Goal: Browse casually: Explore the website without a specific task or goal

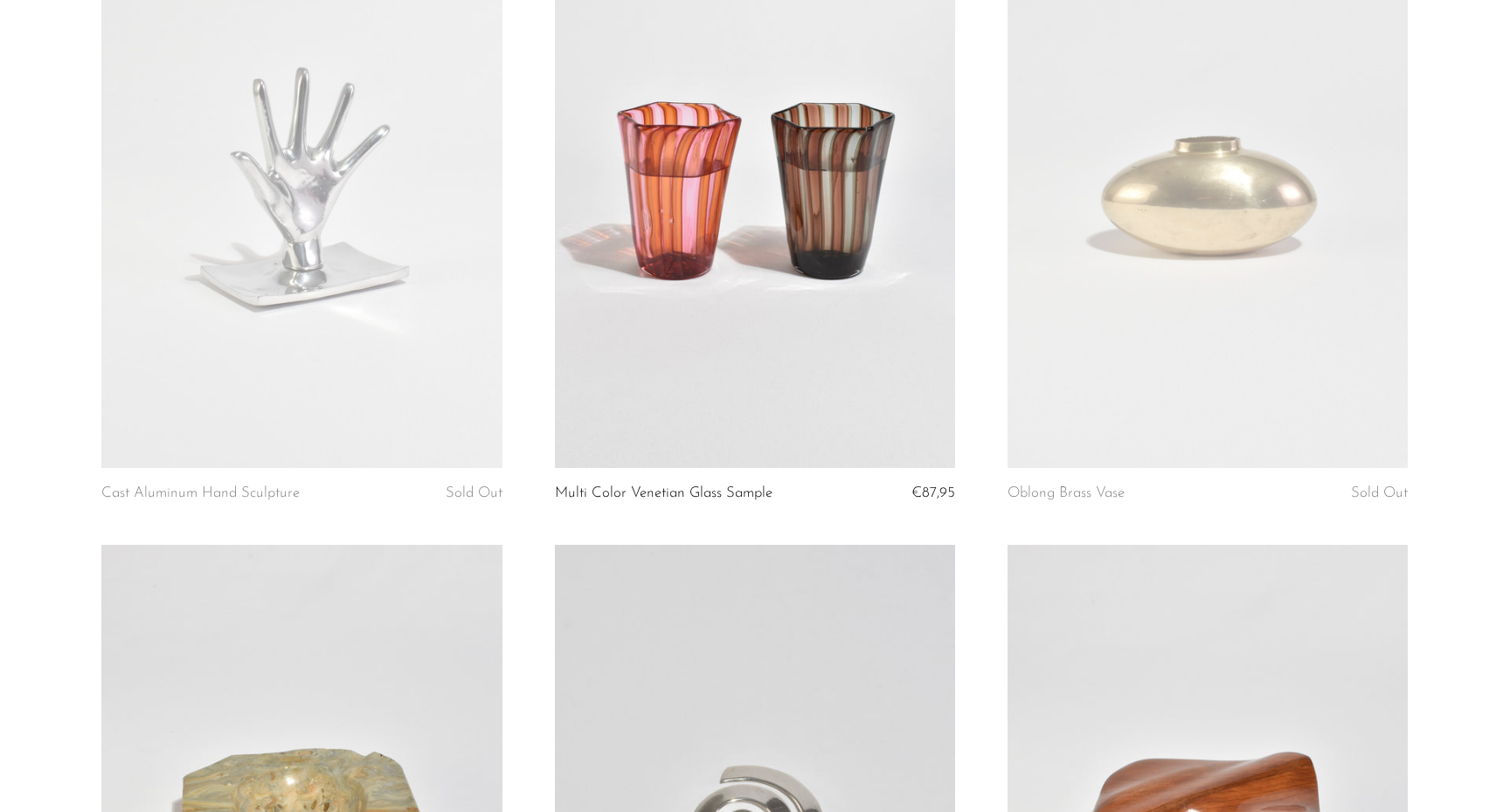
scroll to position [940, 0]
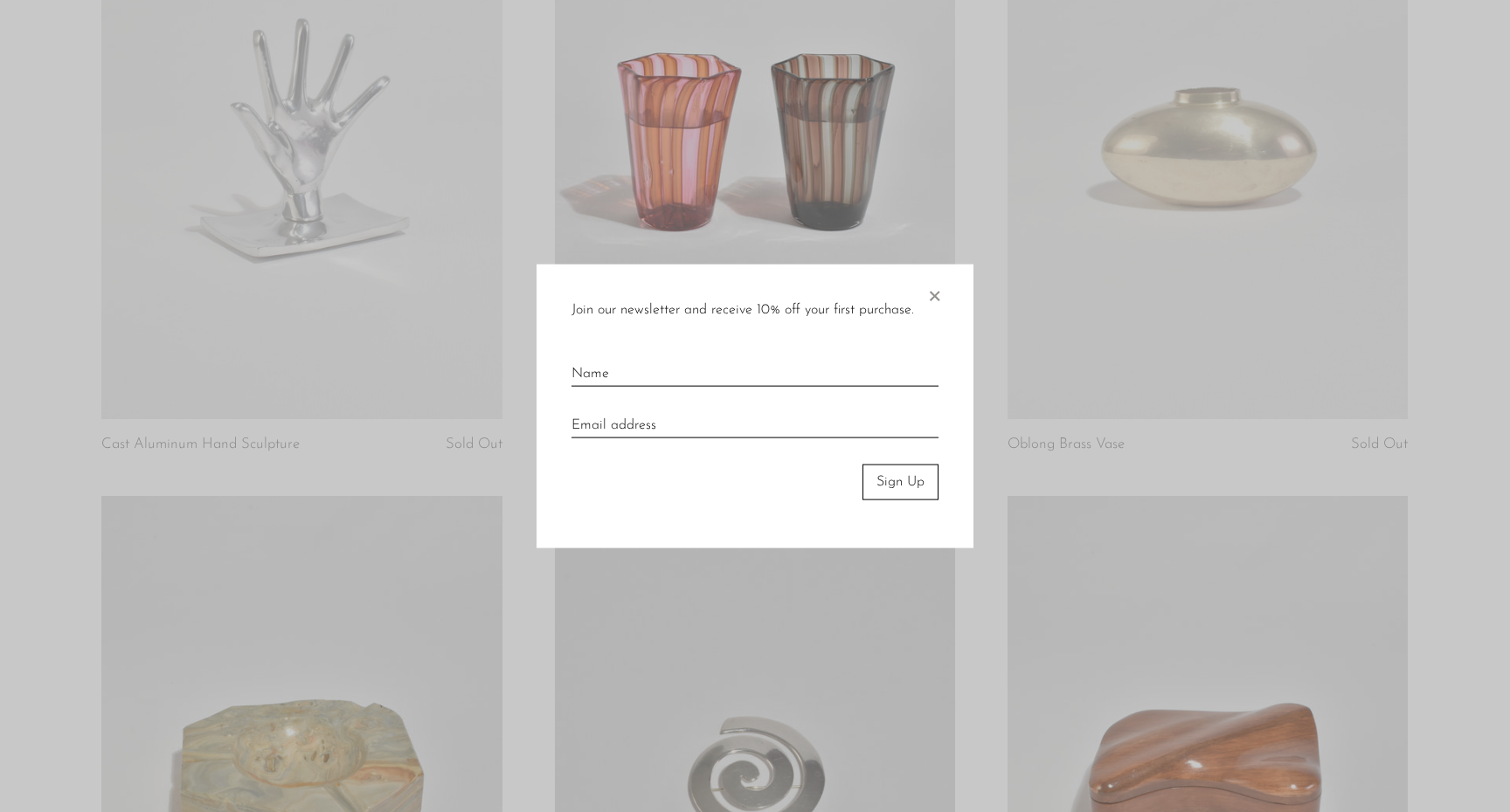
click at [929, 291] on span "×" at bounding box center [934, 293] width 18 height 56
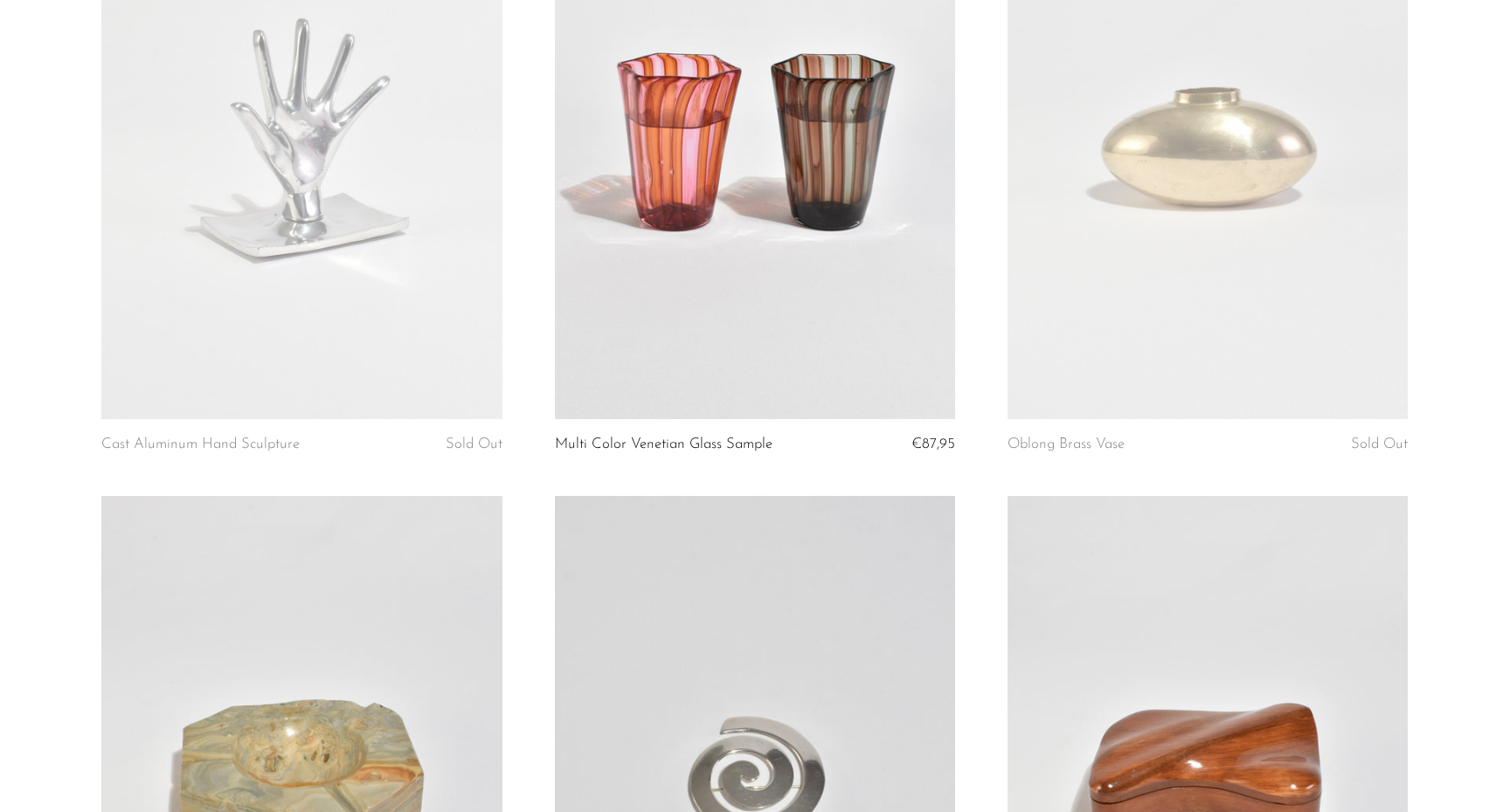
click at [363, 204] on link at bounding box center [302, 138] width 400 height 561
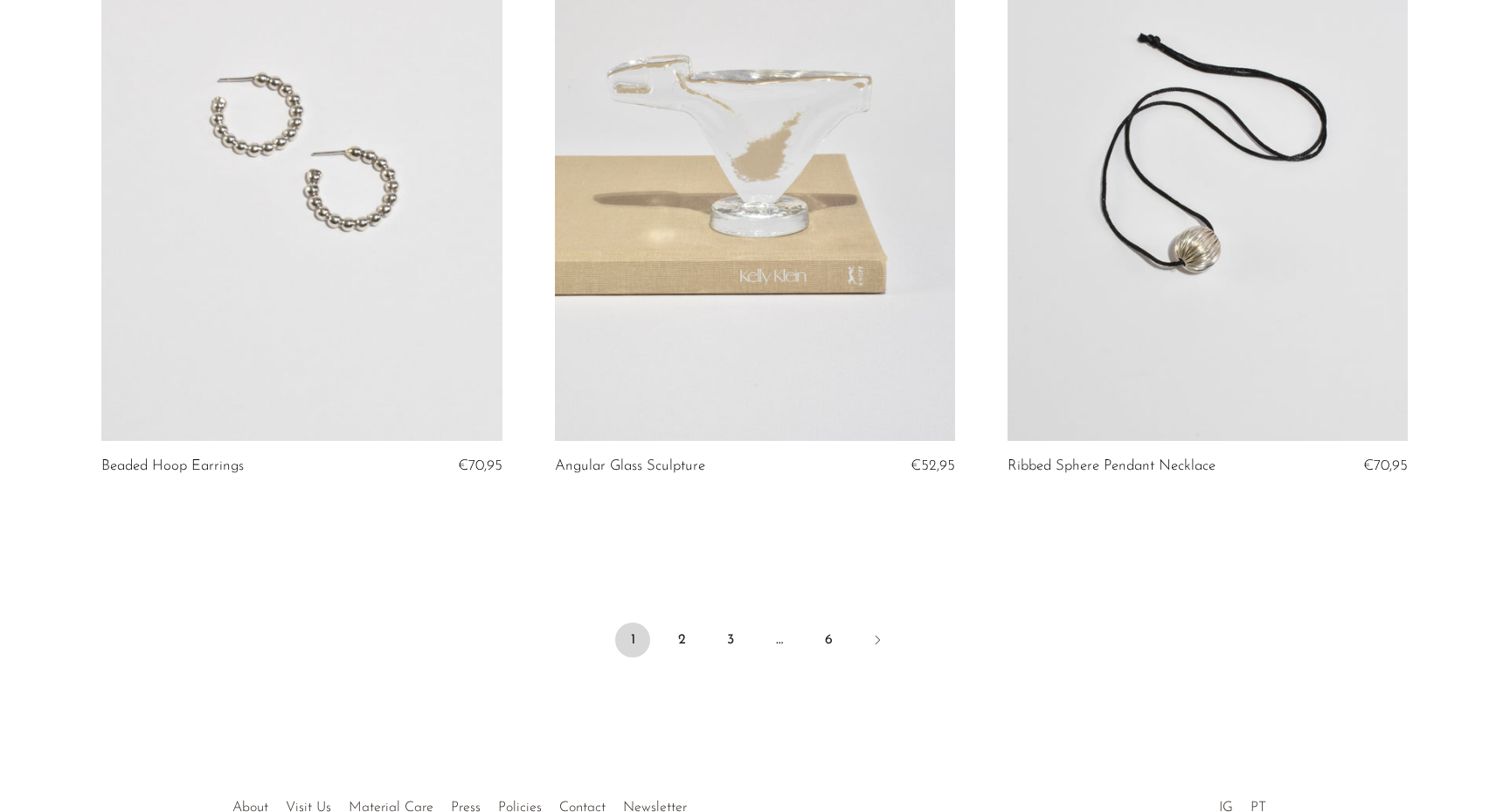
scroll to position [7314, 0]
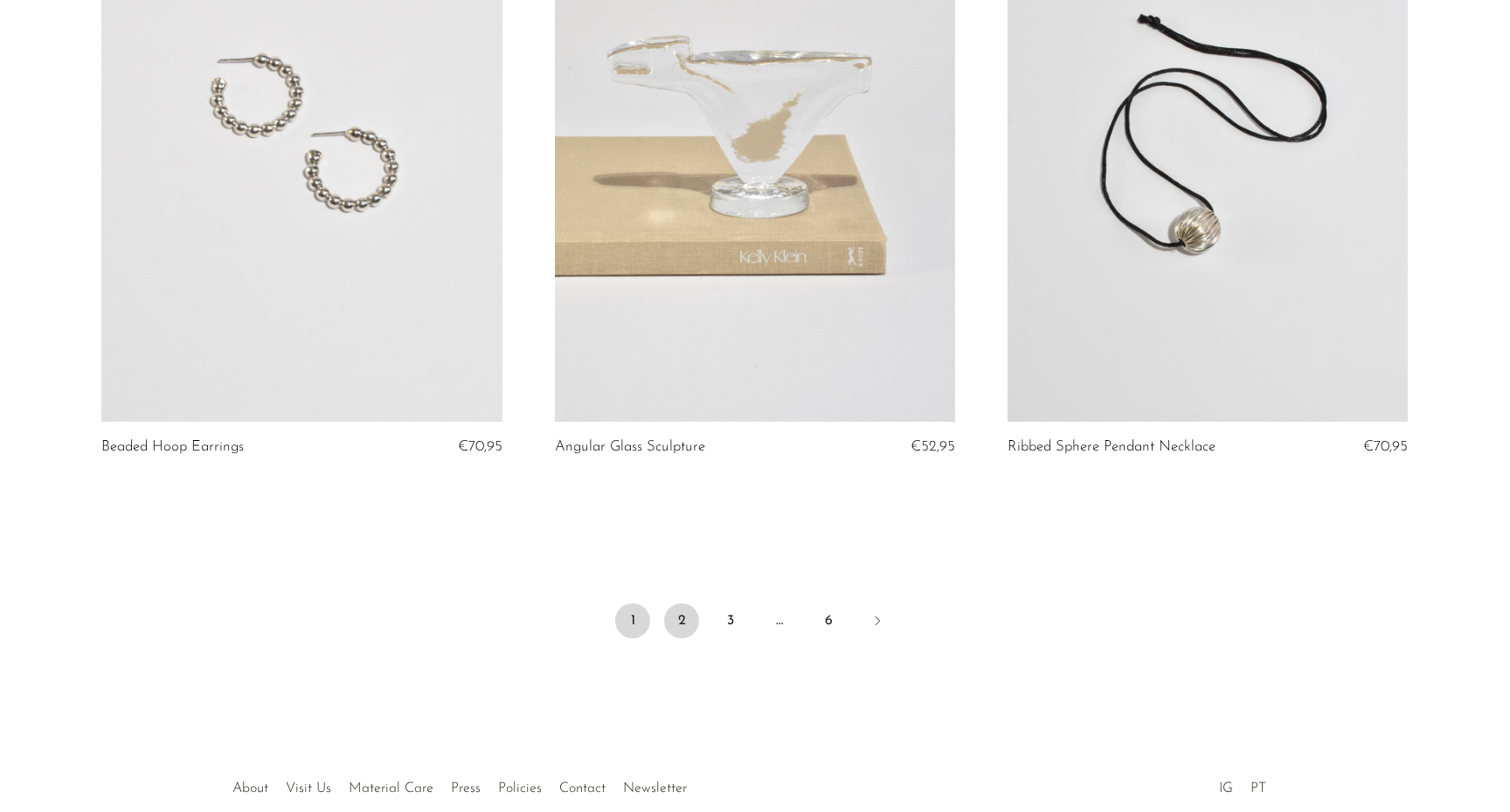
click at [680, 620] on link "2" at bounding box center [681, 620] width 34 height 34
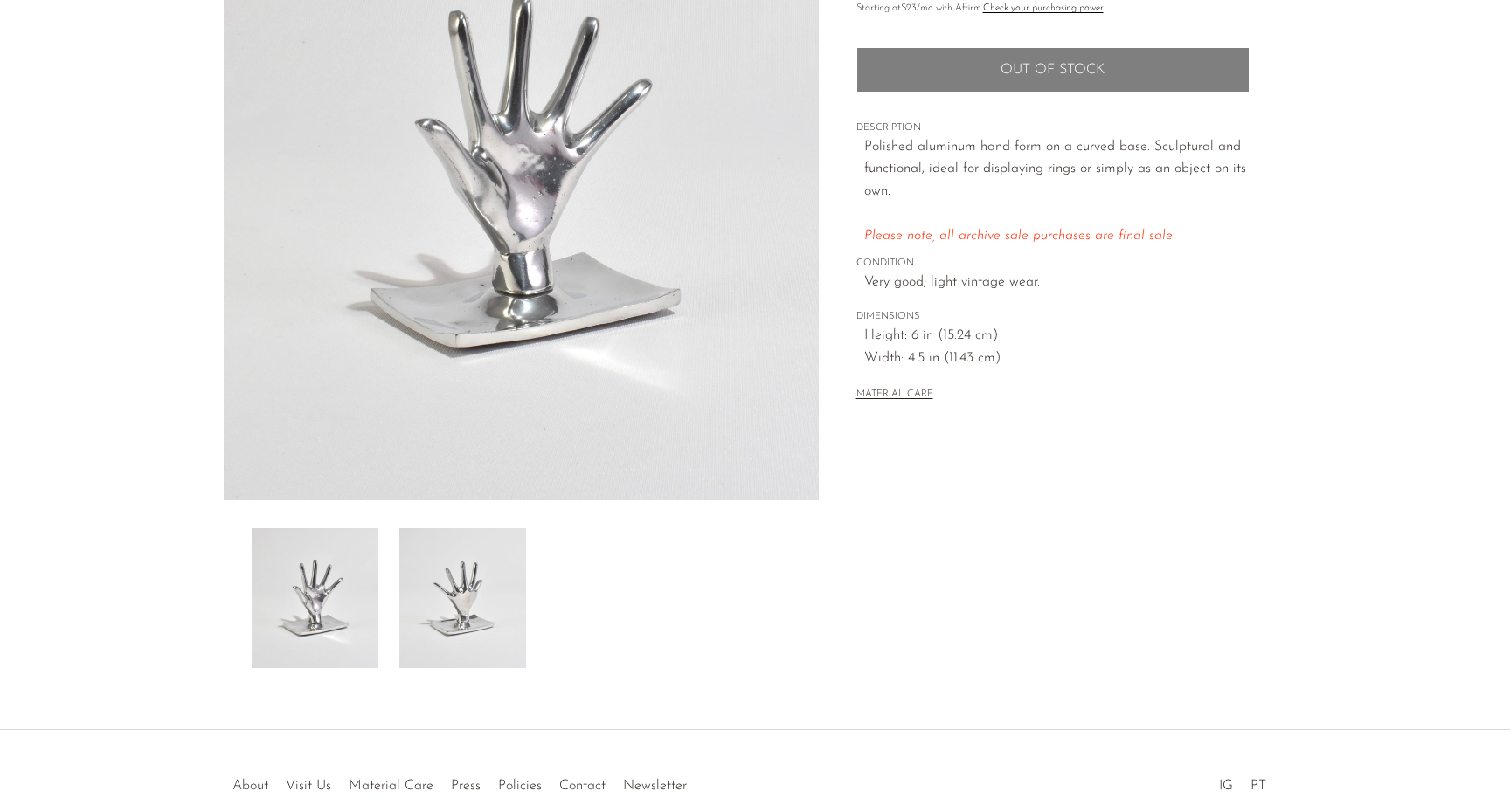
scroll to position [237, 0]
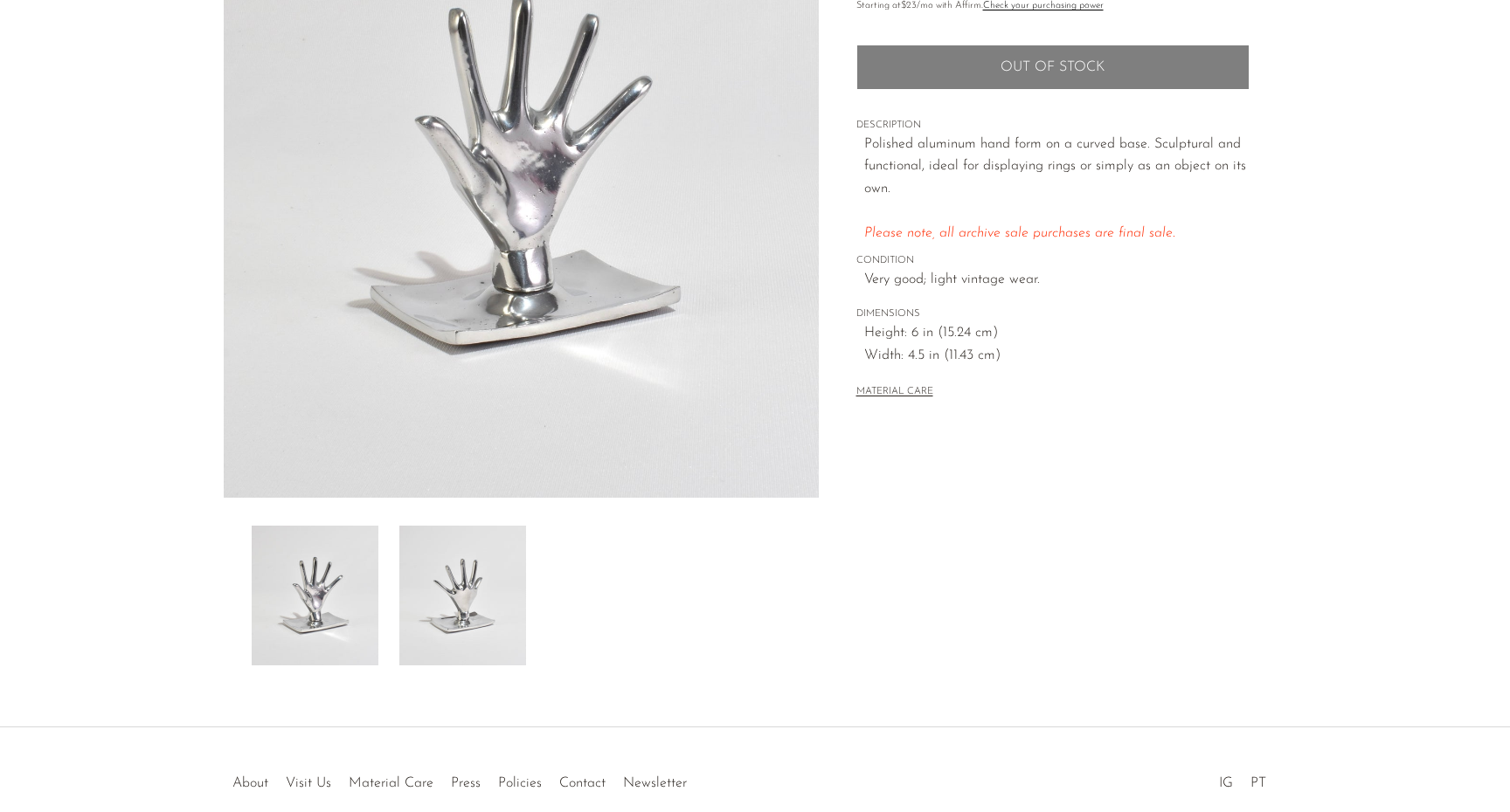
click at [440, 607] on img at bounding box center [462, 596] width 127 height 140
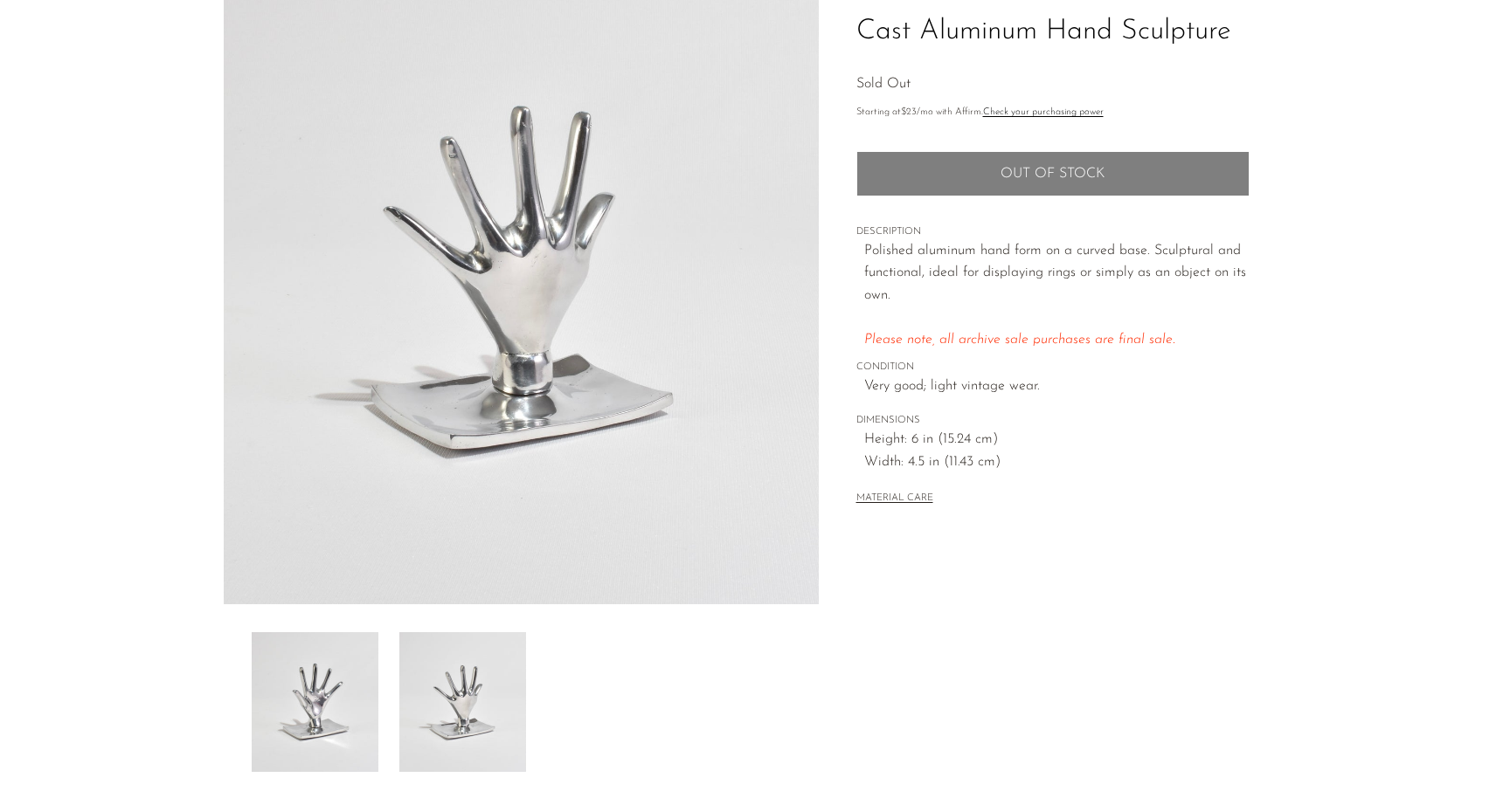
scroll to position [119, 0]
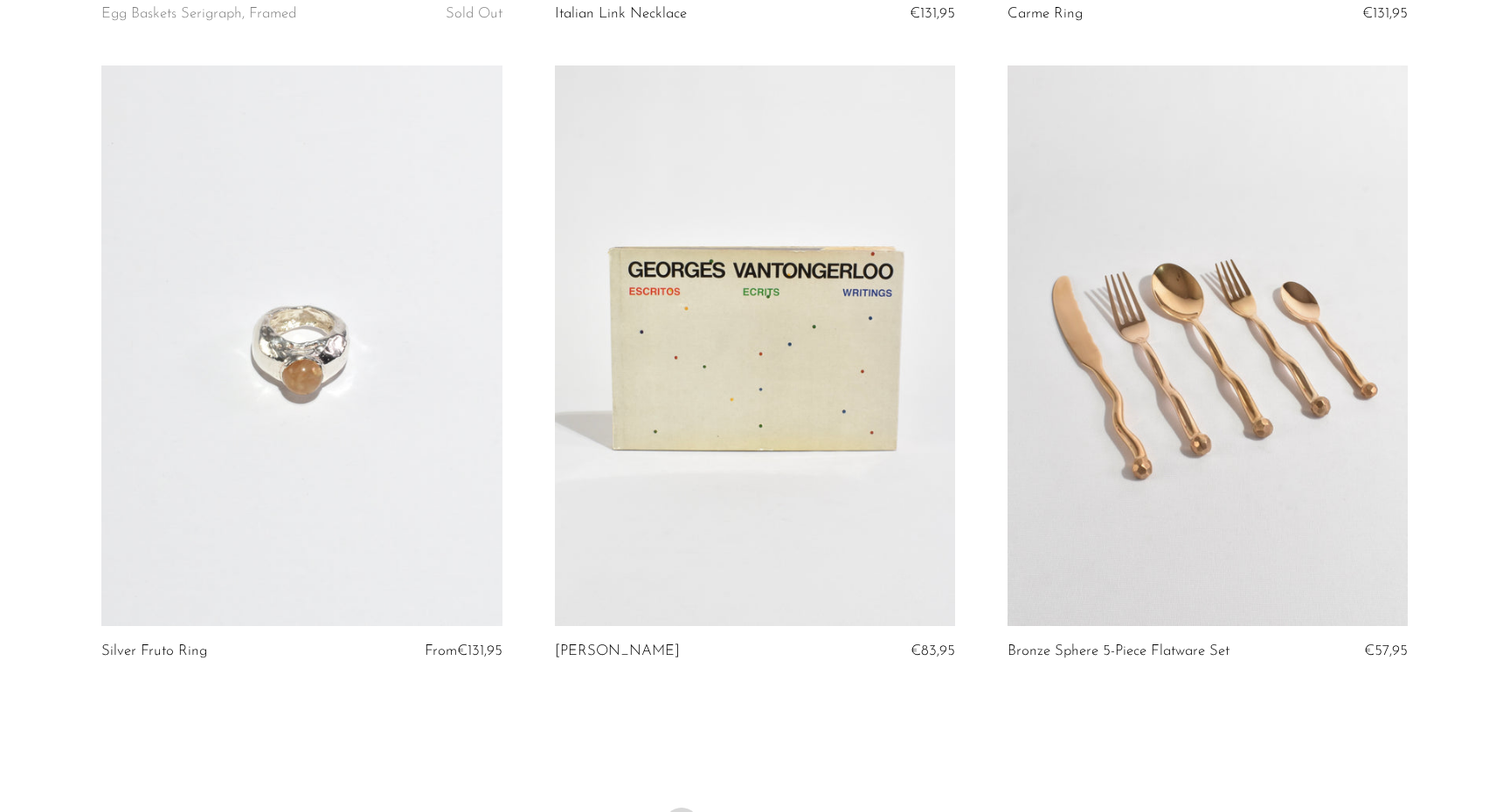
scroll to position [7261, 0]
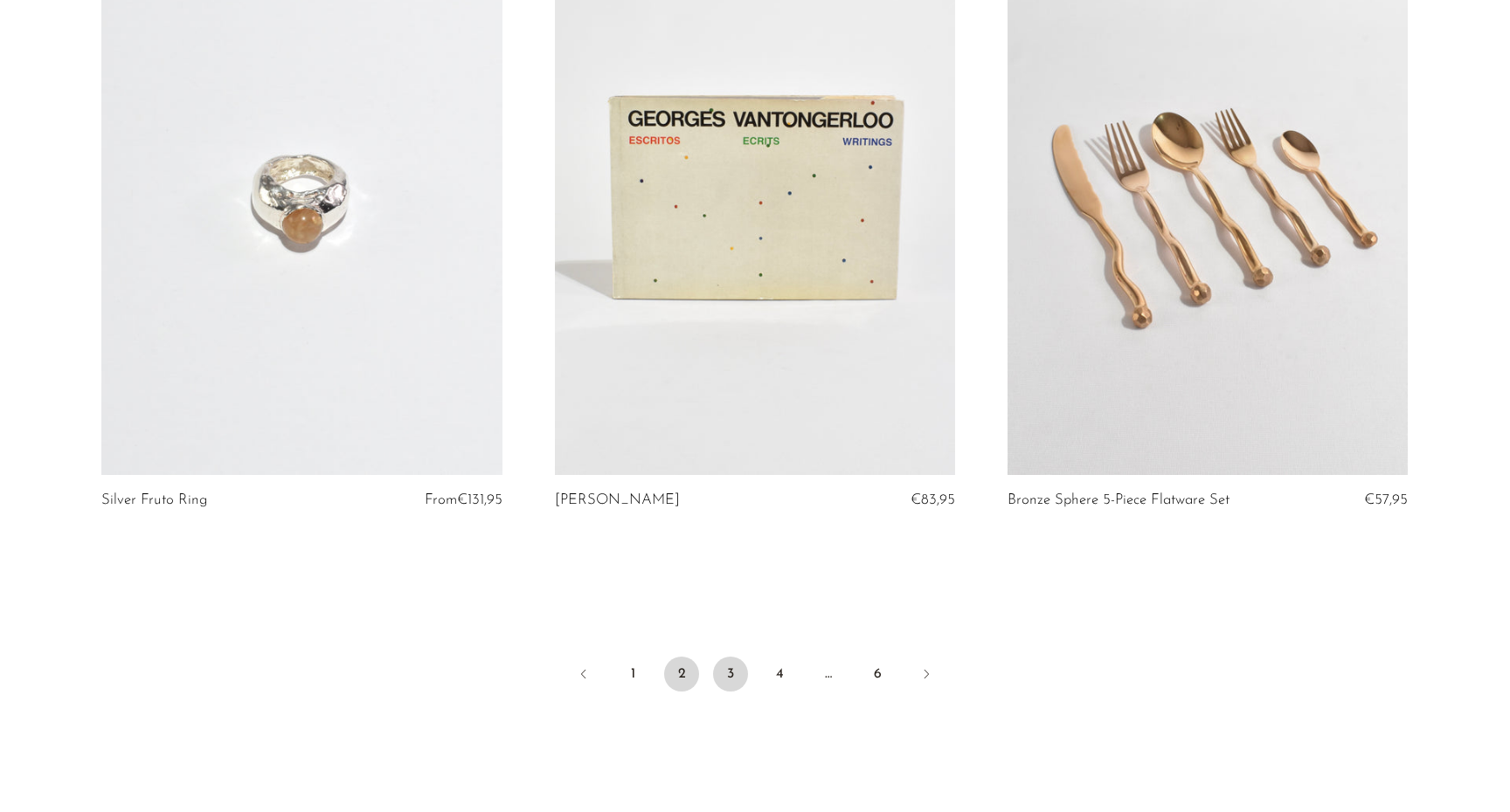
click at [727, 674] on link "3" at bounding box center [729, 674] width 34 height 34
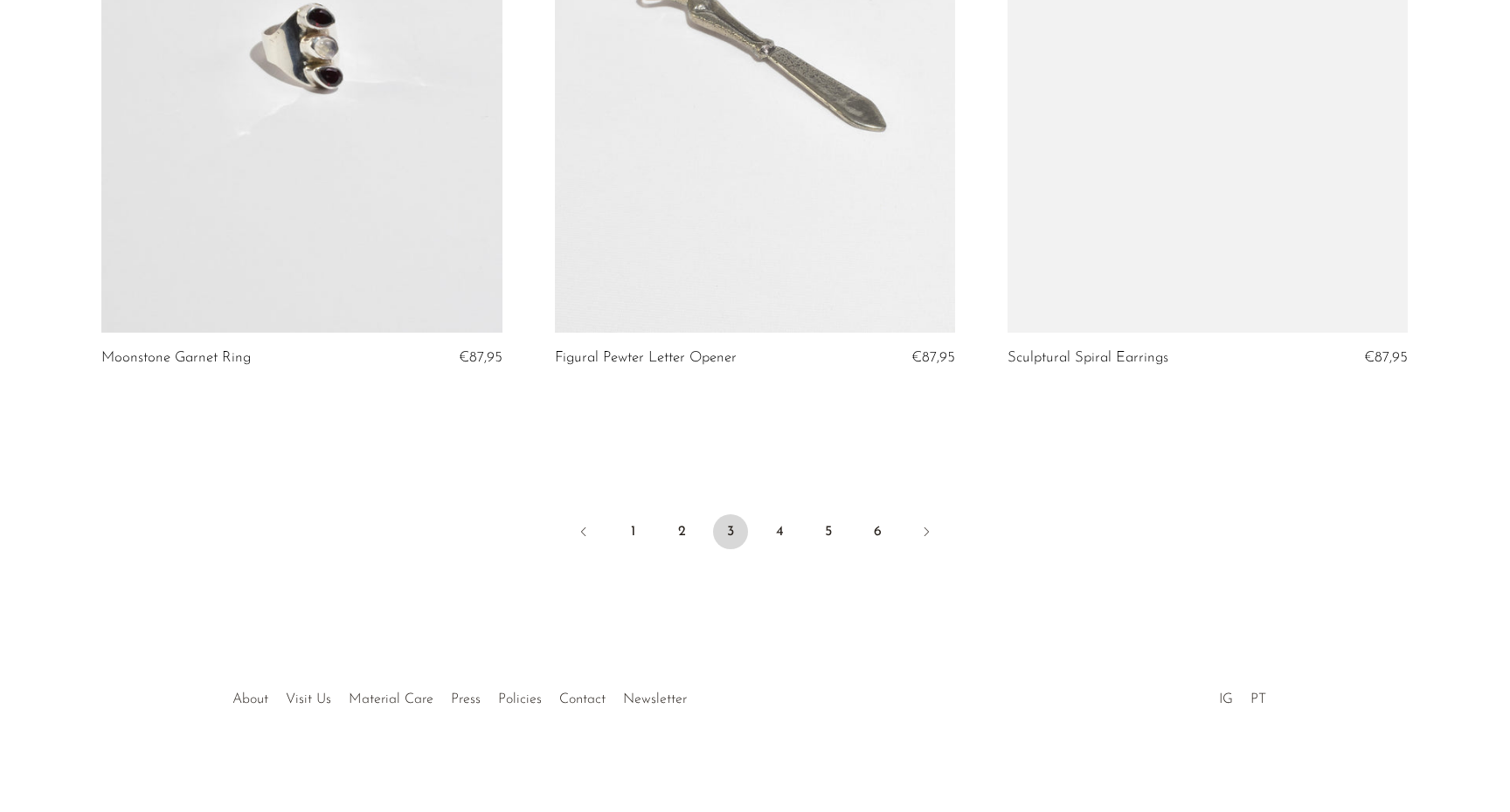
scroll to position [7403, 0]
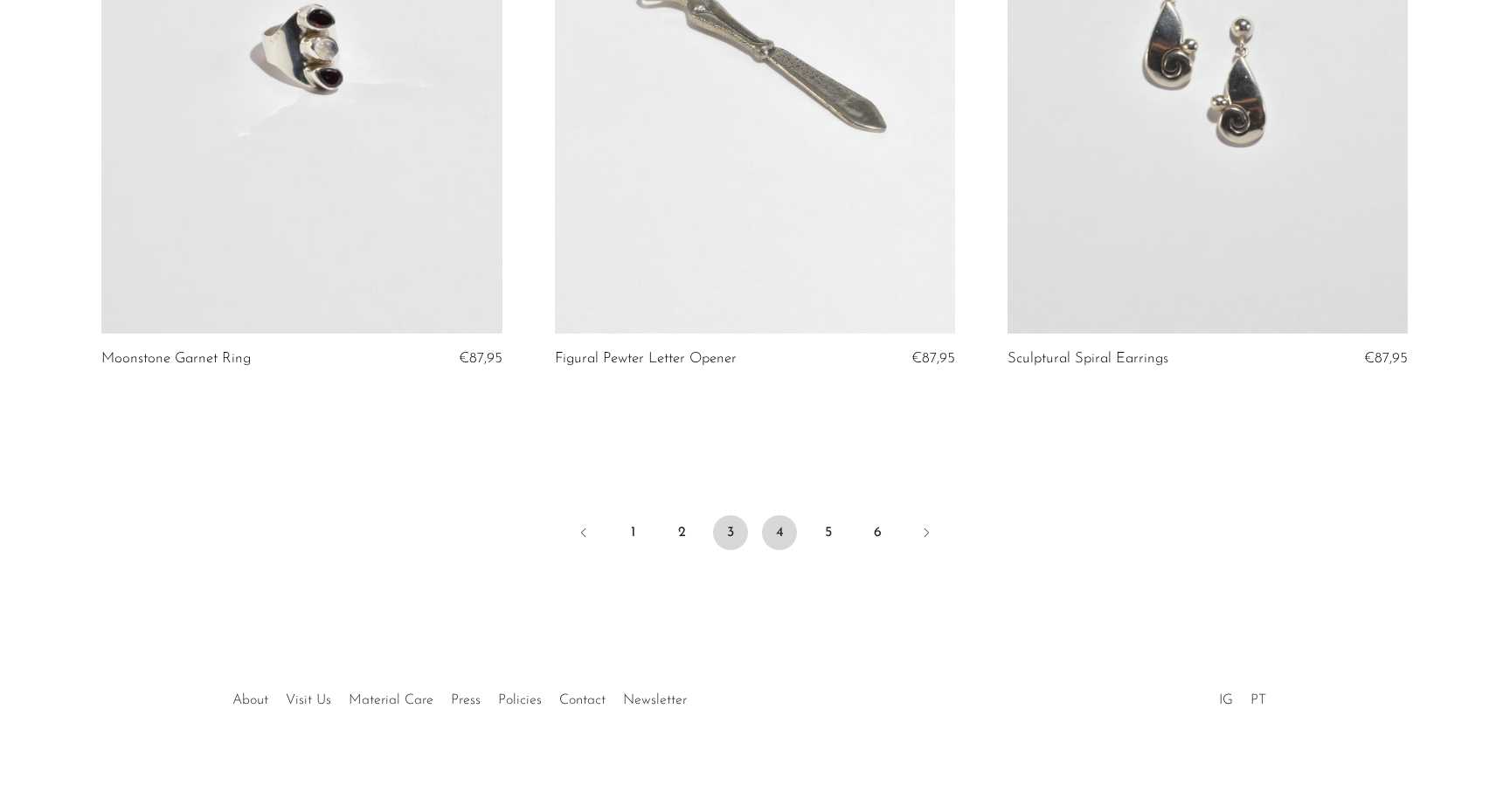
click at [779, 542] on link "4" at bounding box center [779, 532] width 34 height 34
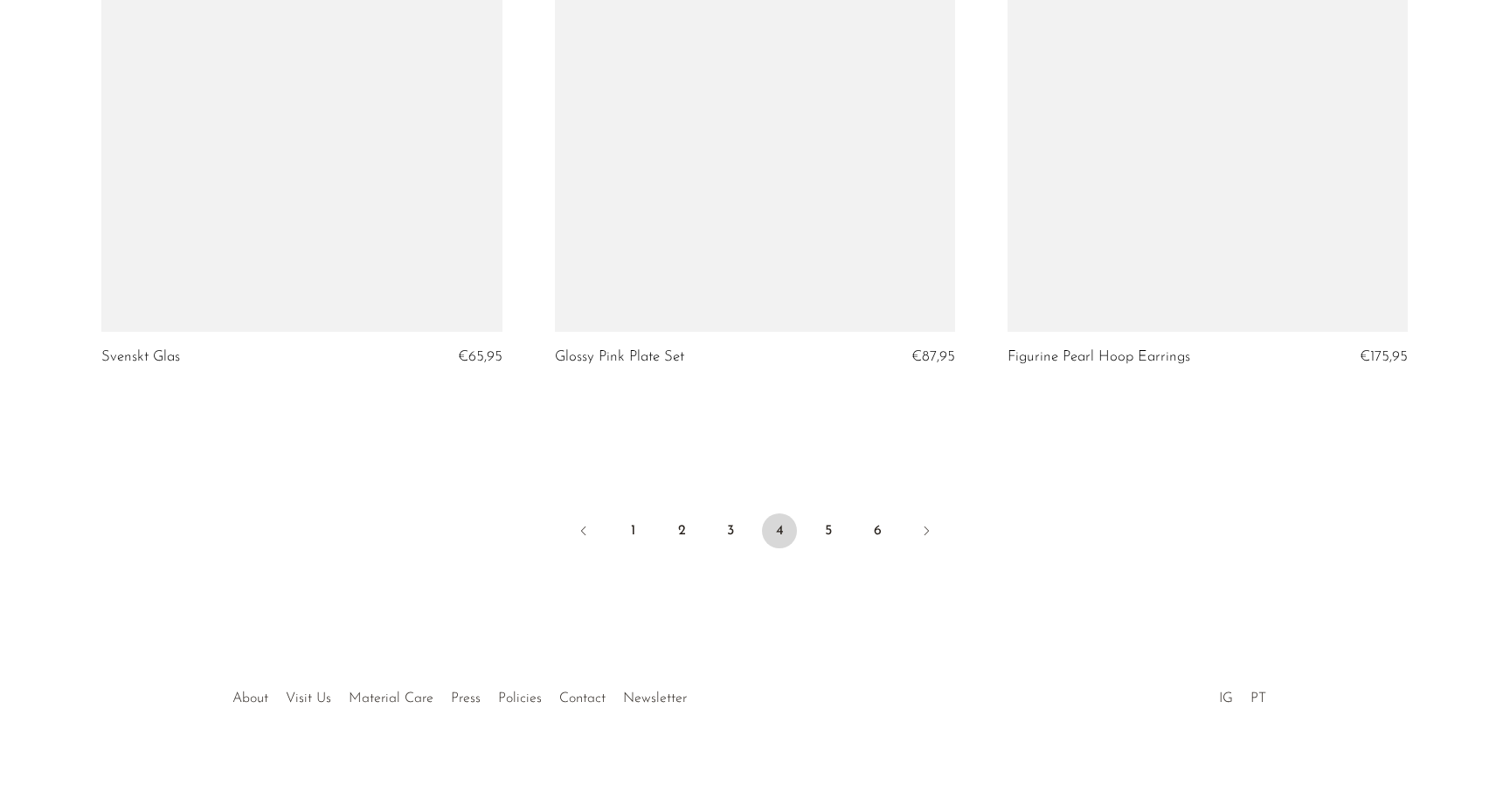
scroll to position [7403, 0]
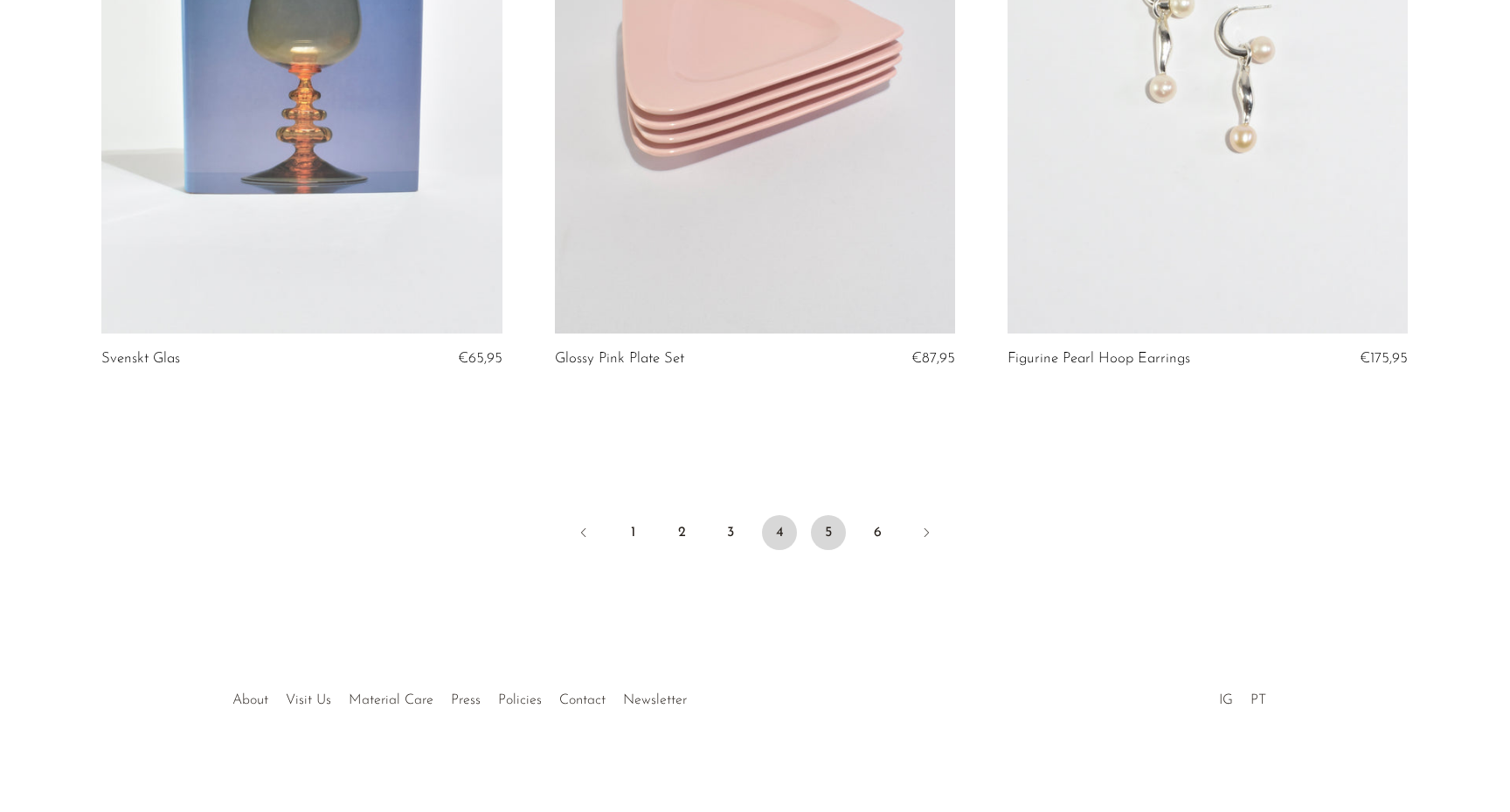
click at [828, 525] on link "5" at bounding box center [828, 532] width 34 height 34
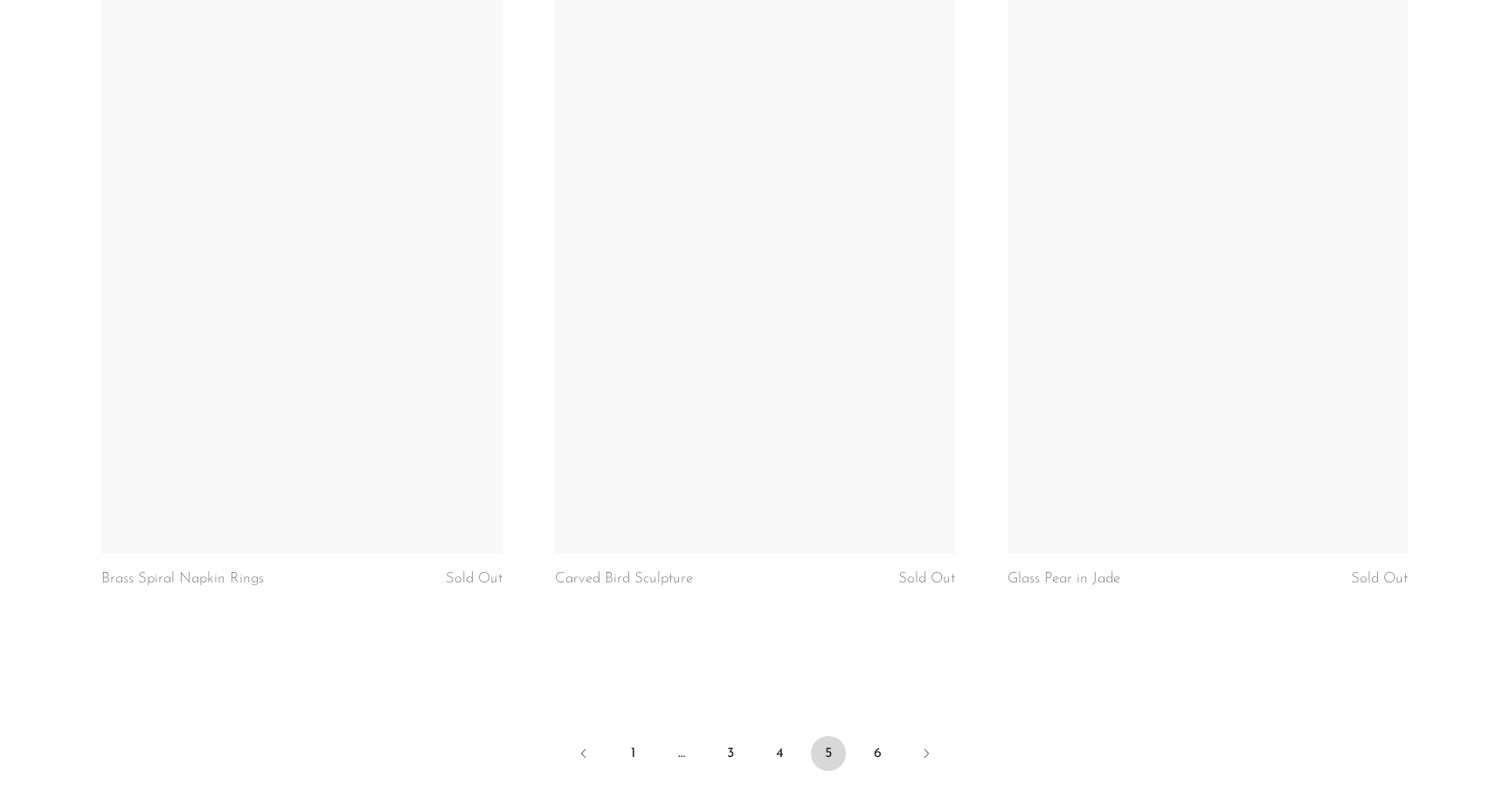
scroll to position [7293, 0]
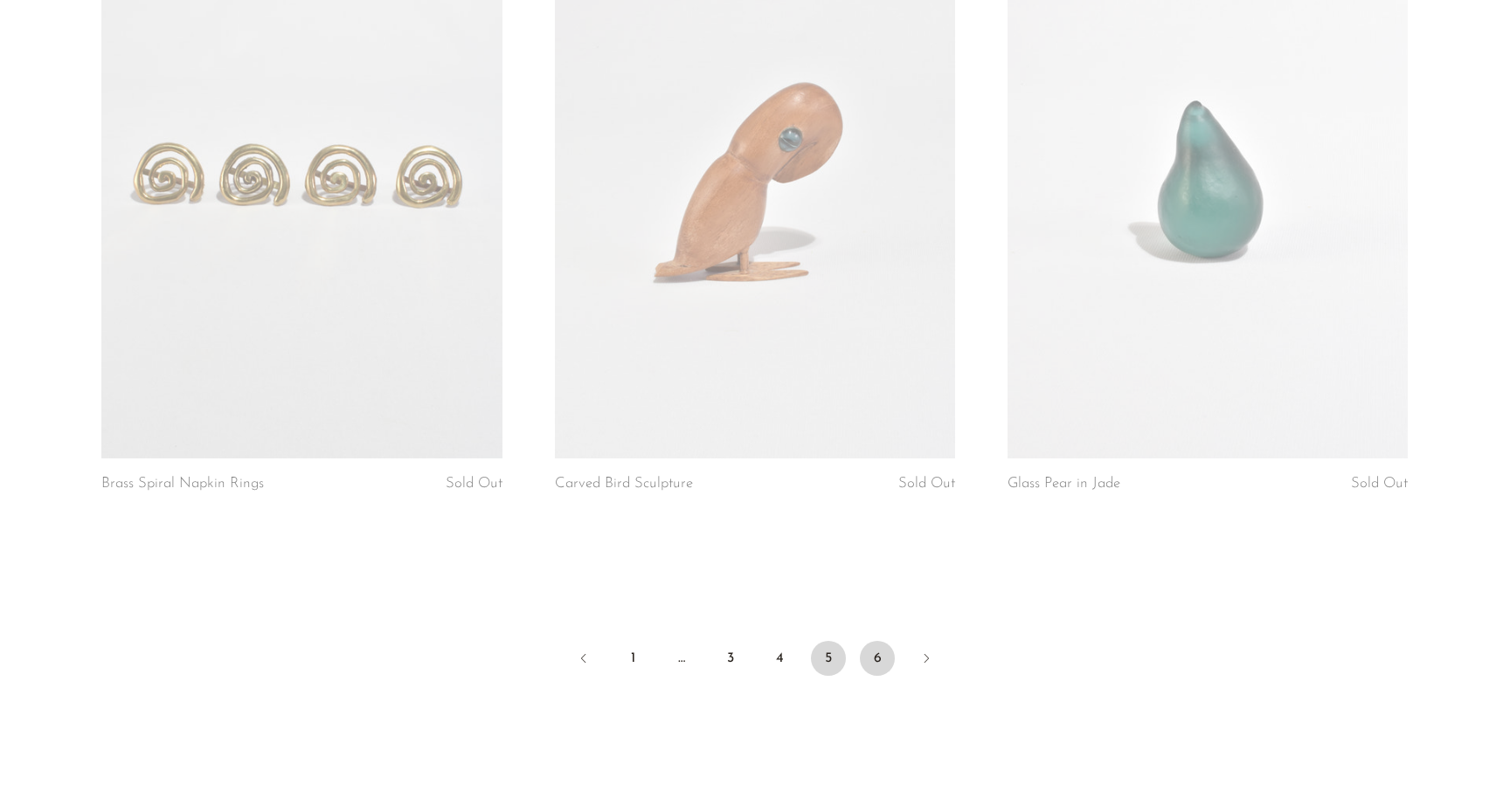
click at [870, 643] on link "6" at bounding box center [876, 658] width 34 height 34
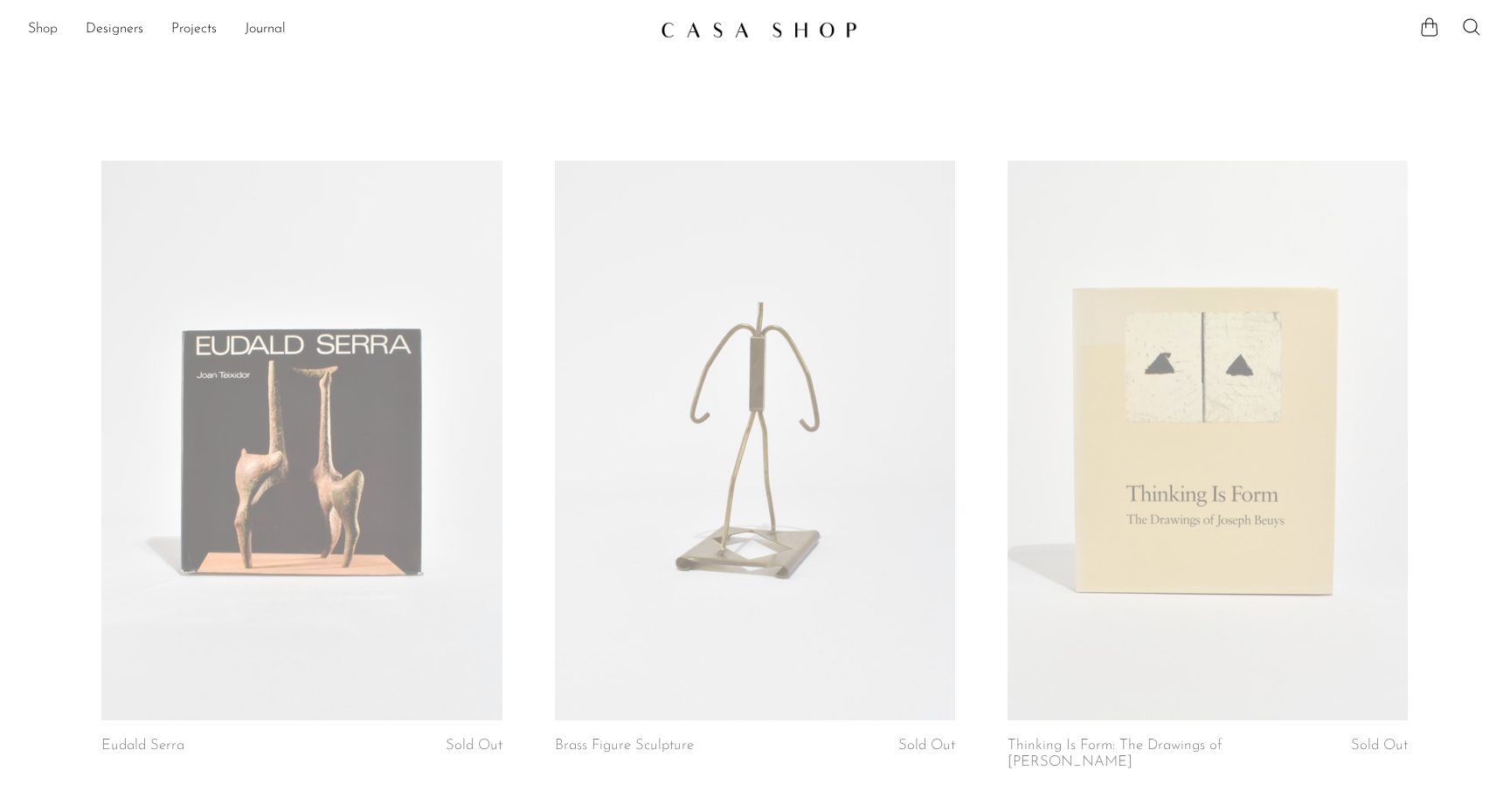
click at [45, 29] on link "Shop" at bounding box center [42, 30] width 30 height 23
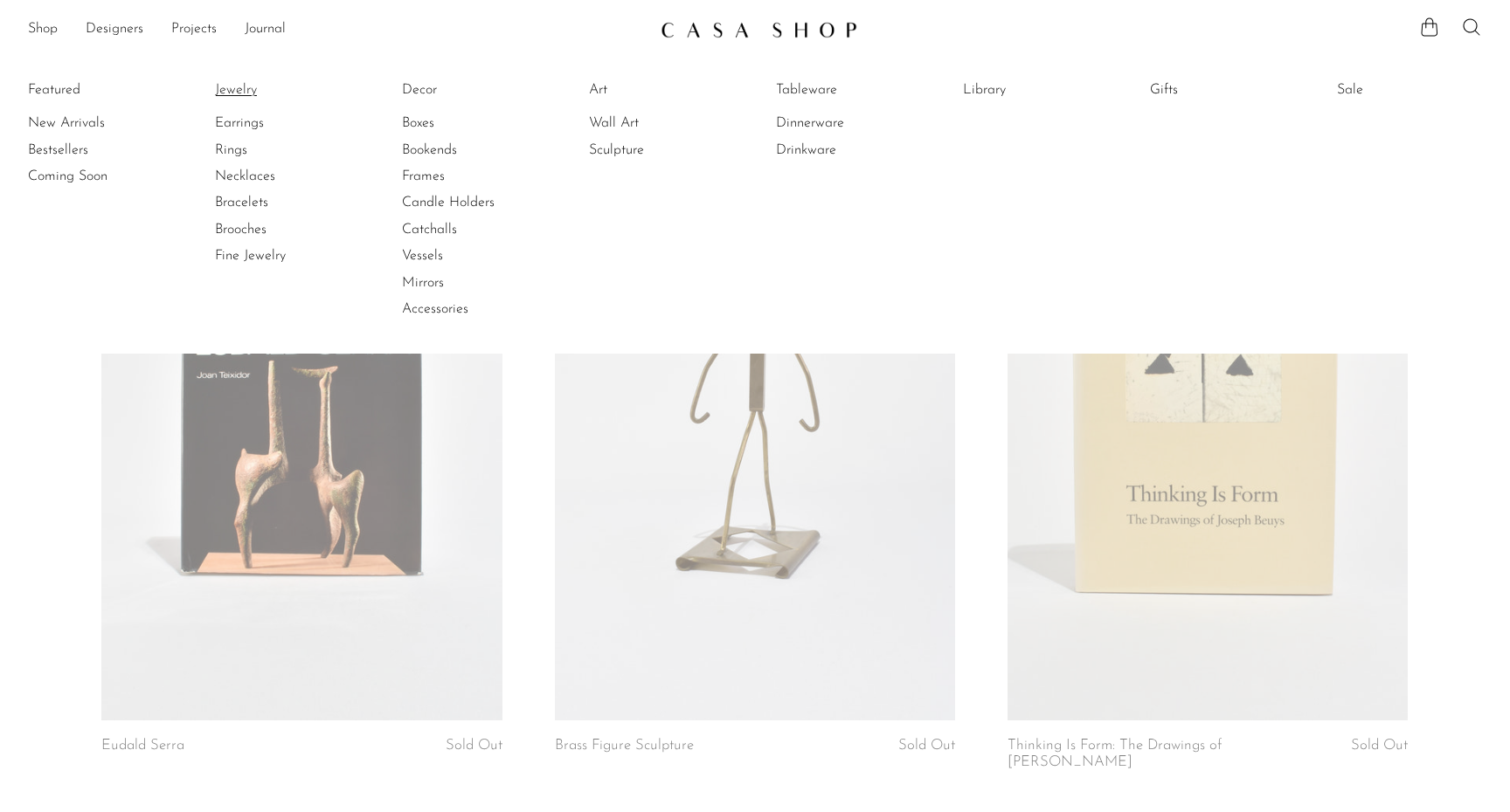
click at [248, 89] on link "Jewelry" at bounding box center [280, 90] width 131 height 19
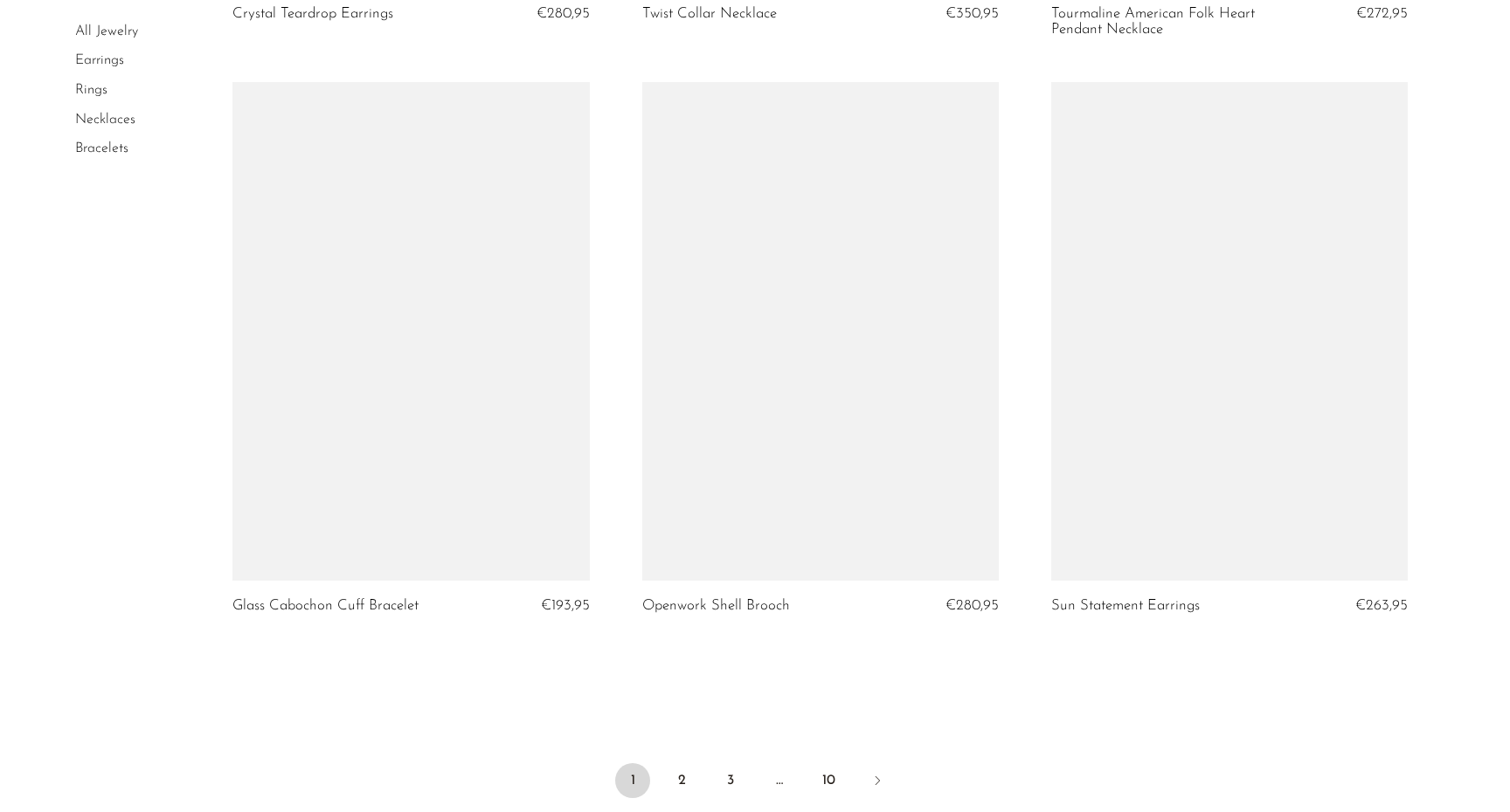
scroll to position [6560, 0]
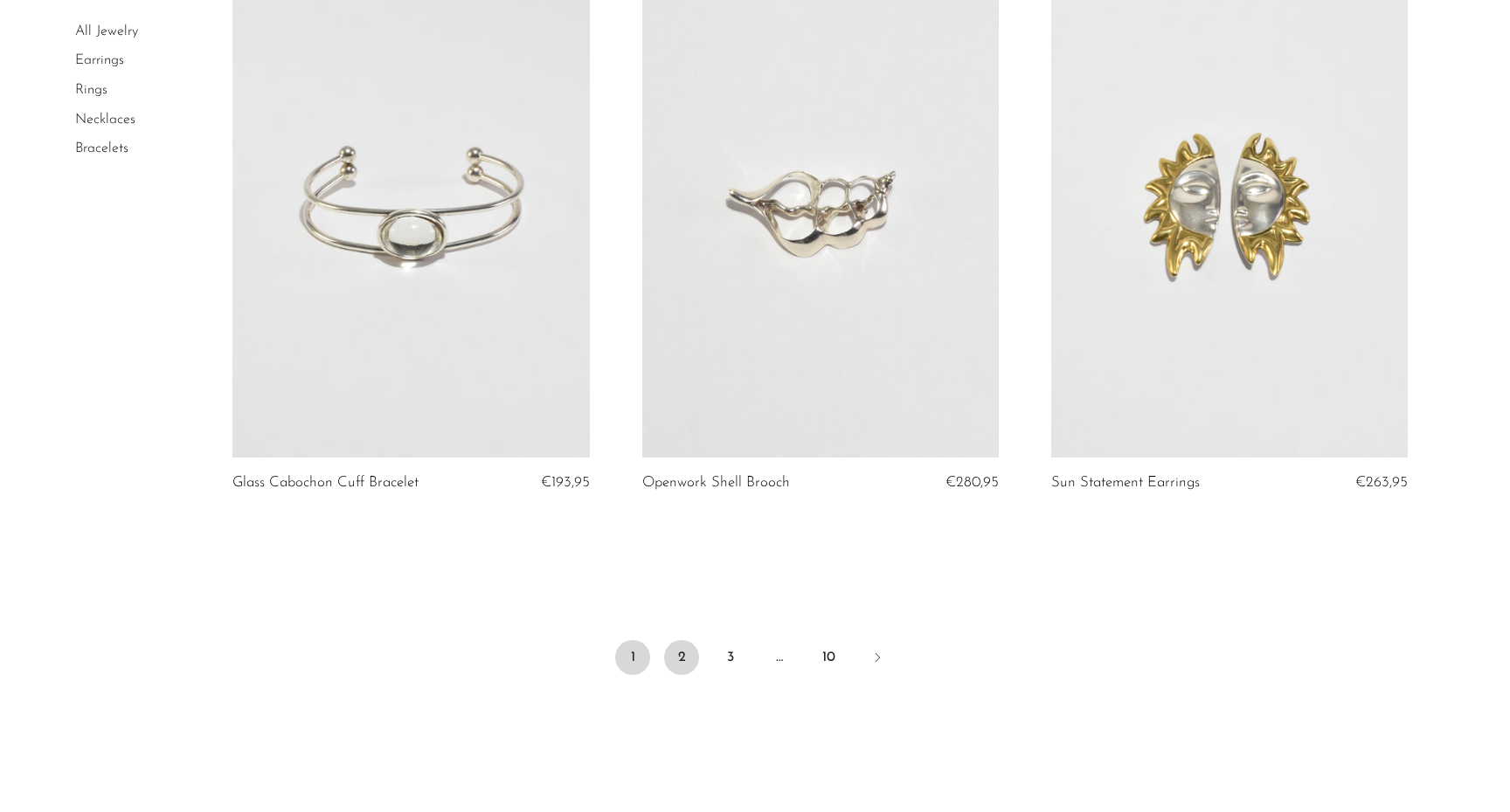
click at [679, 654] on link "2" at bounding box center [681, 657] width 34 height 34
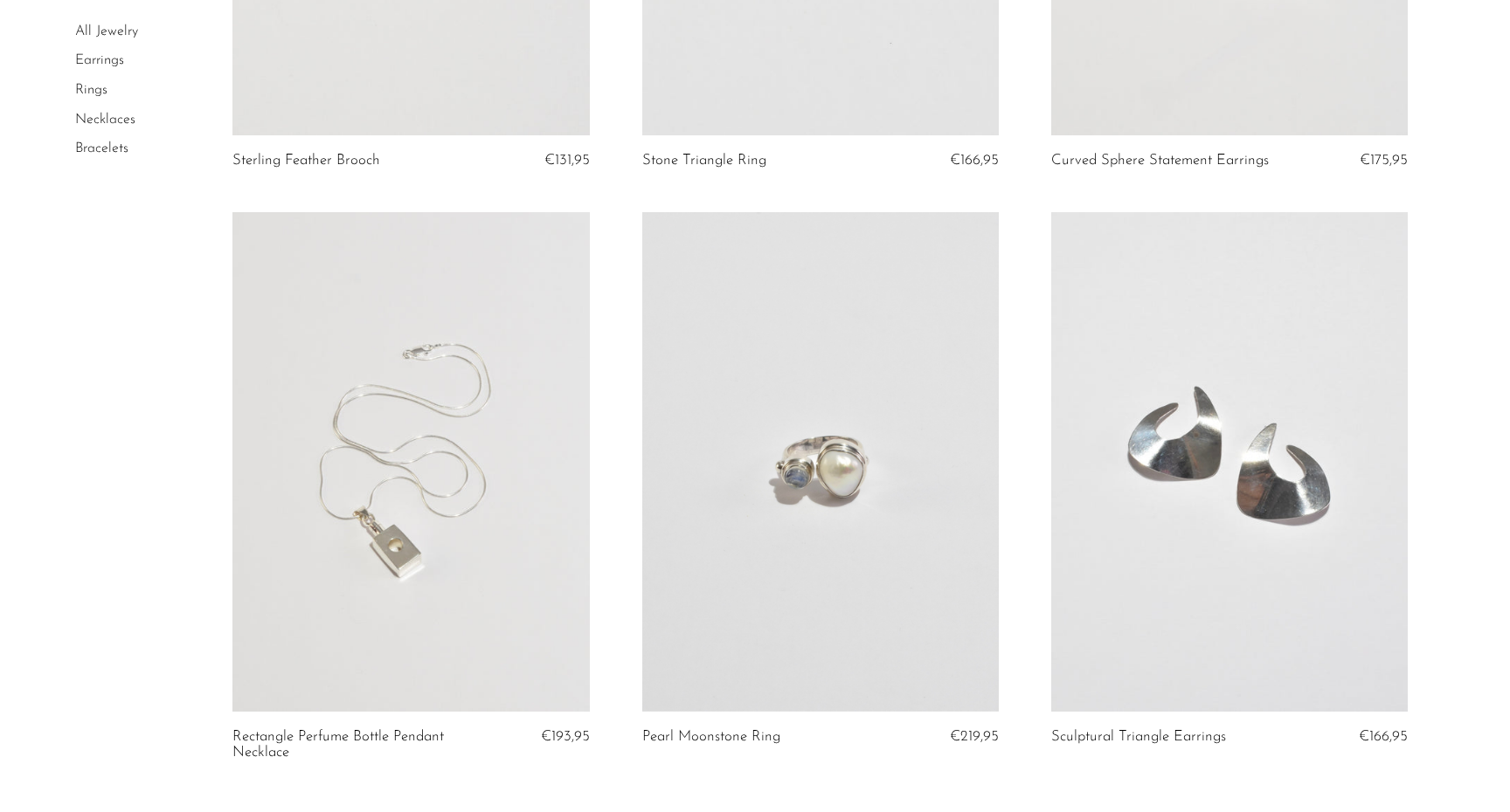
scroll to position [6502, 0]
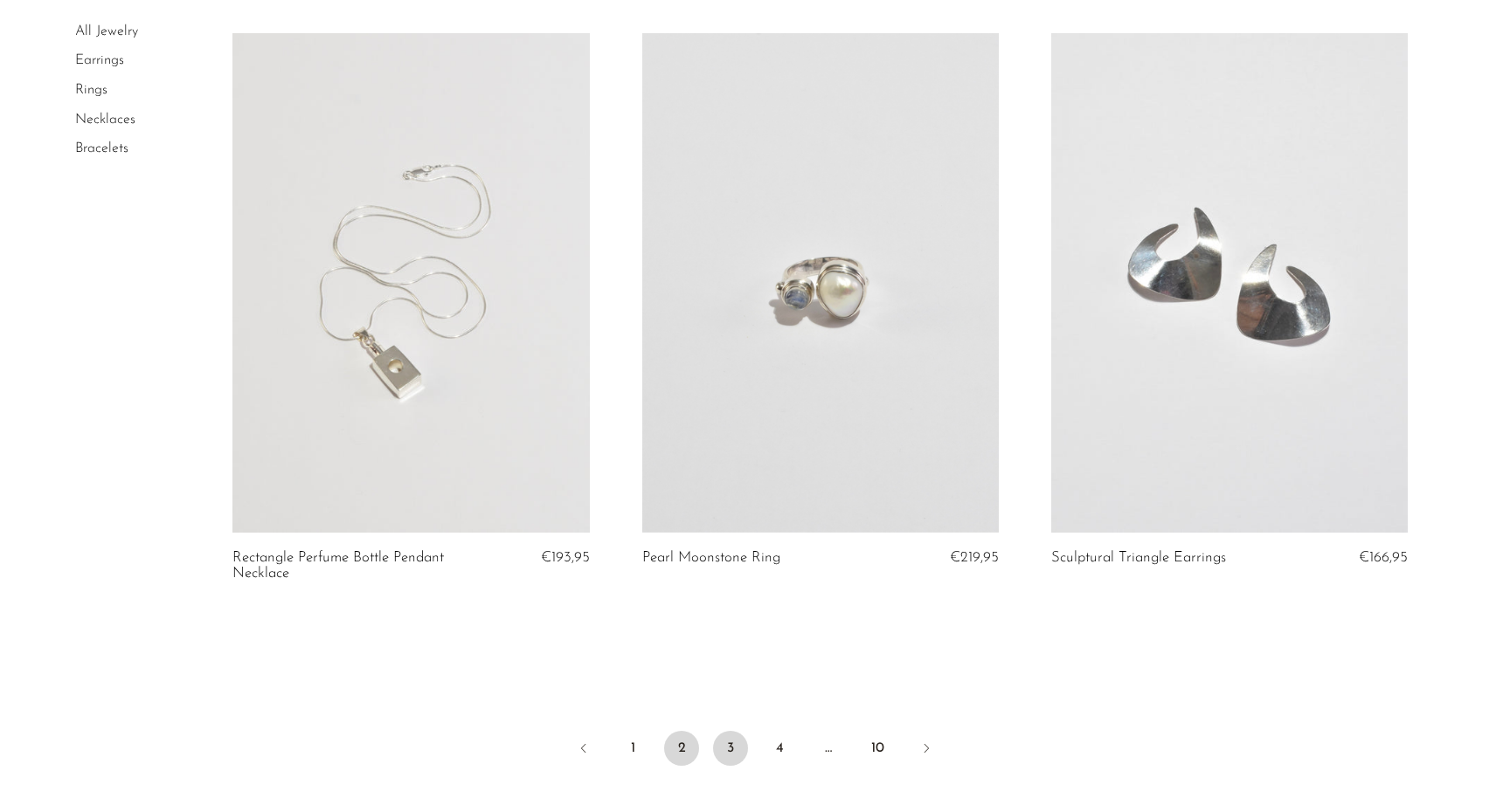
click at [726, 735] on link "3" at bounding box center [729, 748] width 34 height 34
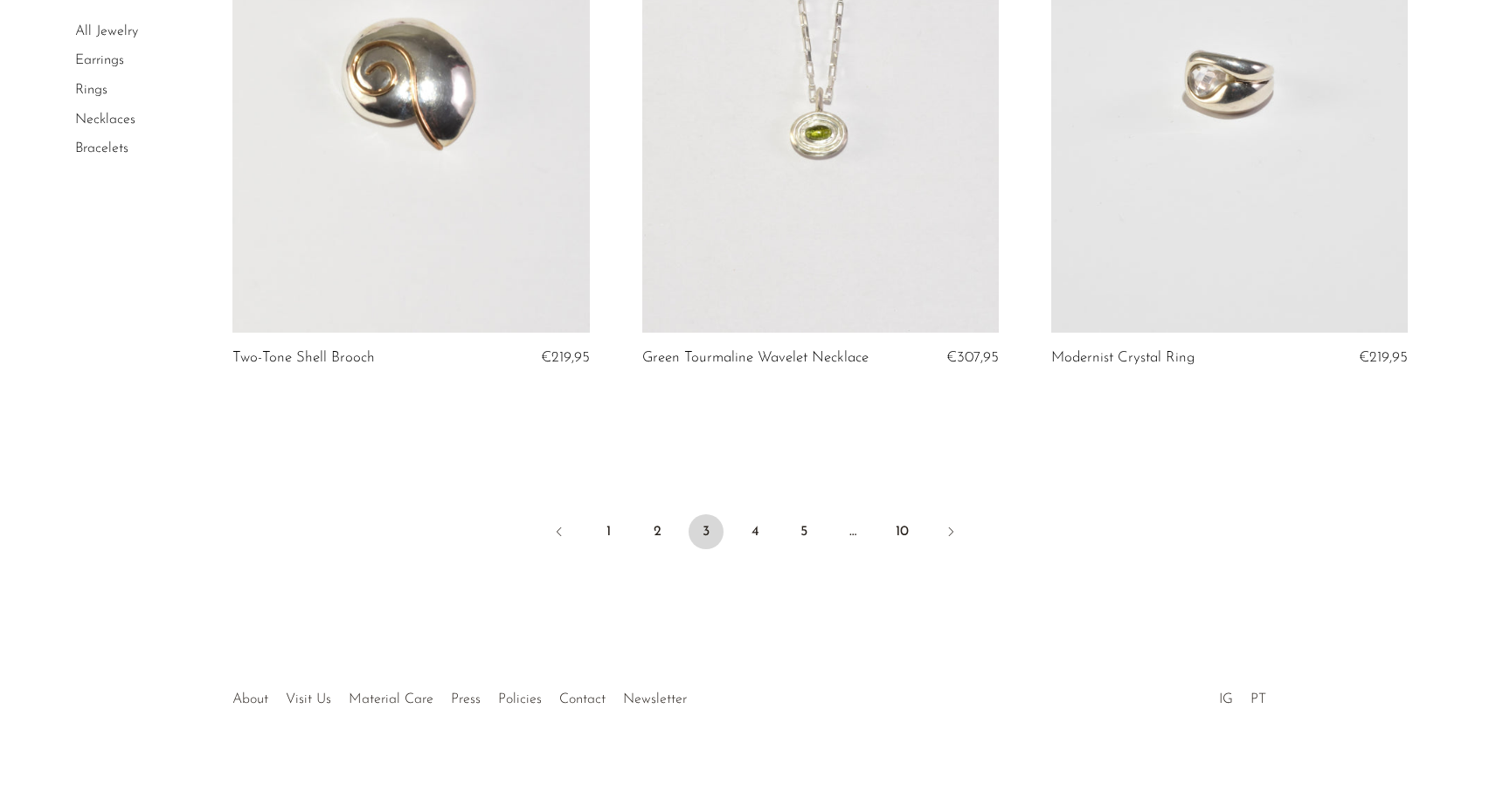
scroll to position [6668, 0]
click at [758, 529] on link "4" at bounding box center [754, 532] width 34 height 34
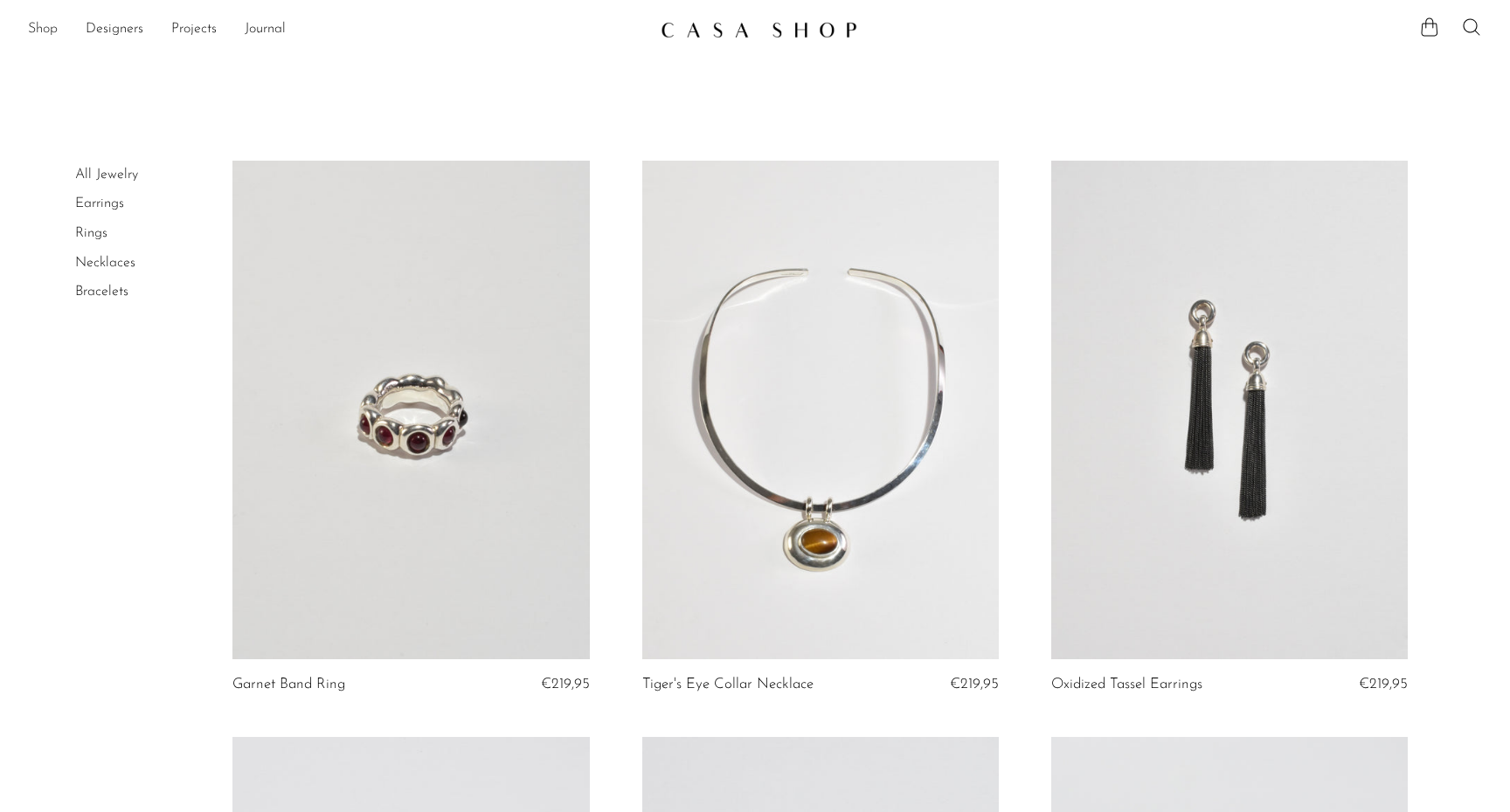
click at [40, 27] on link "Shop" at bounding box center [42, 30] width 30 height 23
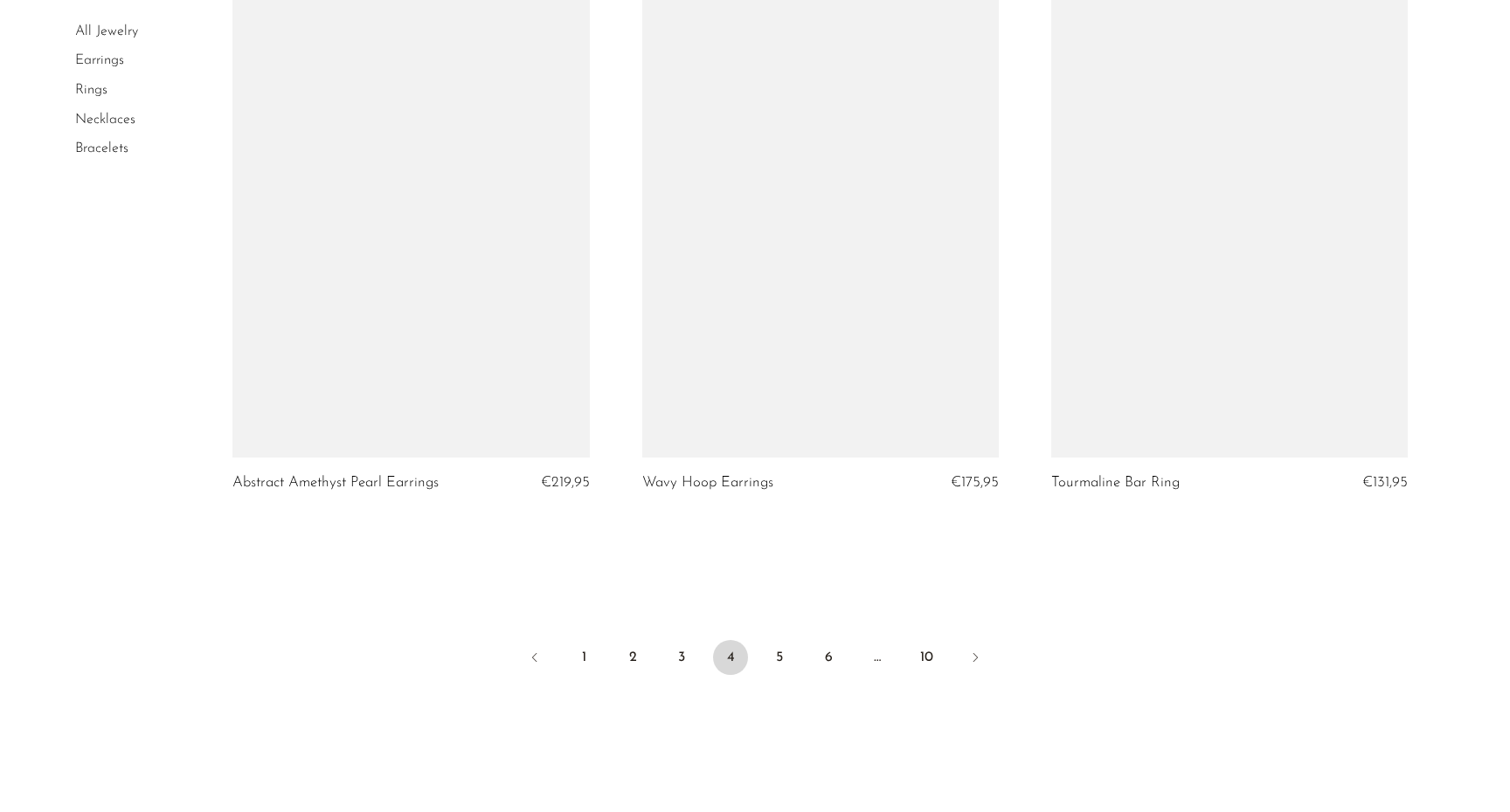
scroll to position [6550, 0]
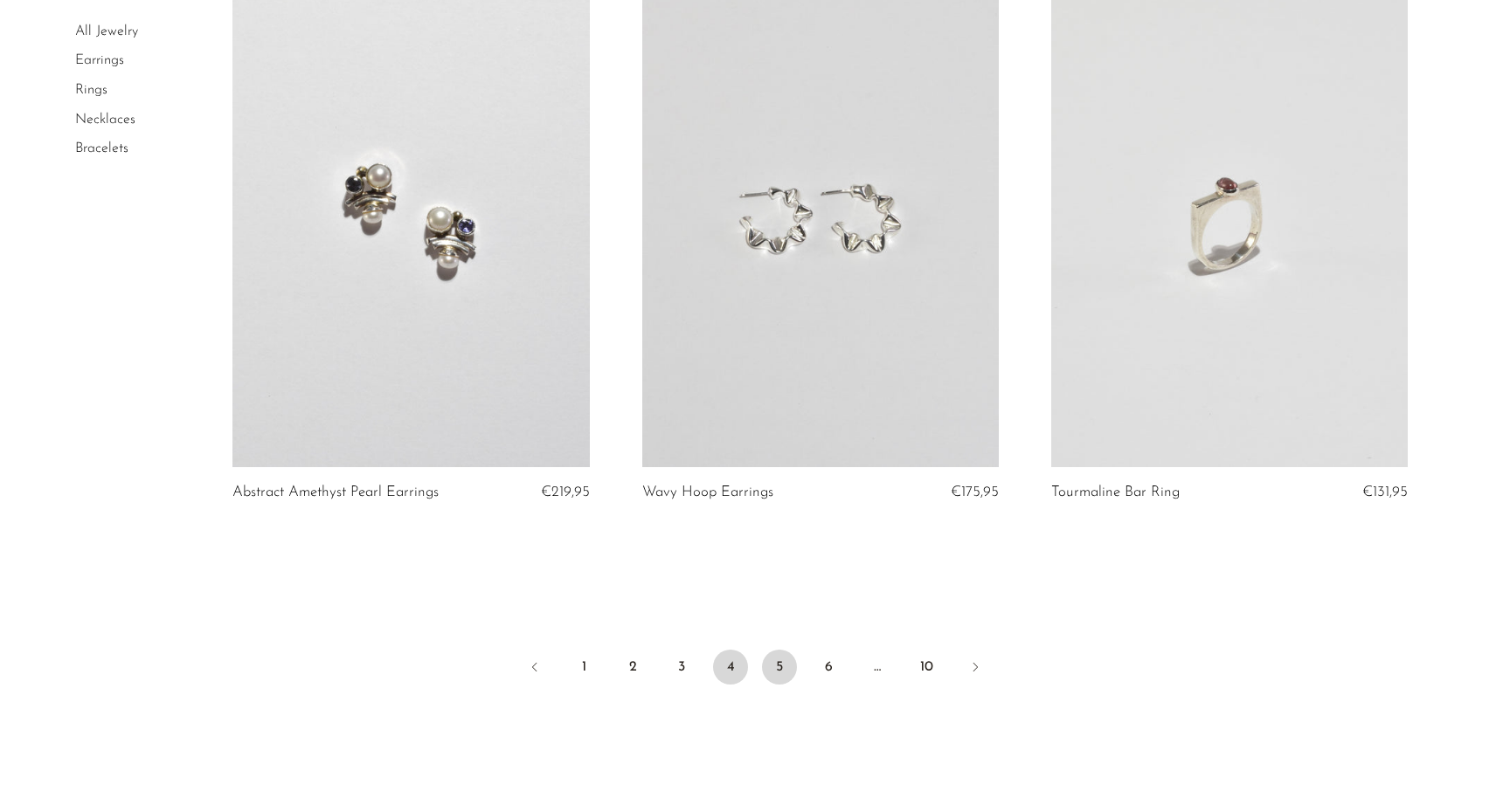
click at [789, 649] on link "5" at bounding box center [779, 666] width 34 height 34
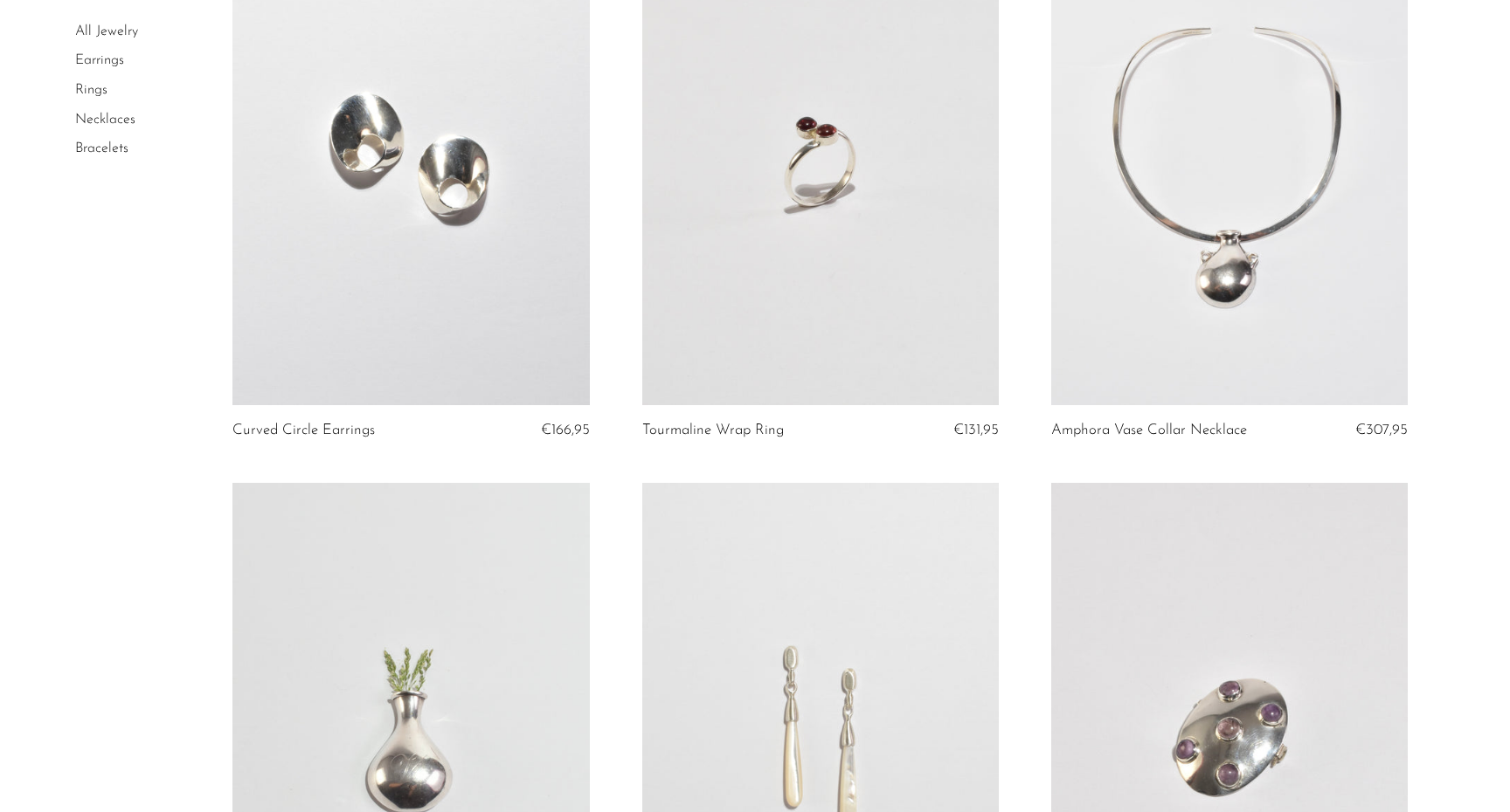
scroll to position [561, 0]
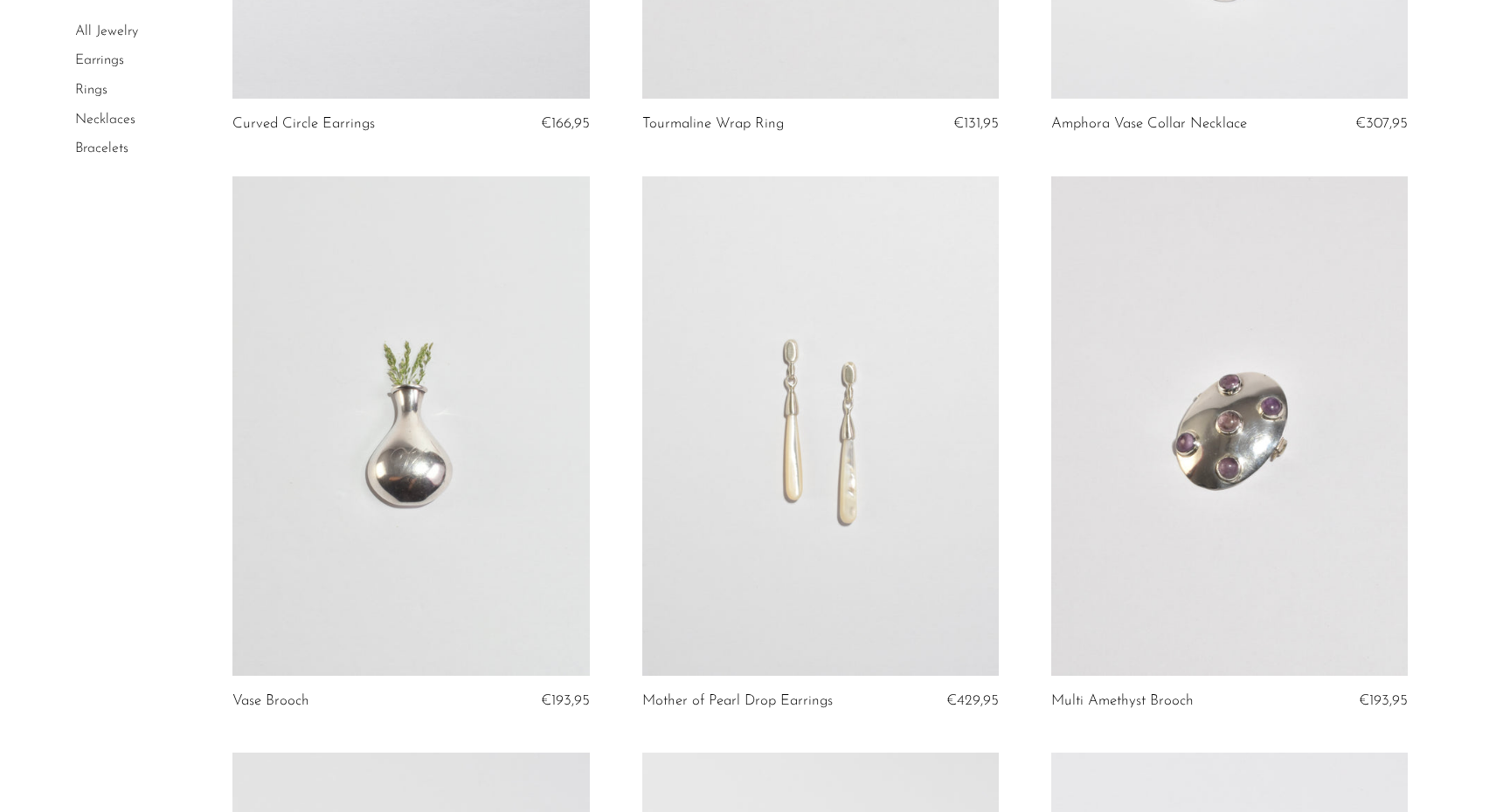
click at [496, 371] on link at bounding box center [411, 426] width 357 height 500
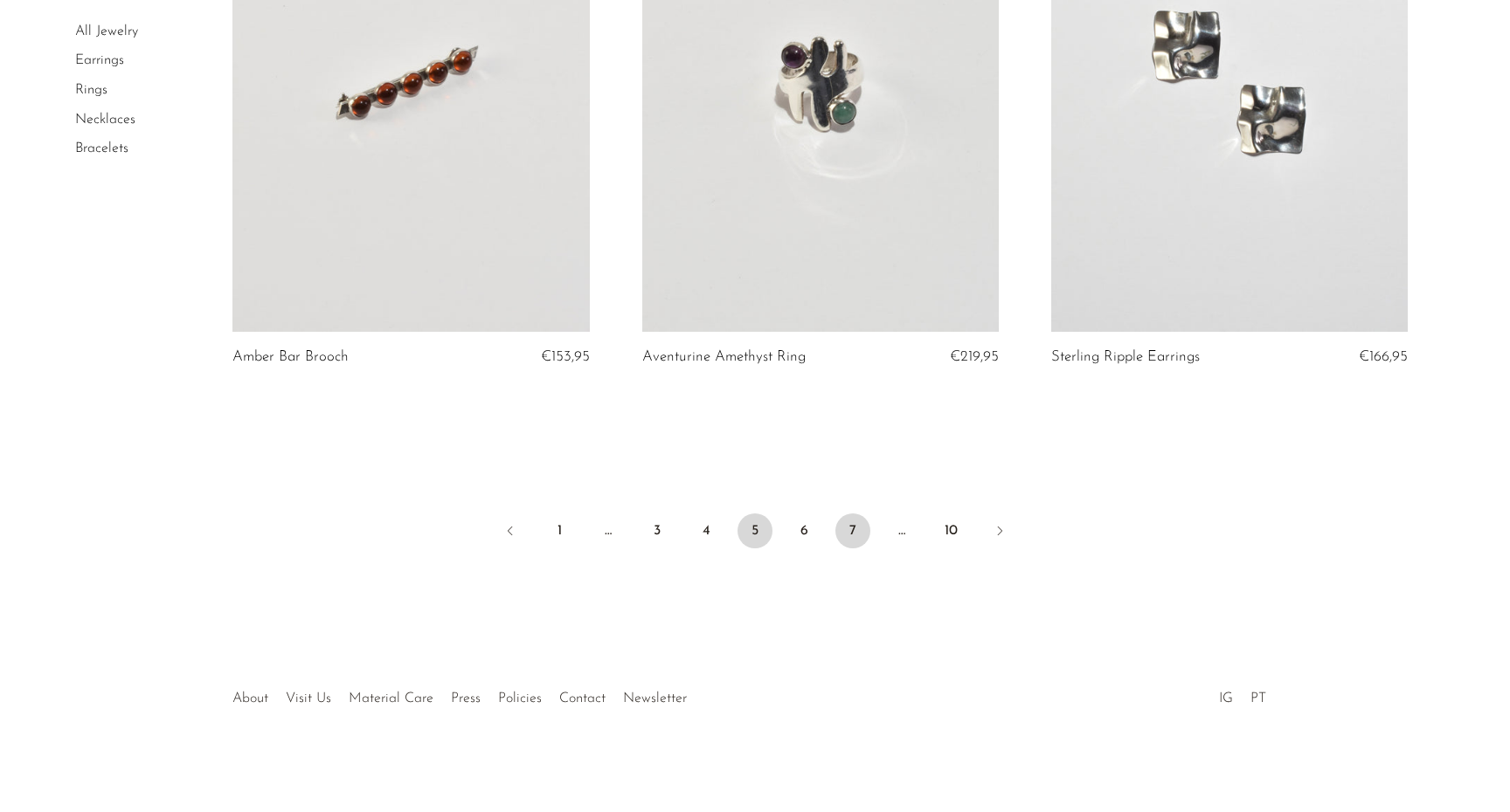
scroll to position [6668, 0]
click at [803, 533] on link "6" at bounding box center [803, 532] width 34 height 34
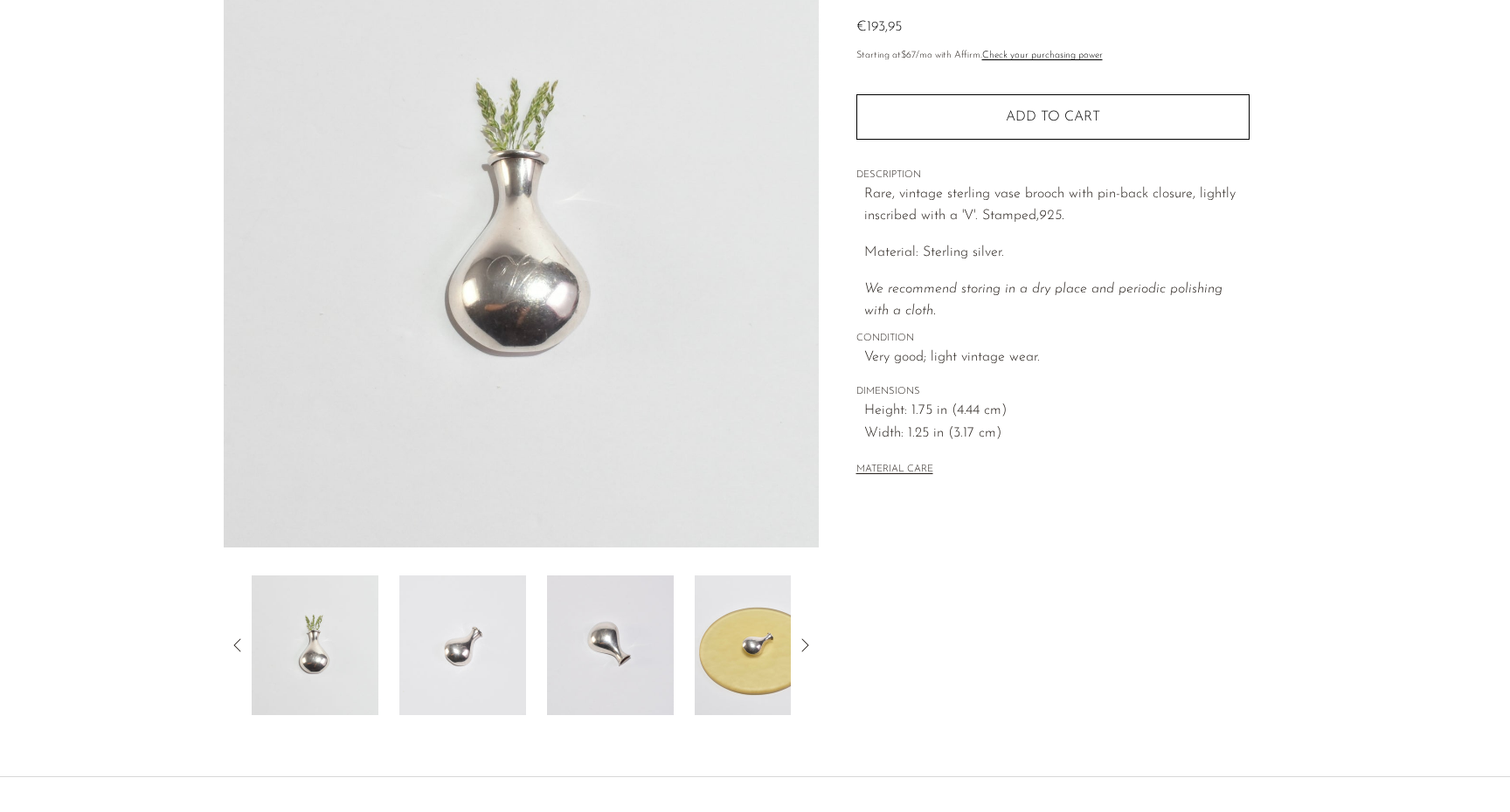
scroll to position [259, 0]
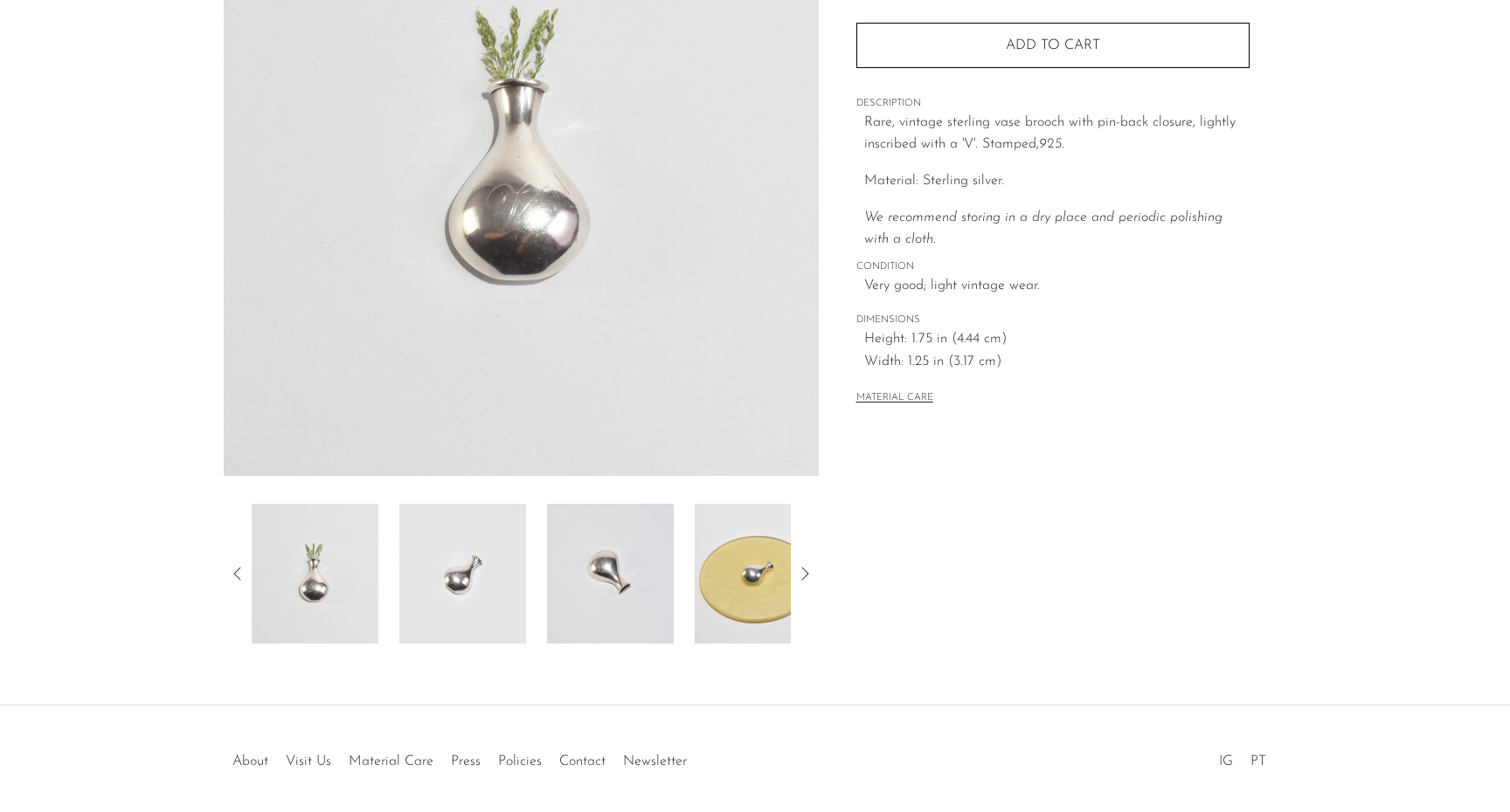
click at [734, 576] on img at bounding box center [758, 574] width 127 height 140
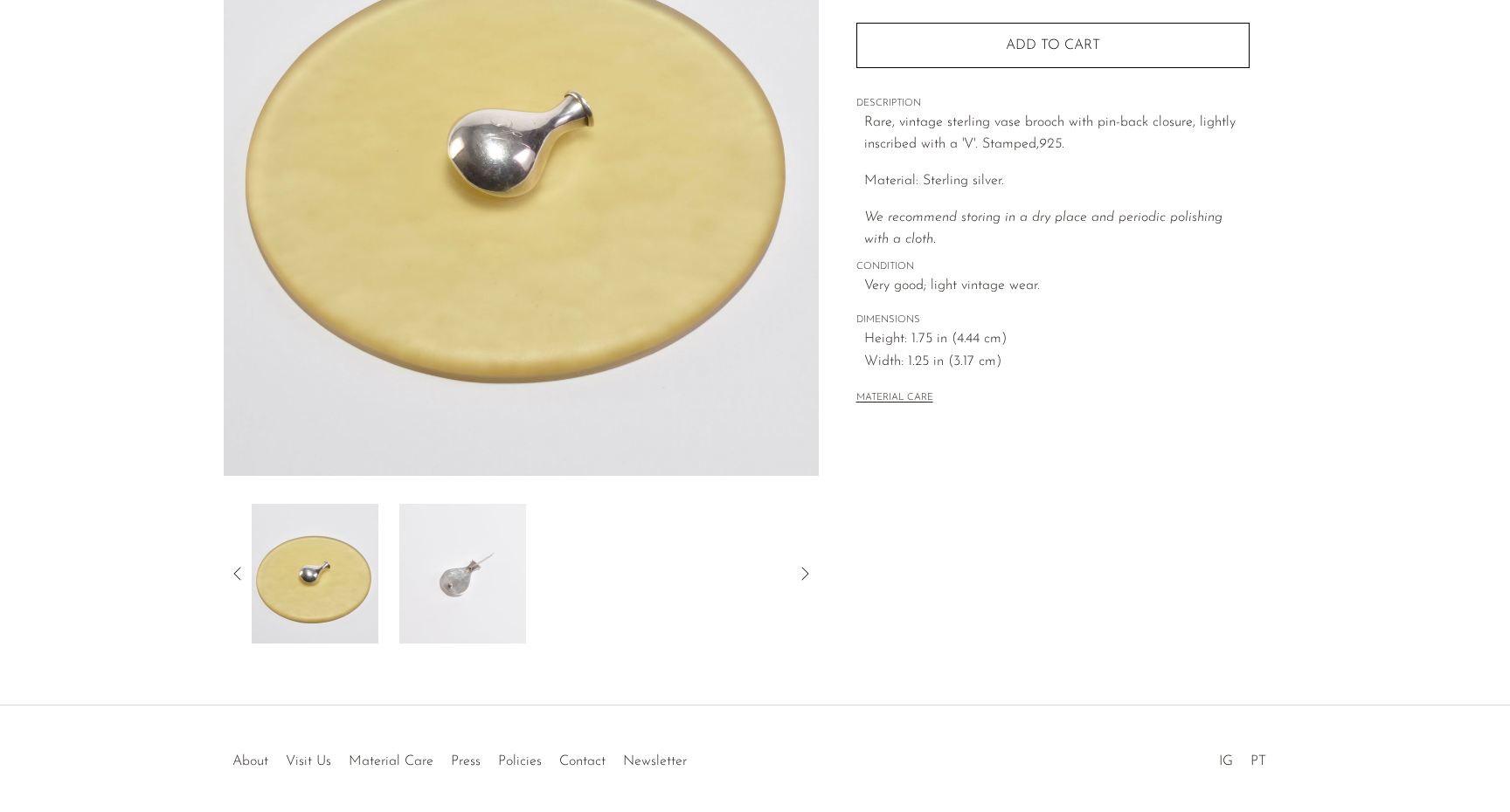
click at [496, 582] on img at bounding box center [462, 574] width 127 height 140
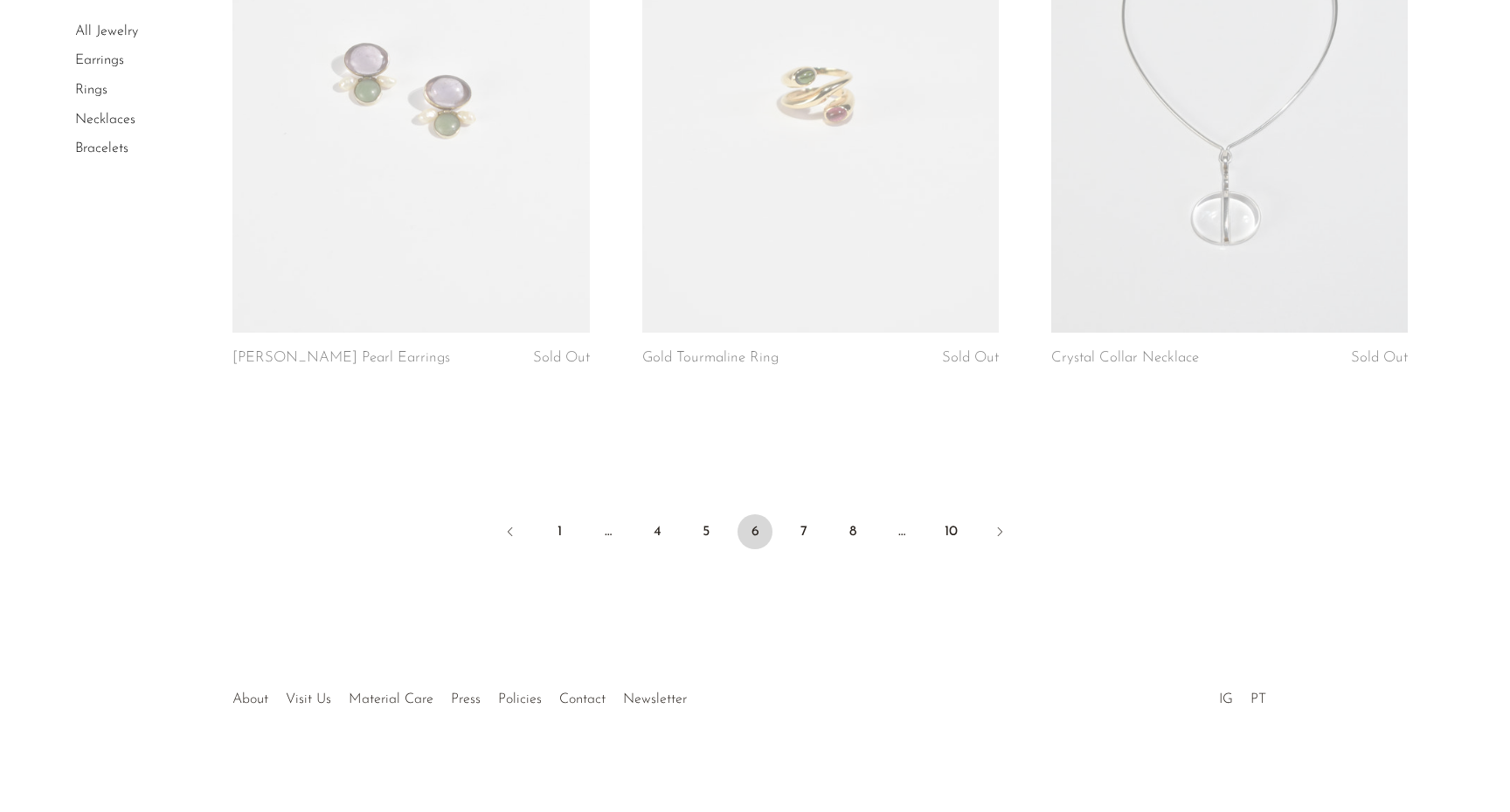
scroll to position [6668, 0]
click at [803, 527] on link "7" at bounding box center [803, 532] width 34 height 34
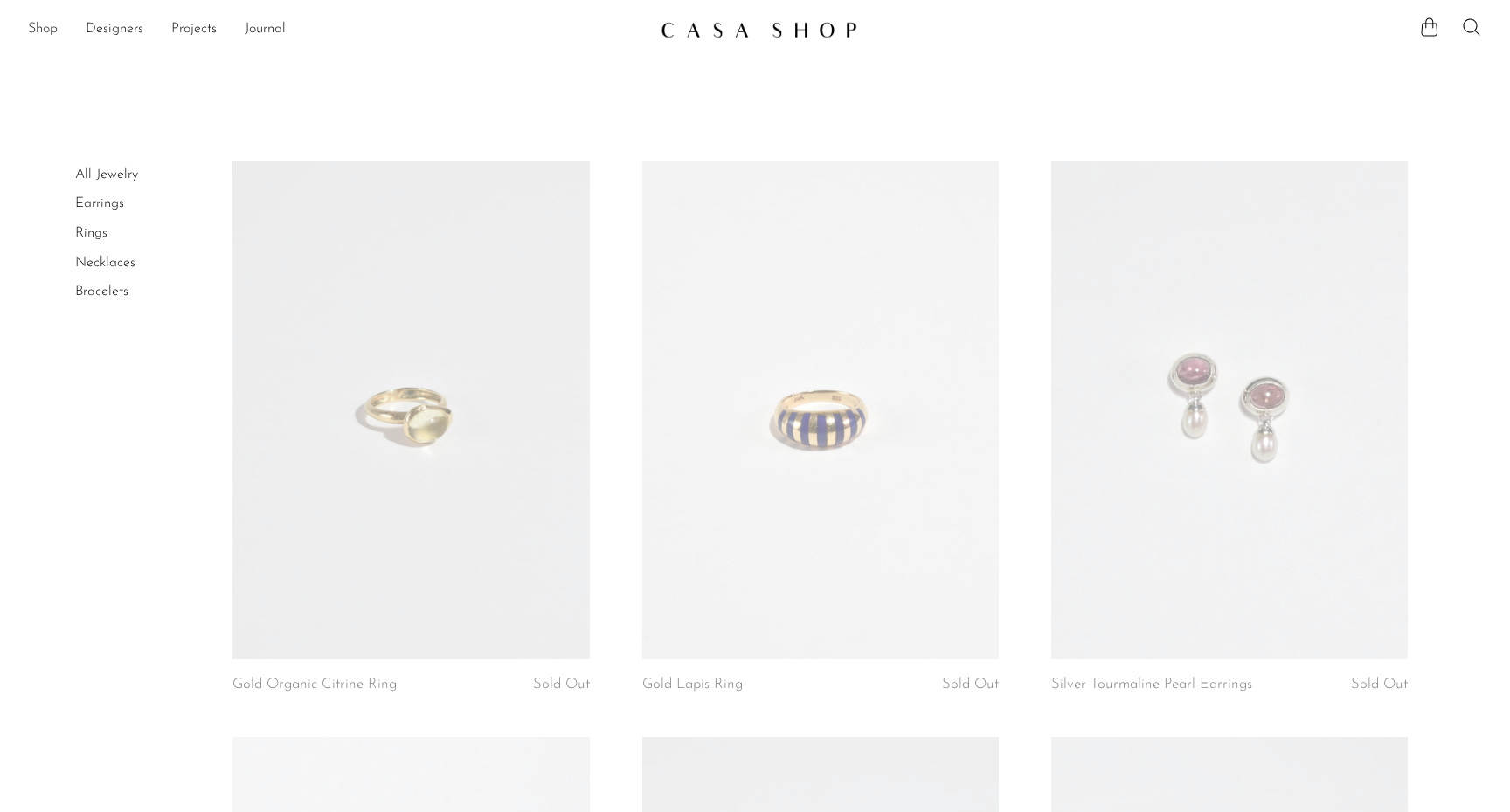
click at [43, 25] on link "Shop" at bounding box center [42, 30] width 30 height 23
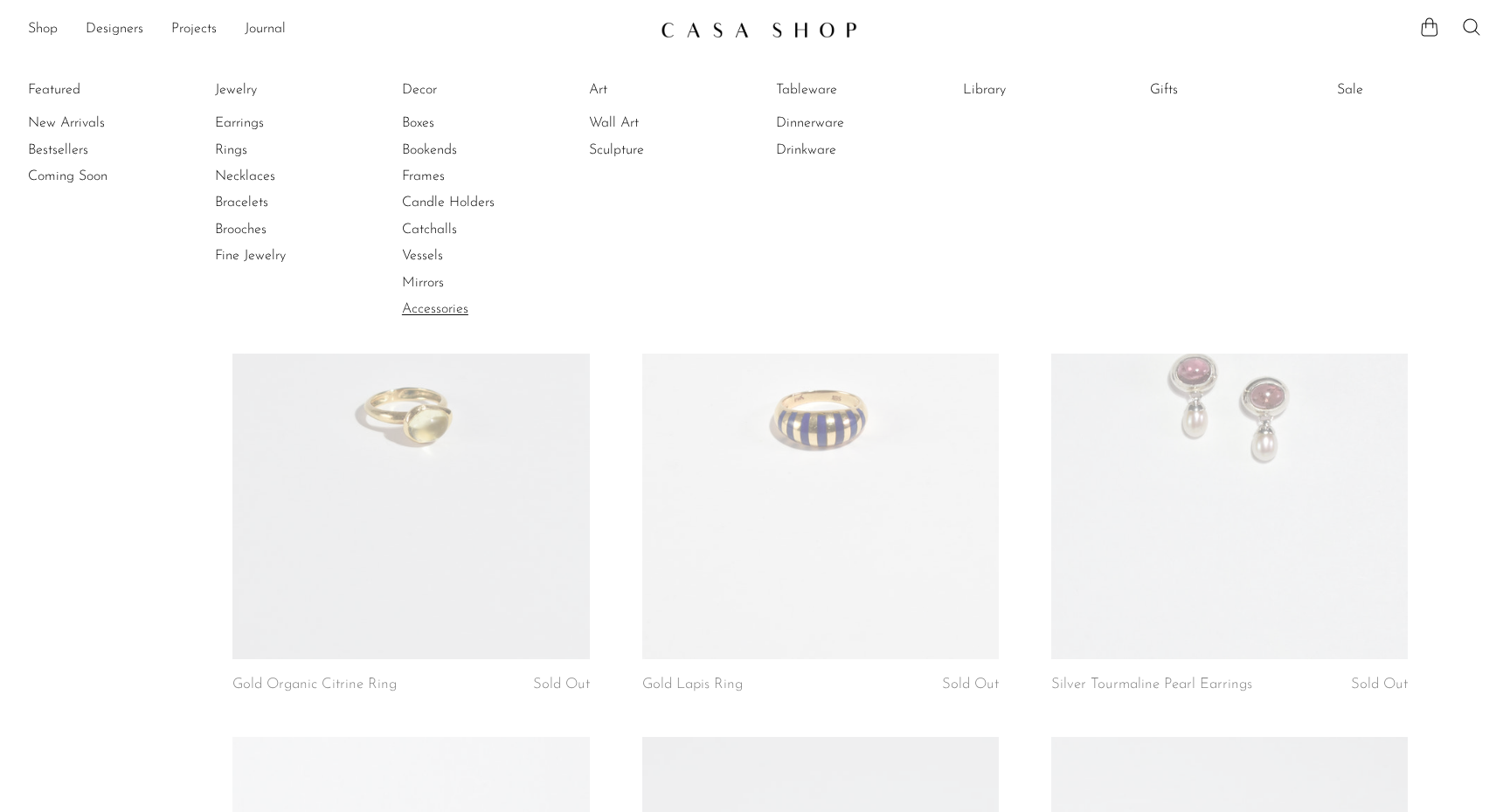
click at [442, 310] on link "Accessories" at bounding box center [467, 308] width 131 height 19
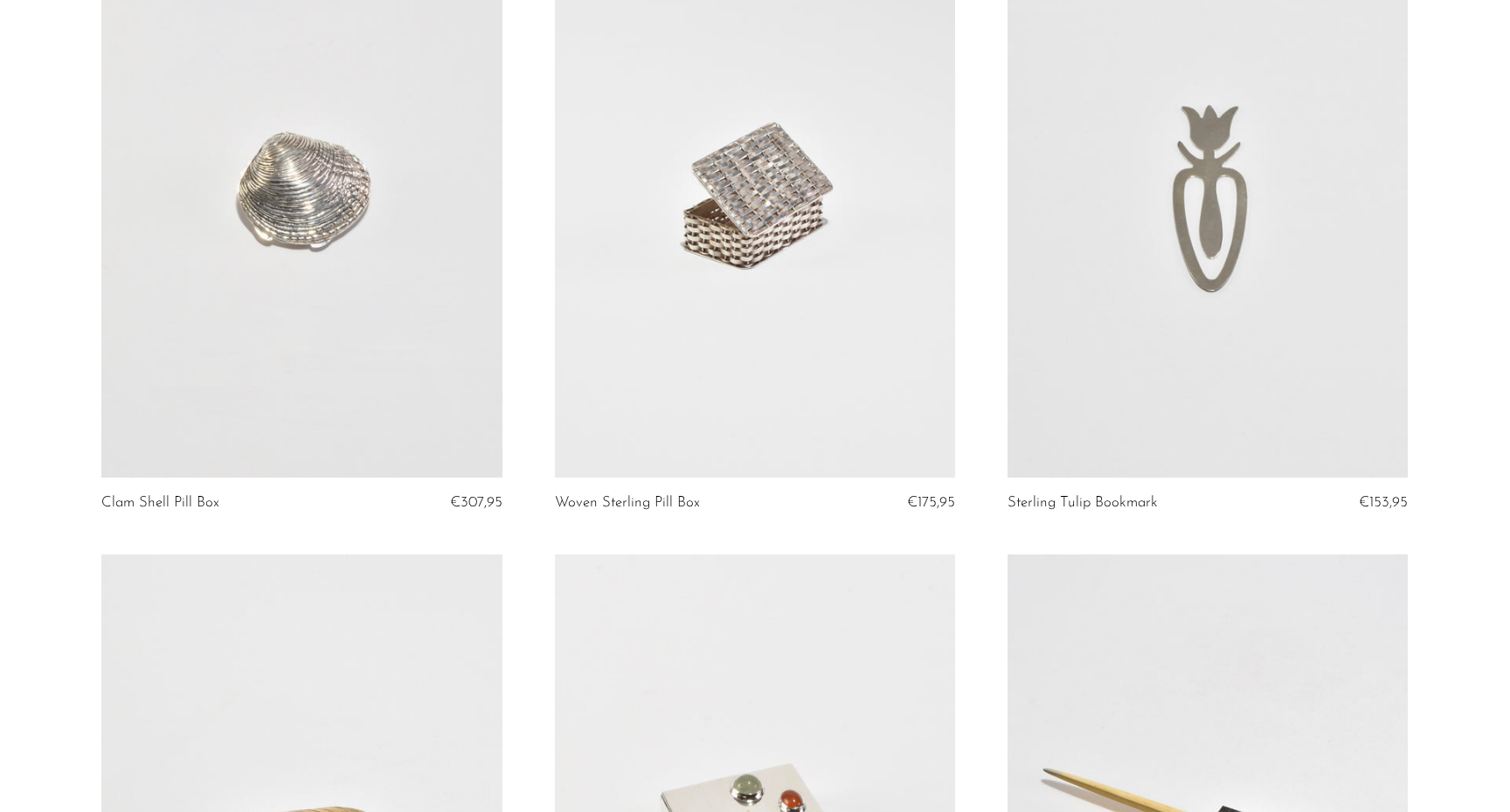
scroll to position [765, 0]
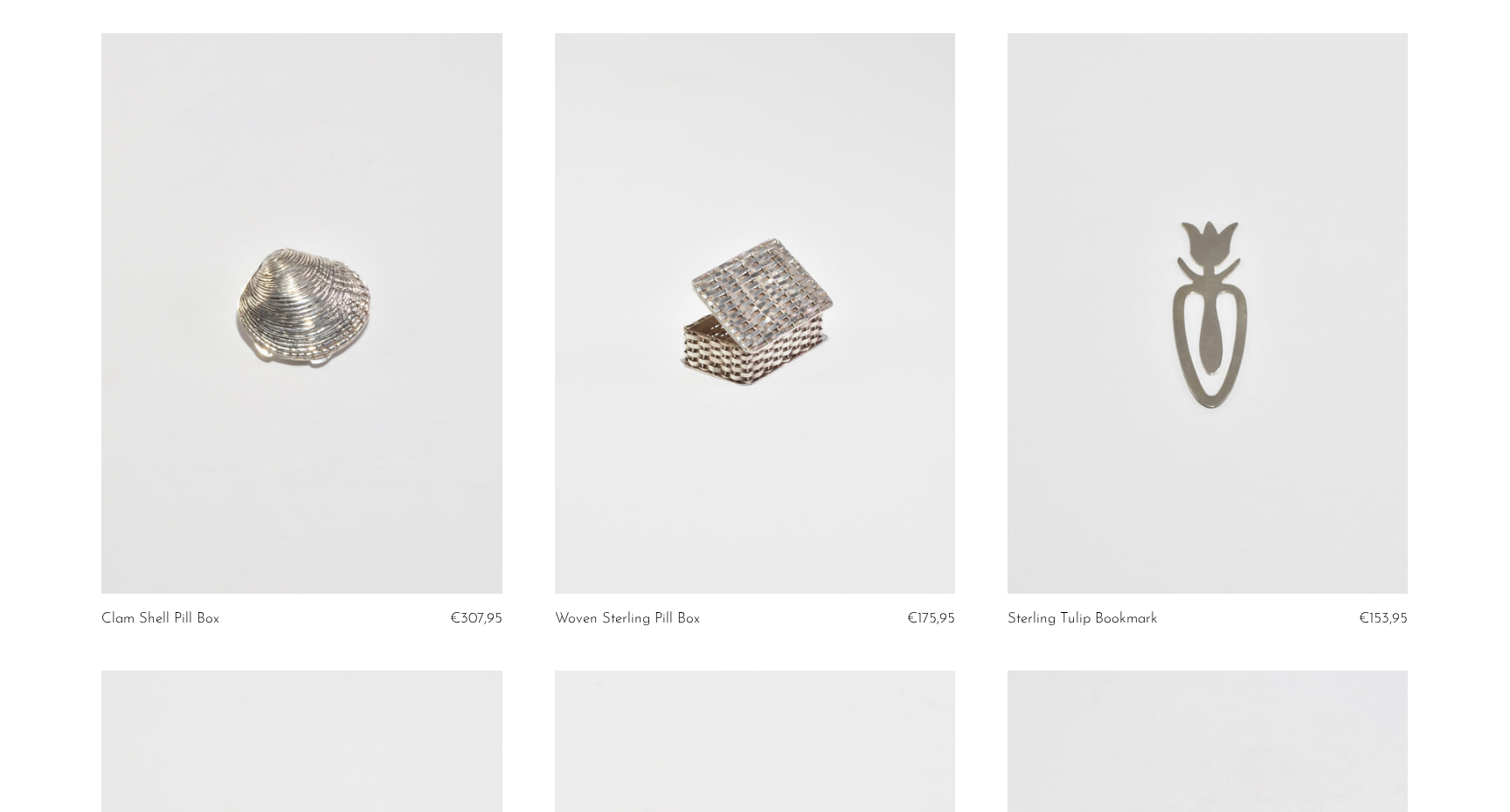
click at [1234, 373] on link at bounding box center [1207, 313] width 400 height 561
click at [1076, 272] on link at bounding box center [1207, 313] width 400 height 561
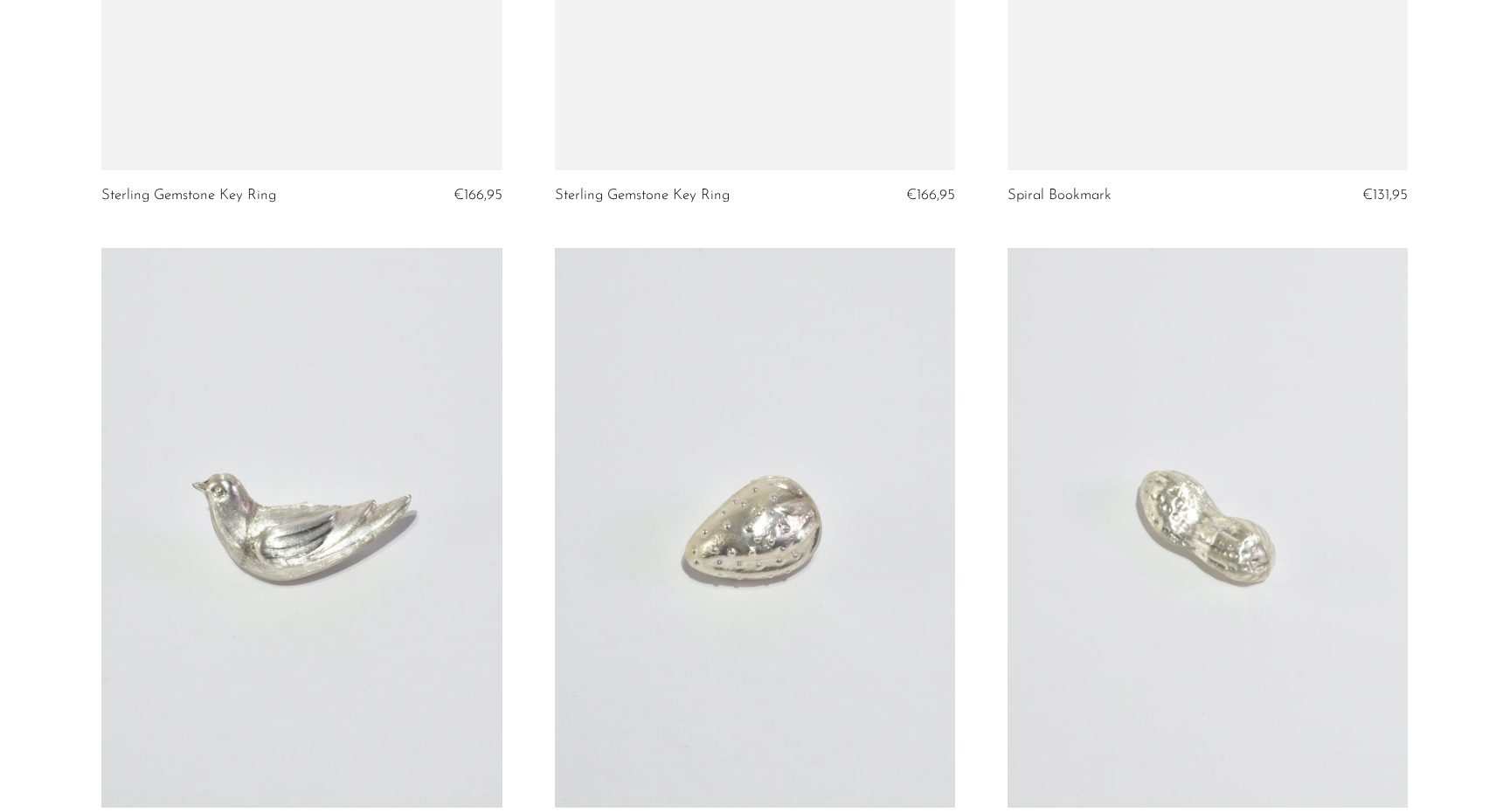
scroll to position [4402, 0]
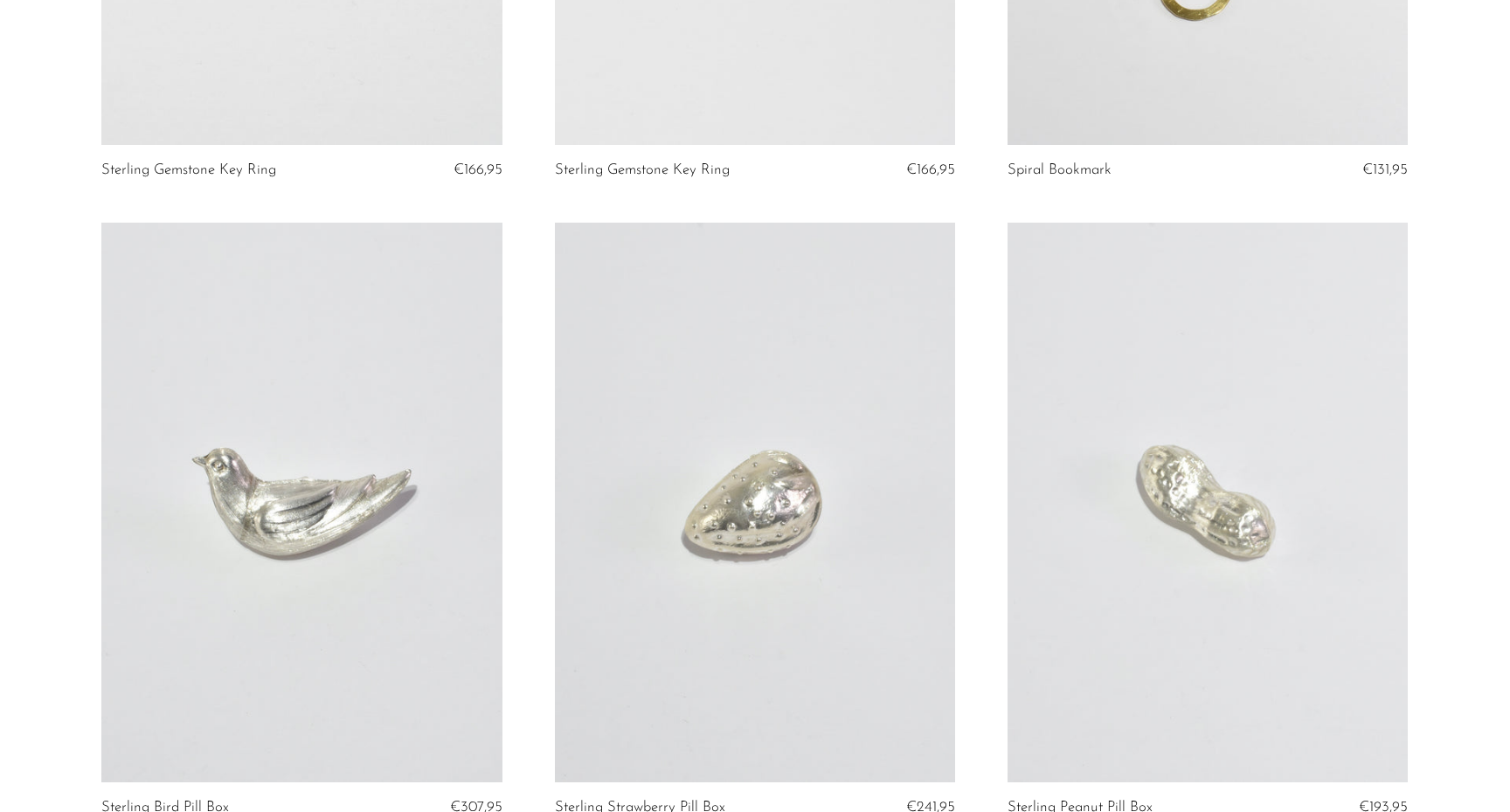
click at [429, 503] on link at bounding box center [302, 503] width 400 height 561
click at [756, 454] on link at bounding box center [755, 503] width 400 height 561
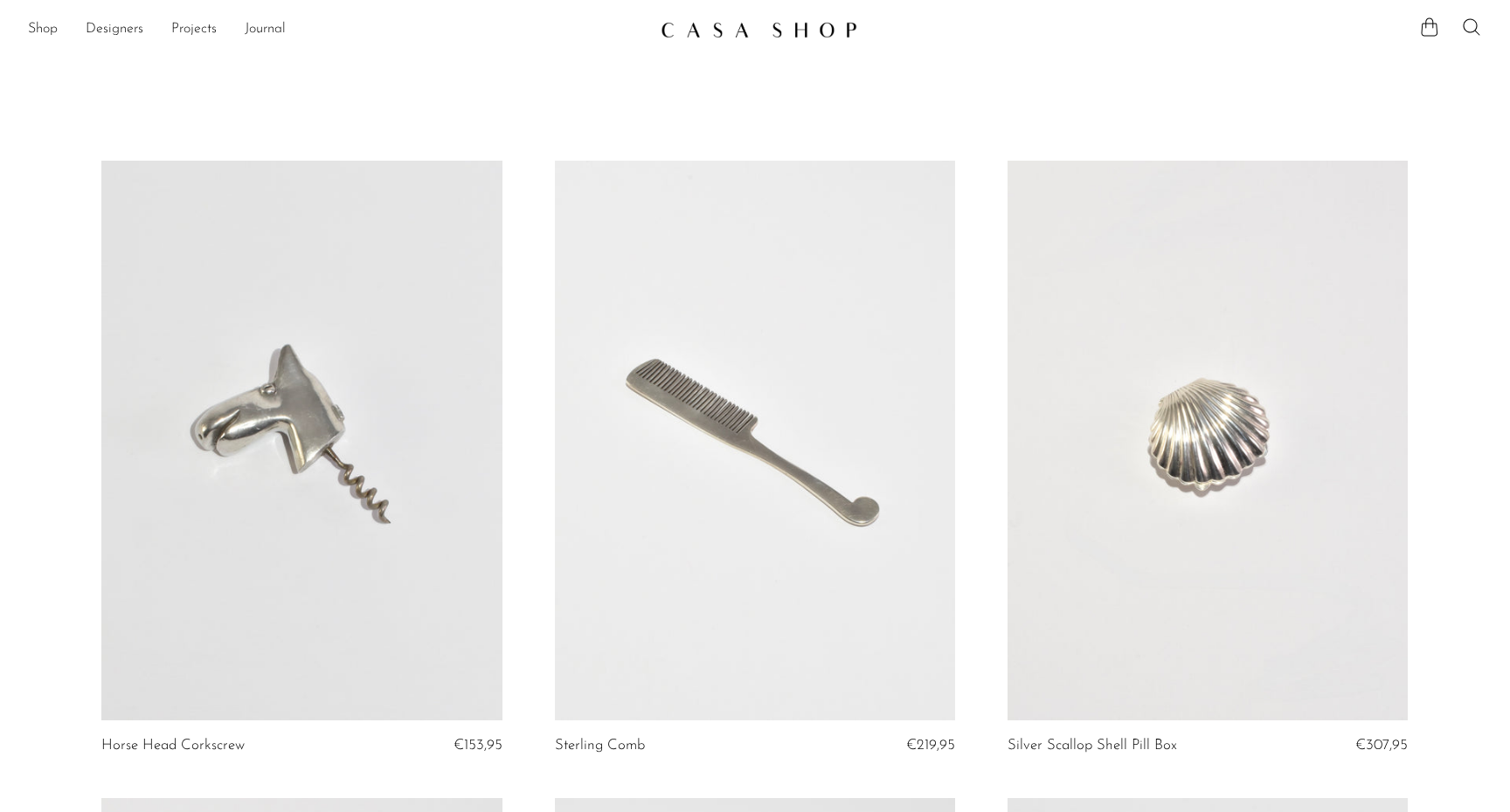
scroll to position [0, 0]
click at [115, 27] on link "Designers" at bounding box center [114, 30] width 57 height 23
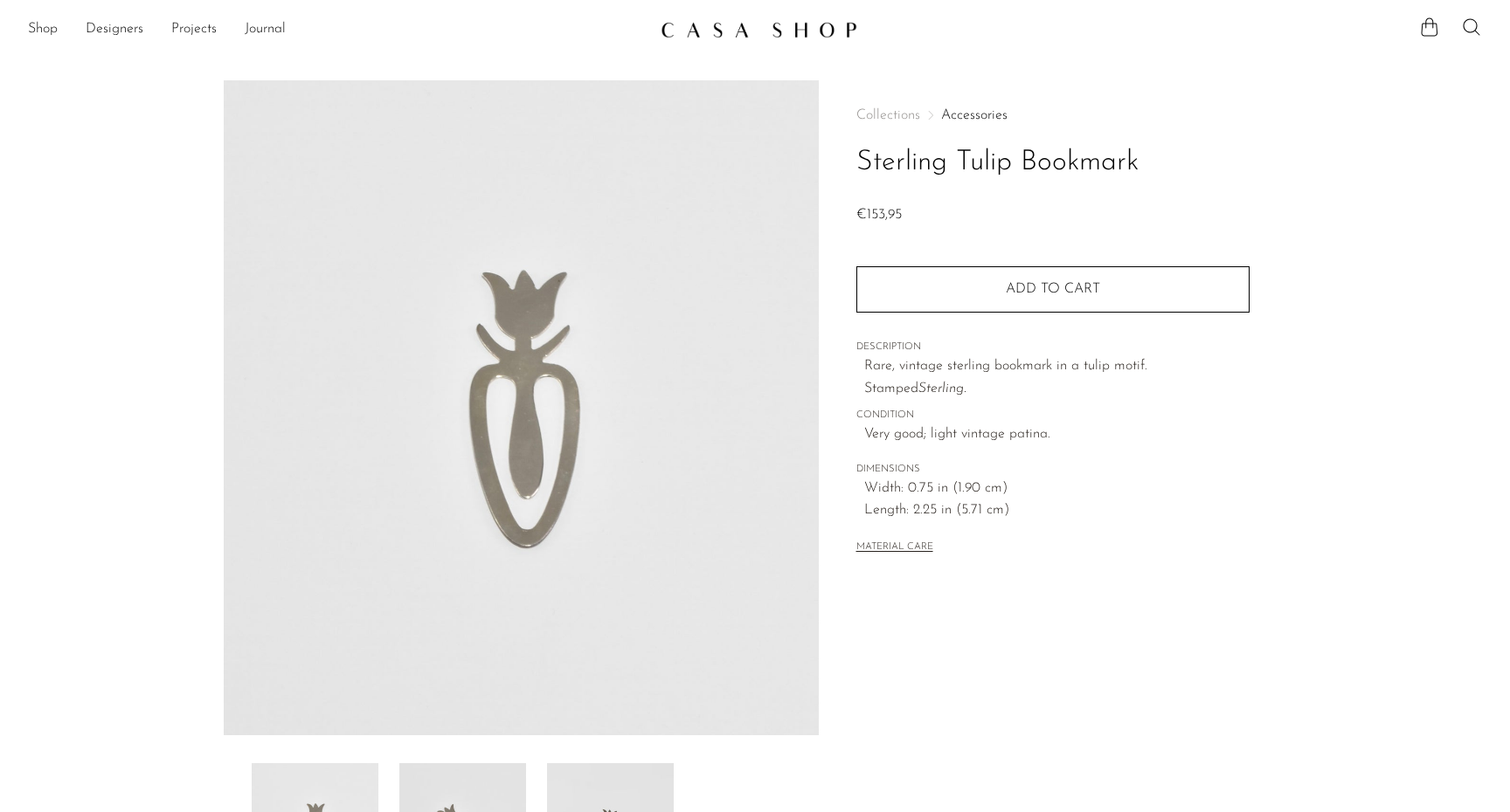
scroll to position [198, 0]
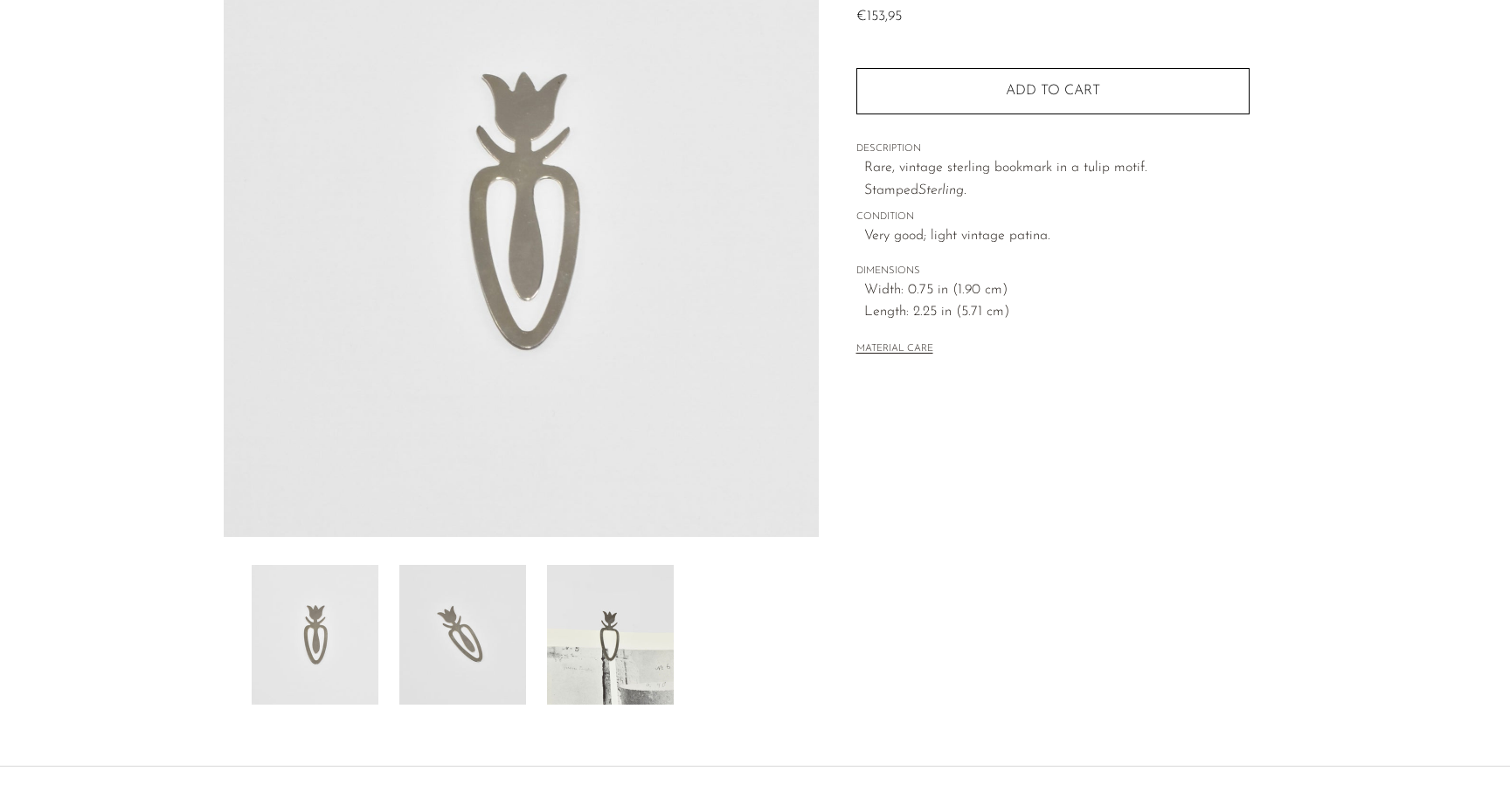
click at [459, 658] on img at bounding box center [462, 635] width 127 height 140
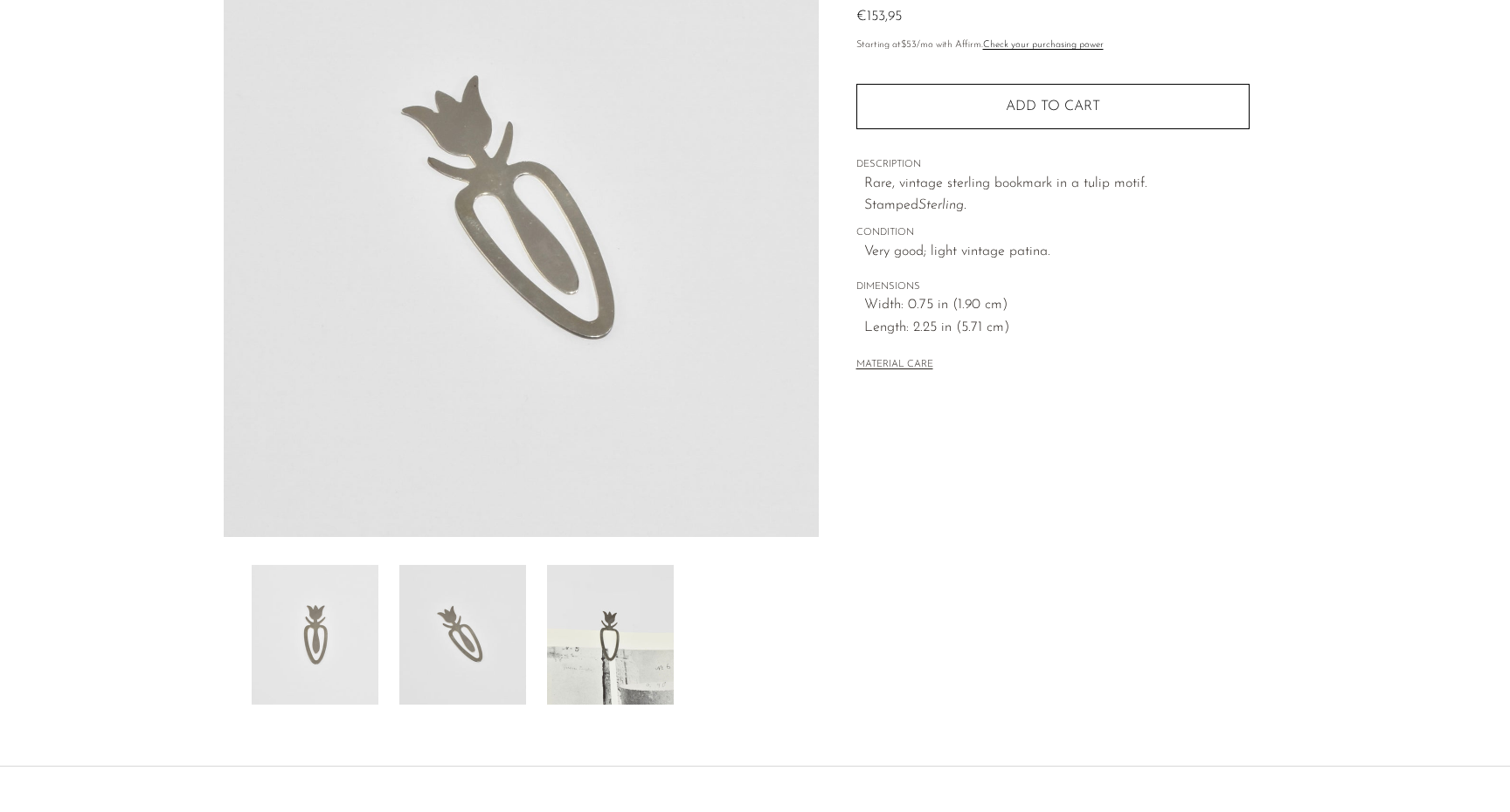
click at [640, 653] on img at bounding box center [610, 635] width 127 height 140
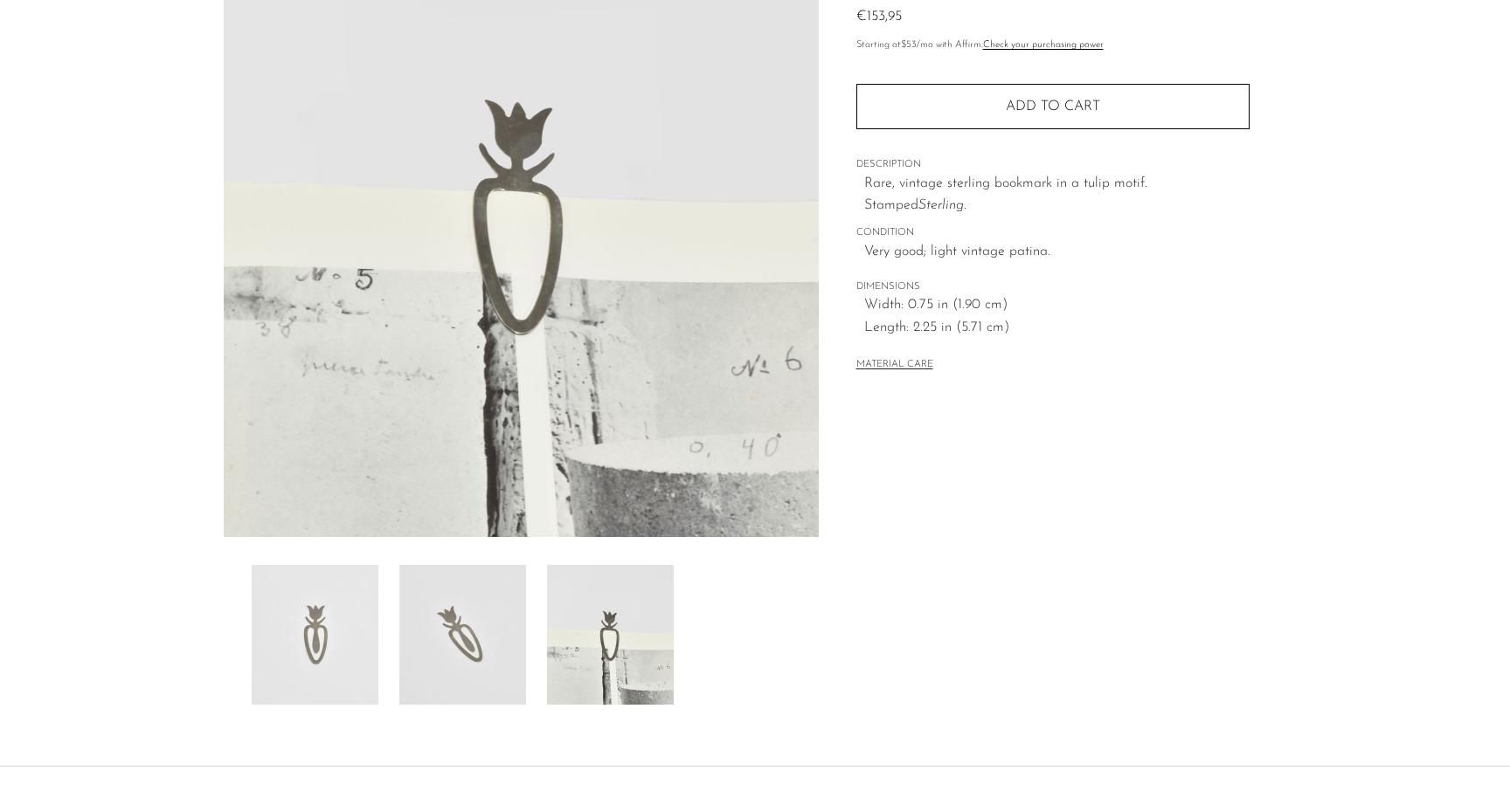
click at [478, 626] on img at bounding box center [462, 635] width 127 height 140
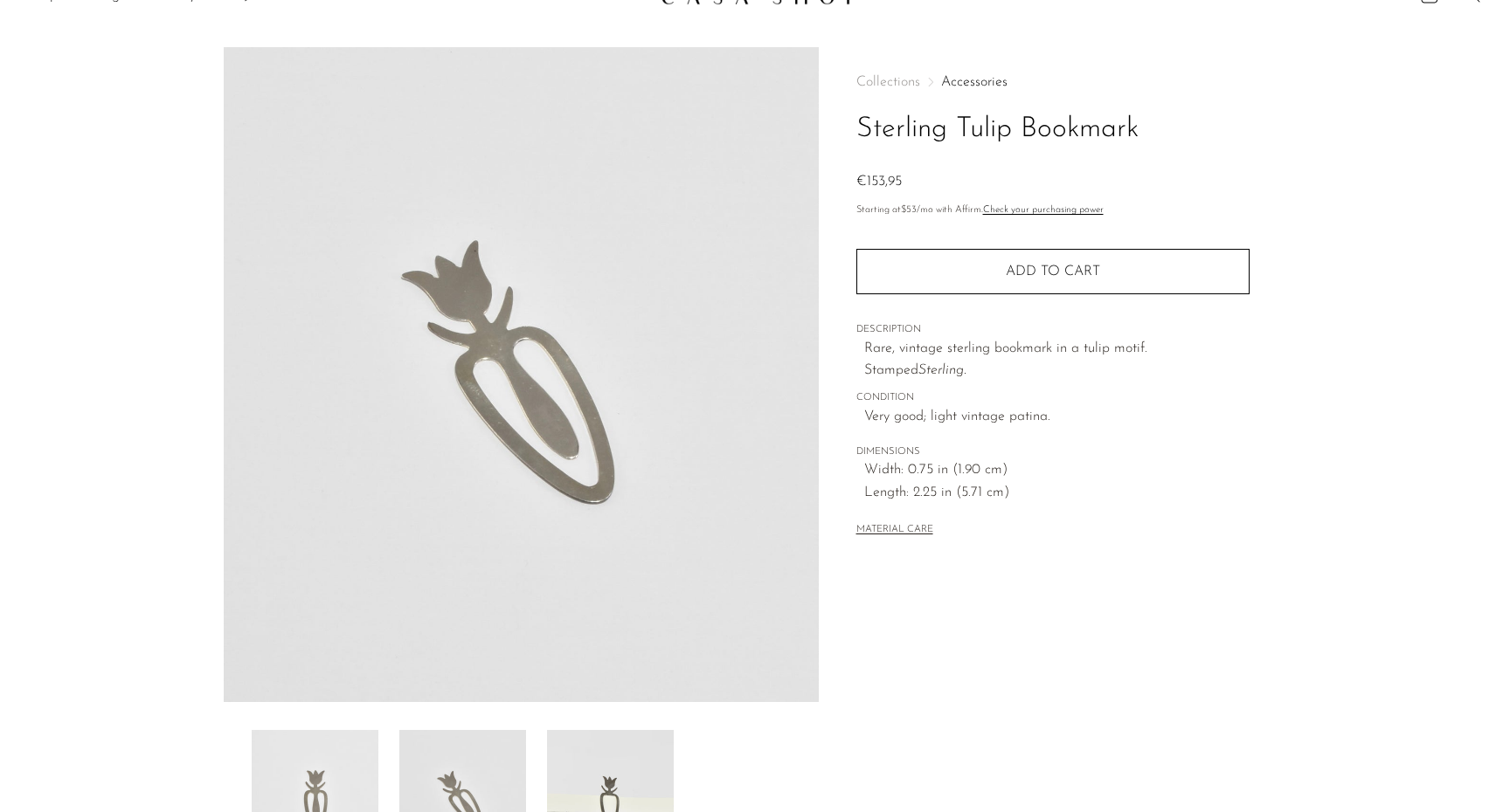
scroll to position [18, 0]
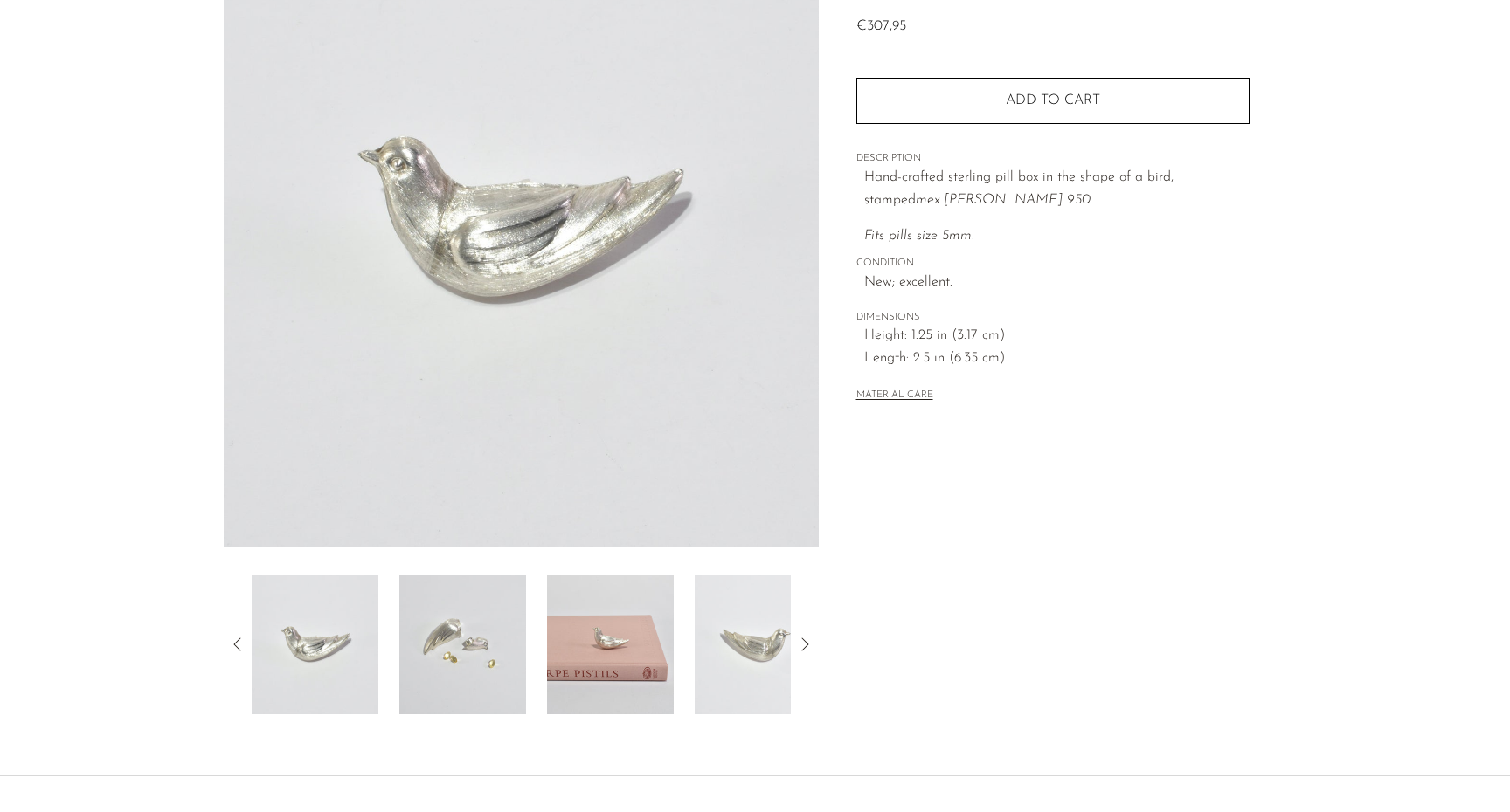
scroll to position [196, 0]
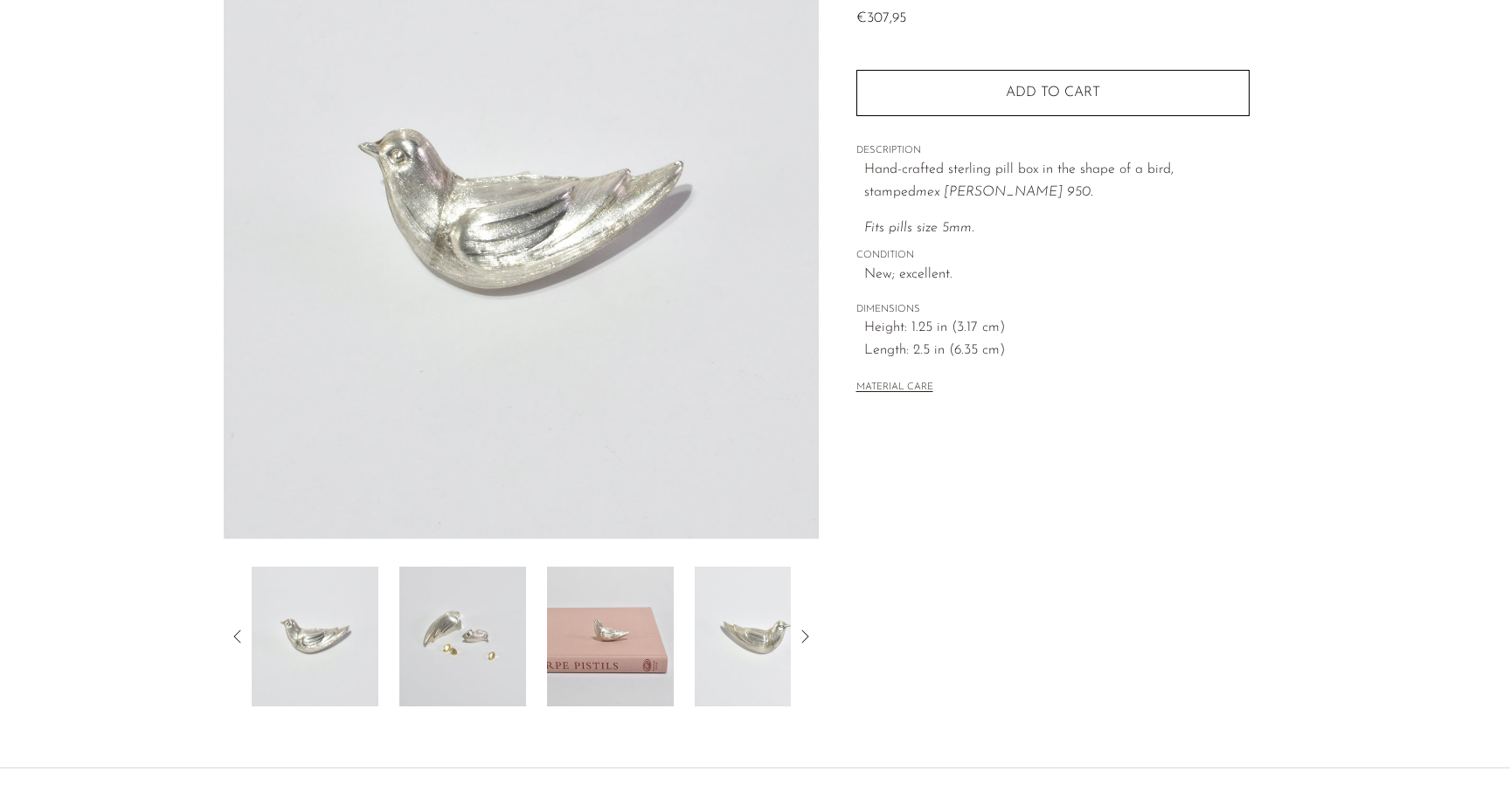
click at [465, 626] on img at bounding box center [462, 637] width 127 height 140
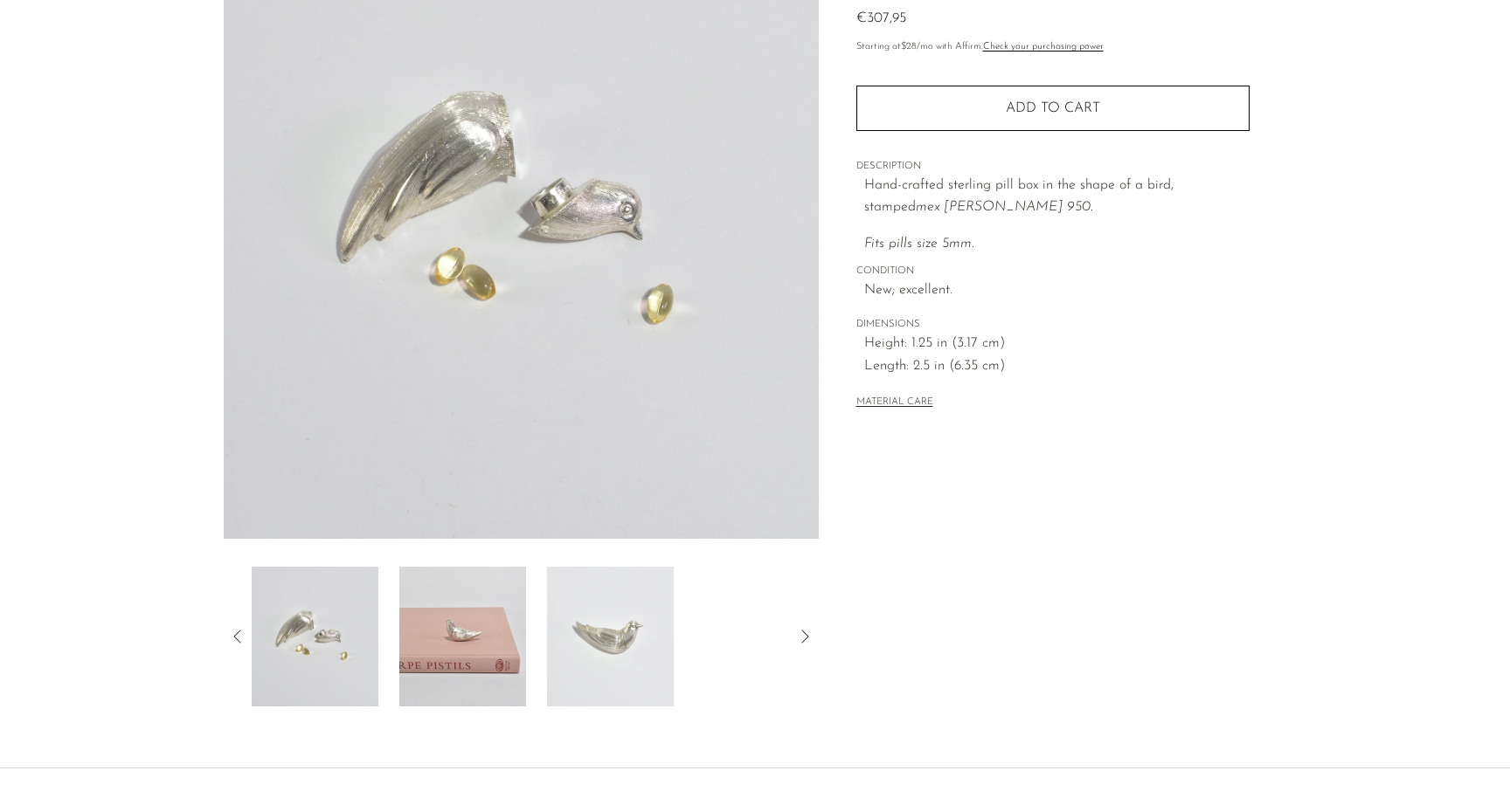
click at [571, 628] on img at bounding box center [610, 637] width 127 height 140
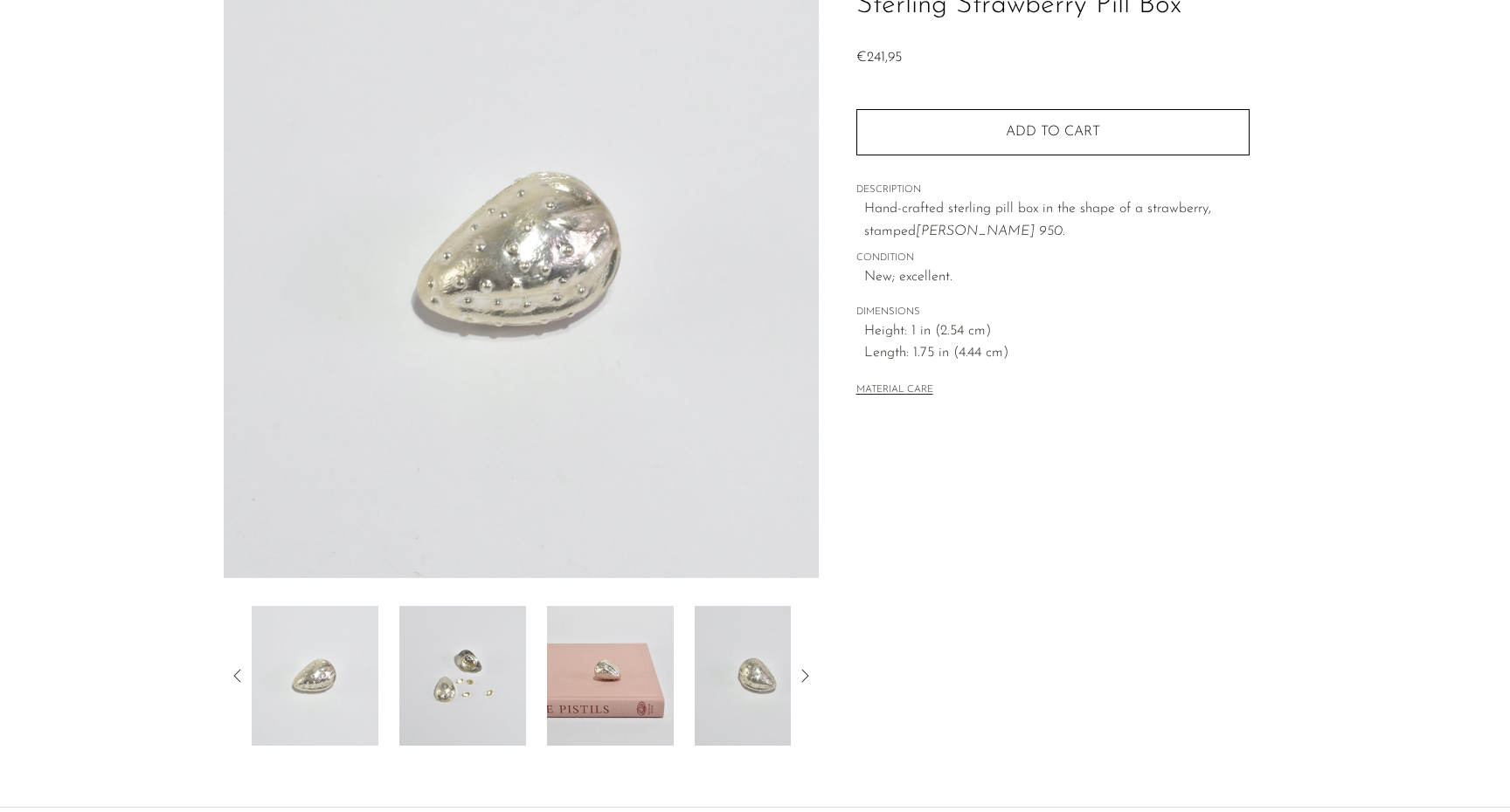
scroll to position [159, 0]
click at [498, 648] on img at bounding box center [462, 674] width 127 height 140
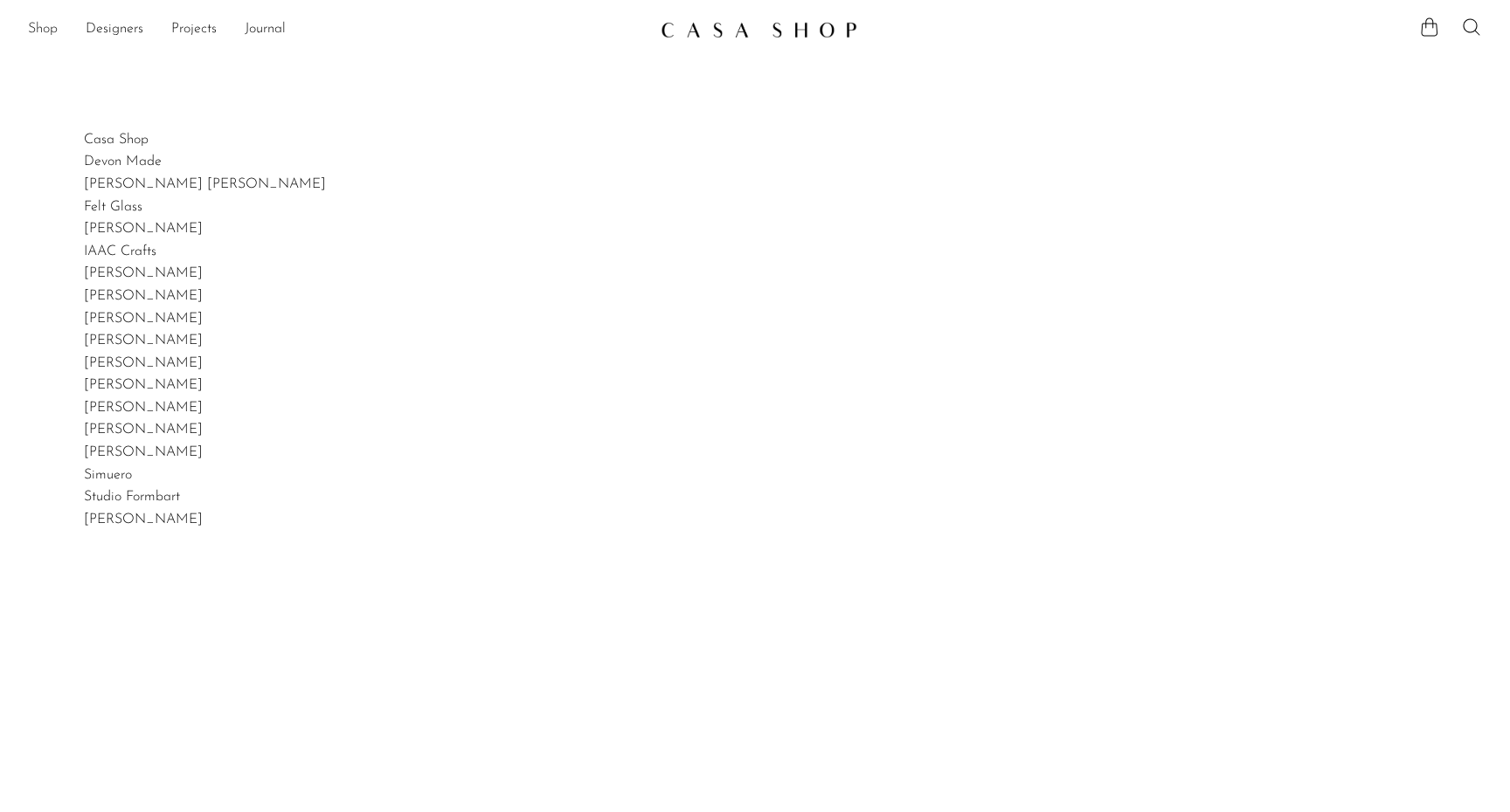
click at [32, 23] on link "Shop" at bounding box center [42, 30] width 30 height 23
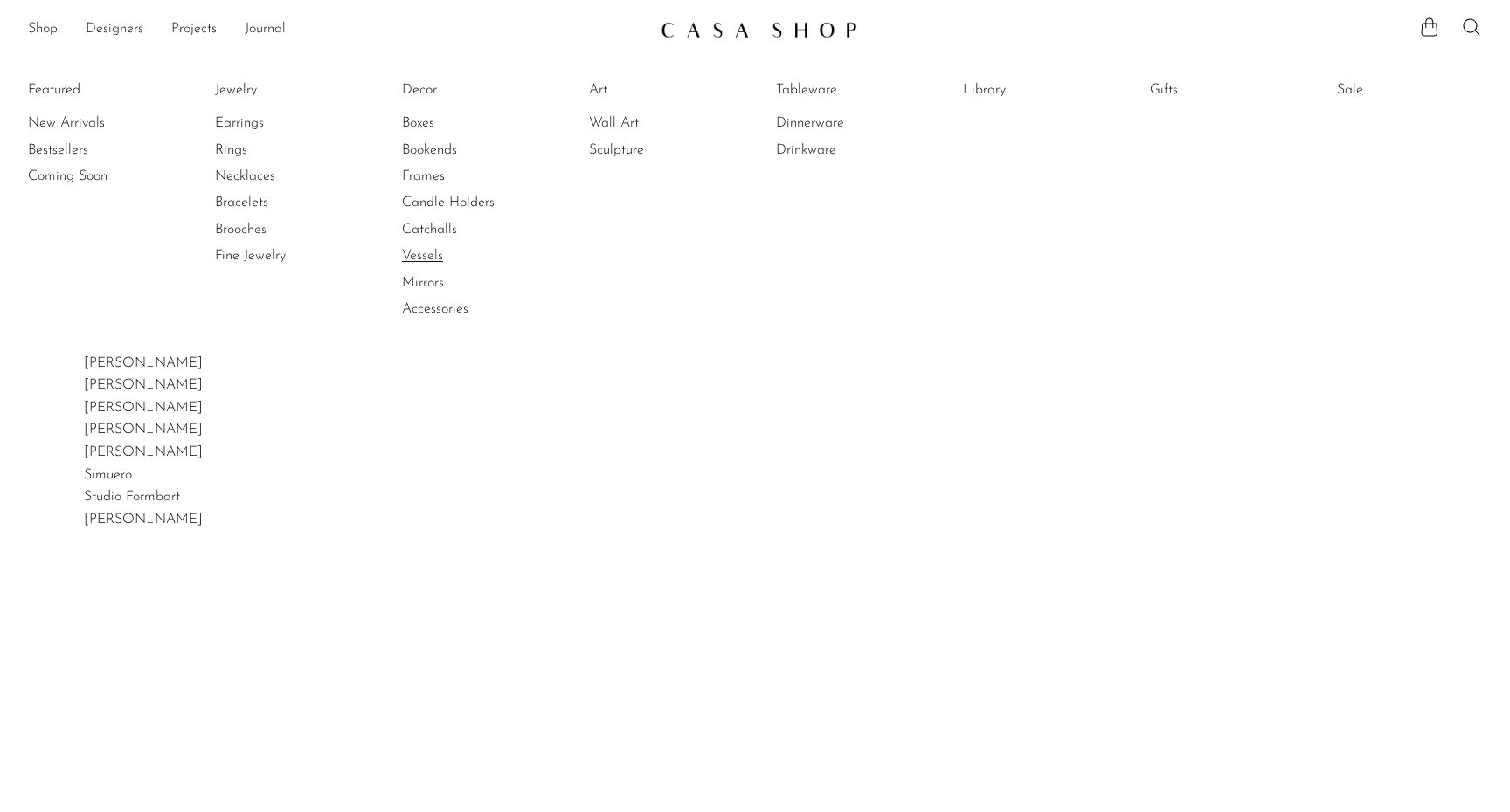
click at [439, 250] on link "Vessels" at bounding box center [467, 255] width 131 height 19
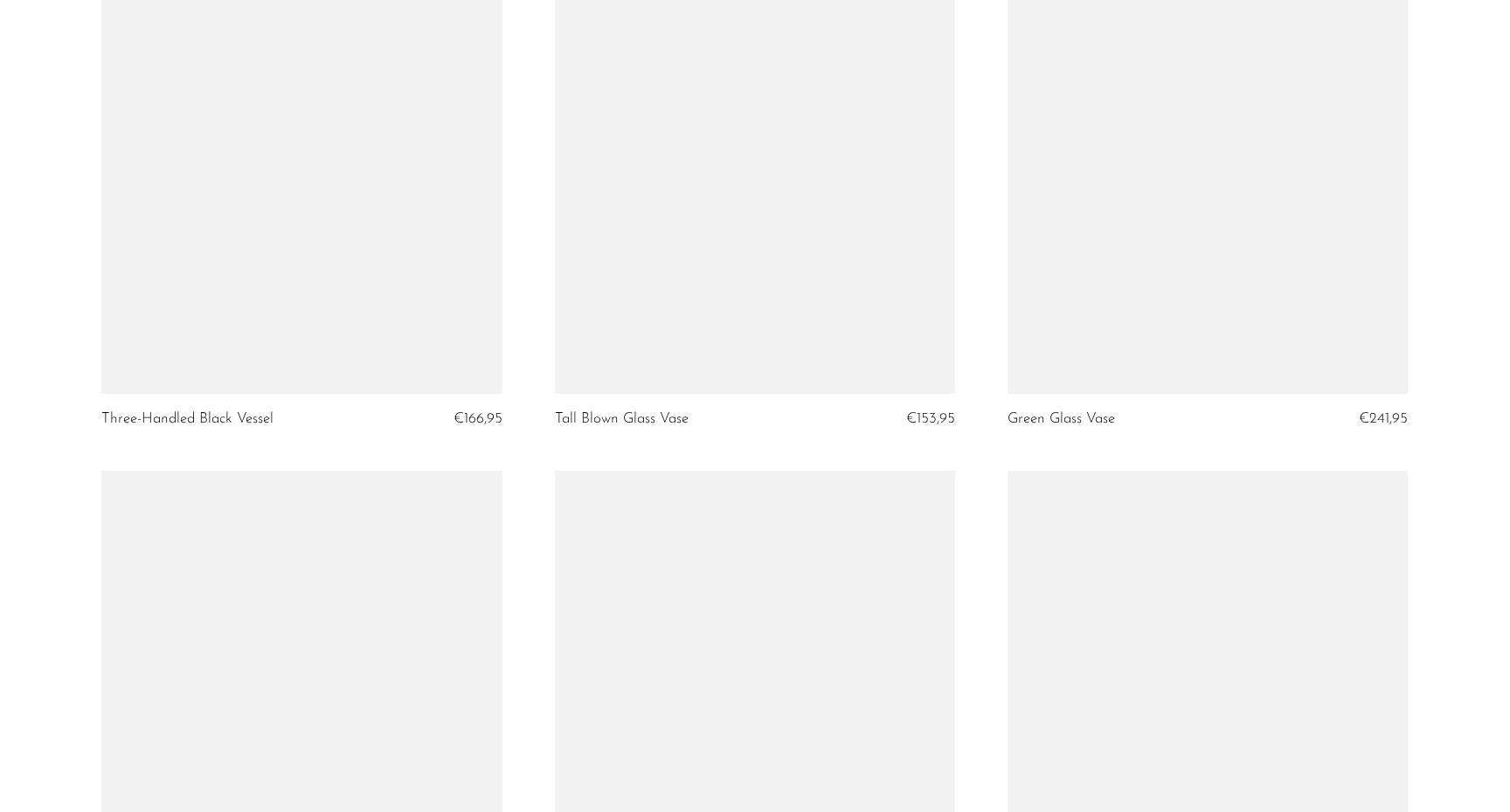
scroll to position [2231, 0]
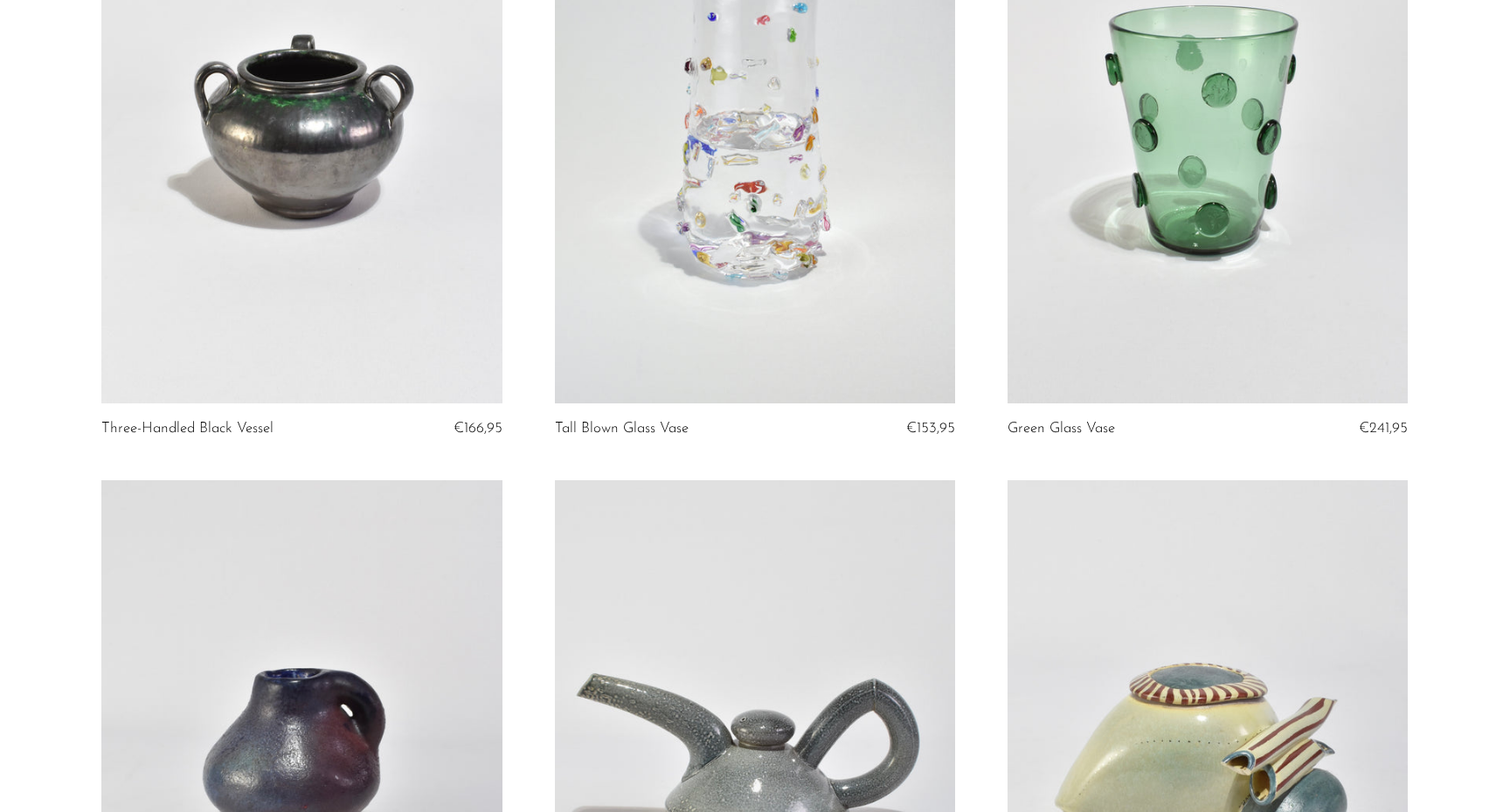
click at [764, 259] on link at bounding box center [755, 122] width 400 height 561
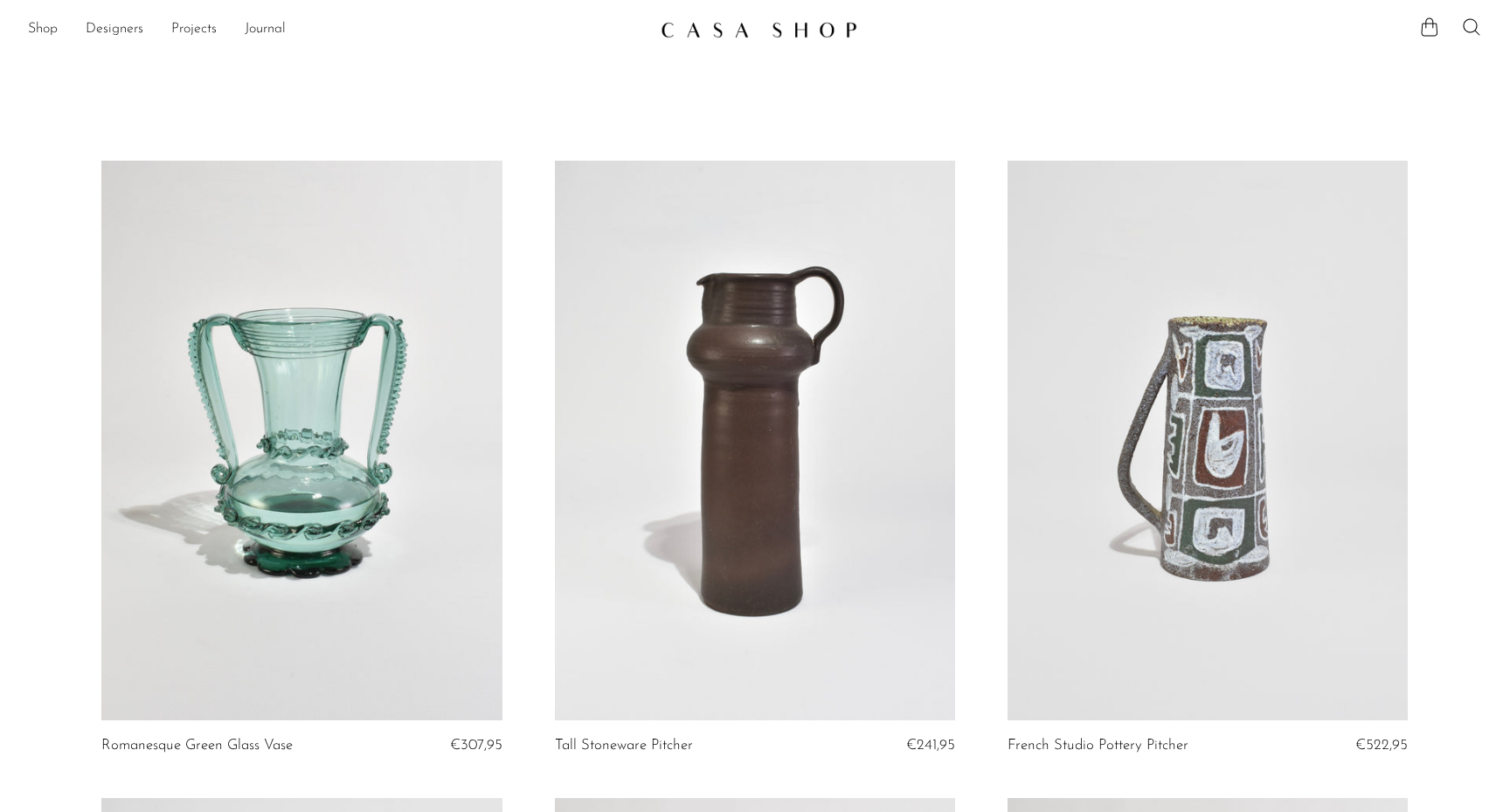
scroll to position [0, 0]
click at [34, 19] on li "Shop Featured New Arrivals Bestsellers Coming Soon Jewelry Jewelry All Earrings…" at bounding box center [42, 30] width 30 height 30
click at [37, 27] on link "Shop" at bounding box center [42, 30] width 30 height 23
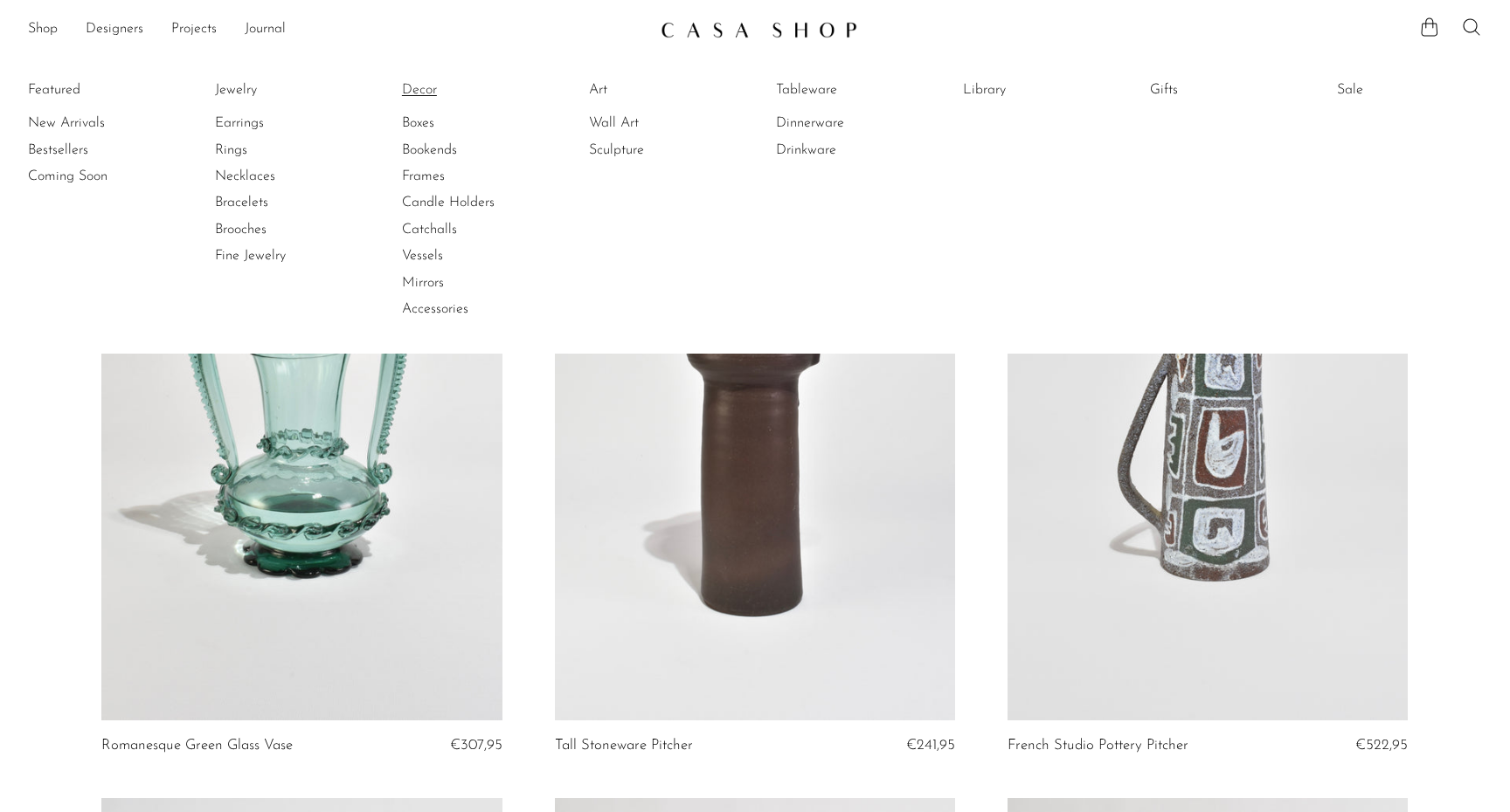
click at [424, 93] on link "Decor" at bounding box center [467, 90] width 131 height 19
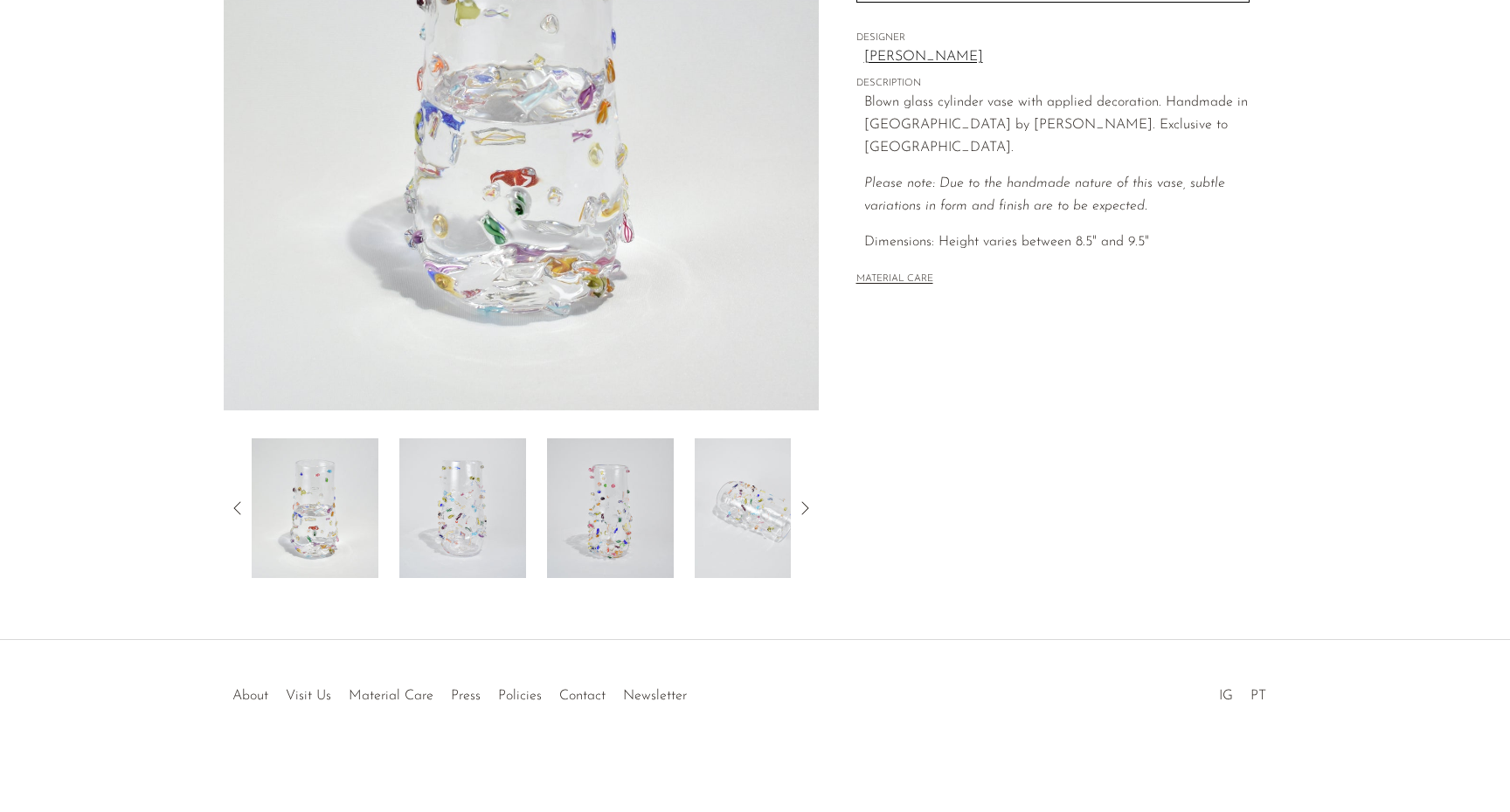
click at [629, 480] on img at bounding box center [610, 508] width 127 height 140
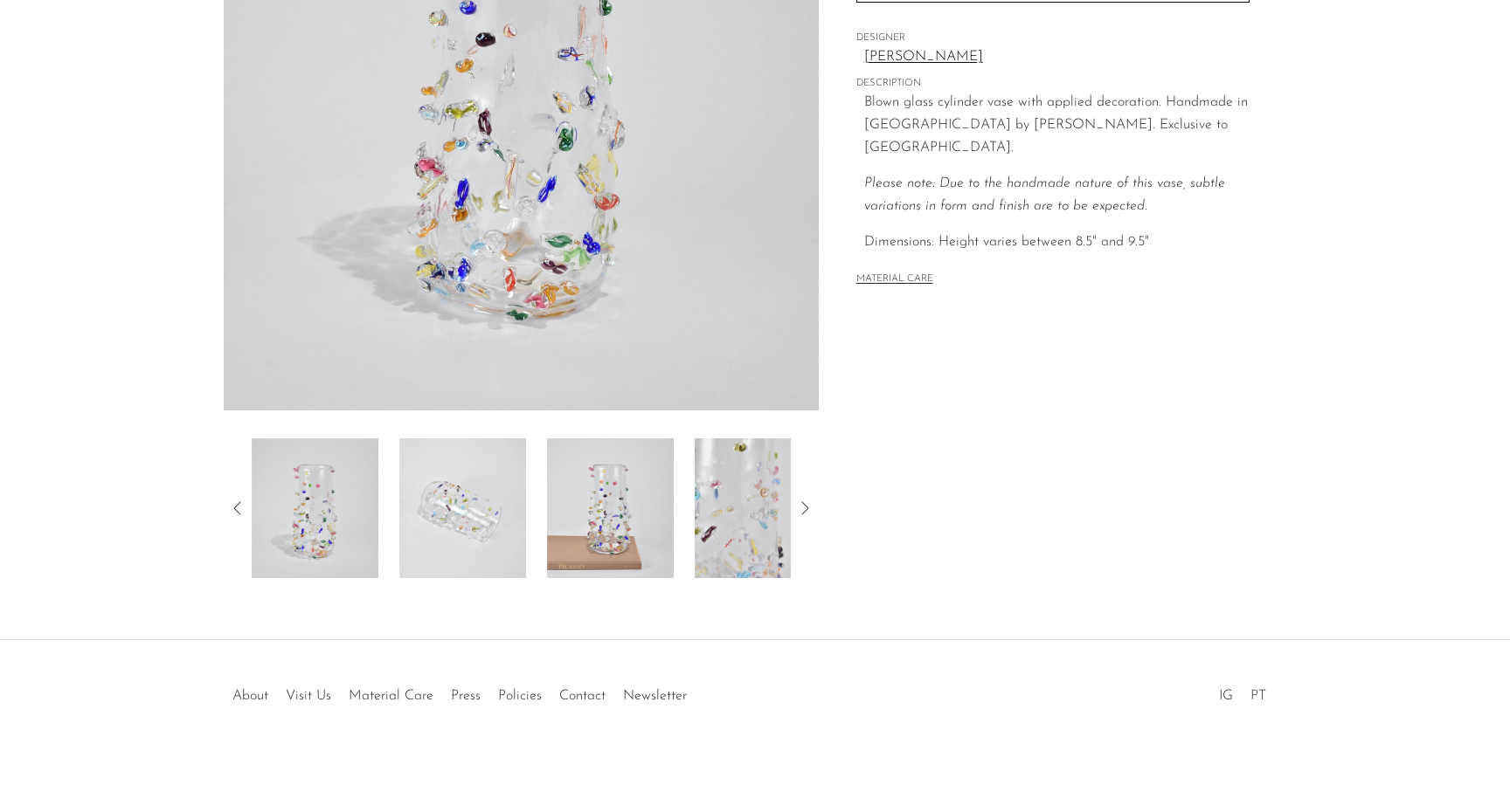
click at [635, 506] on img at bounding box center [610, 508] width 127 height 140
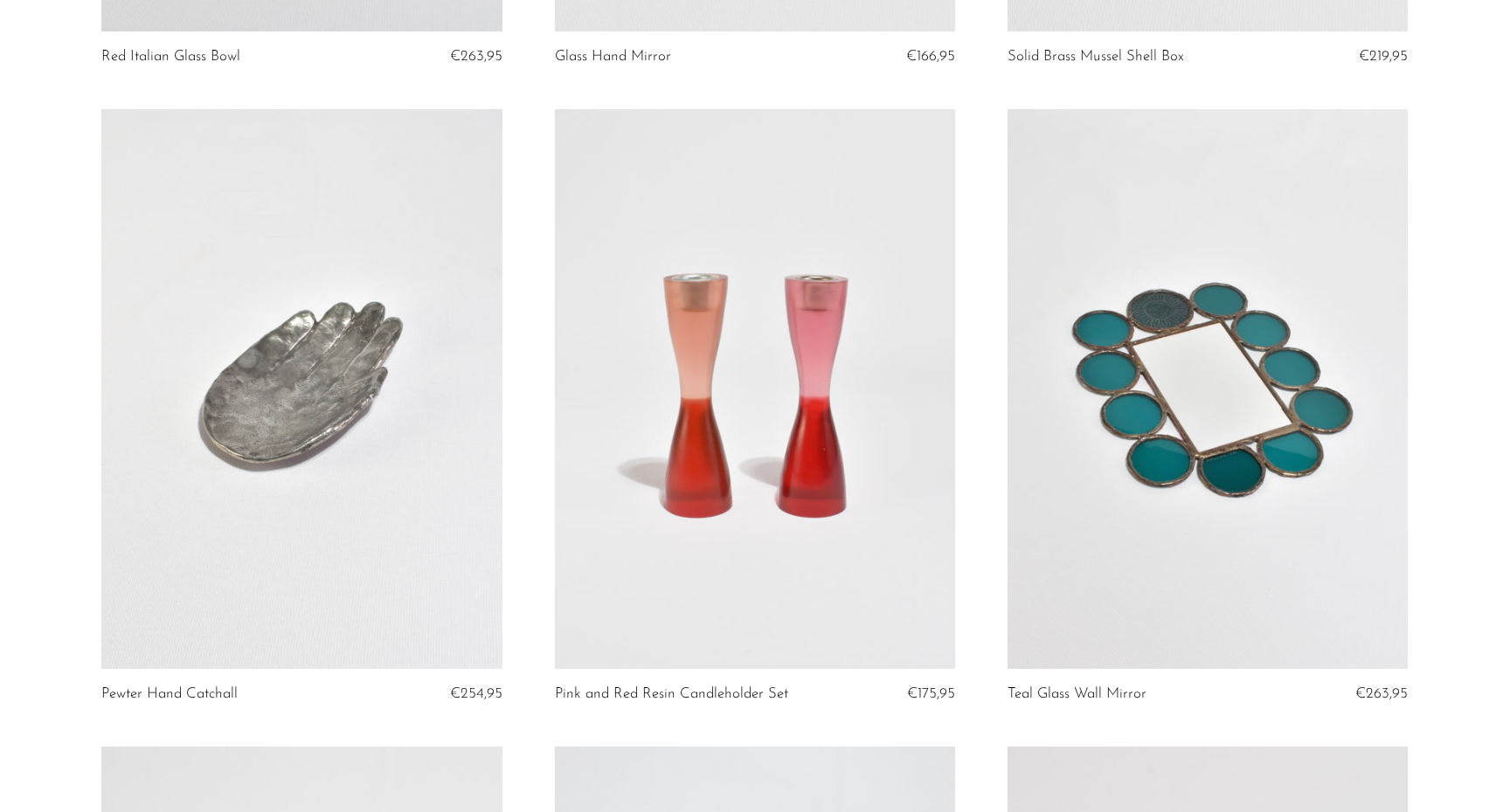
scroll to position [6564, 0]
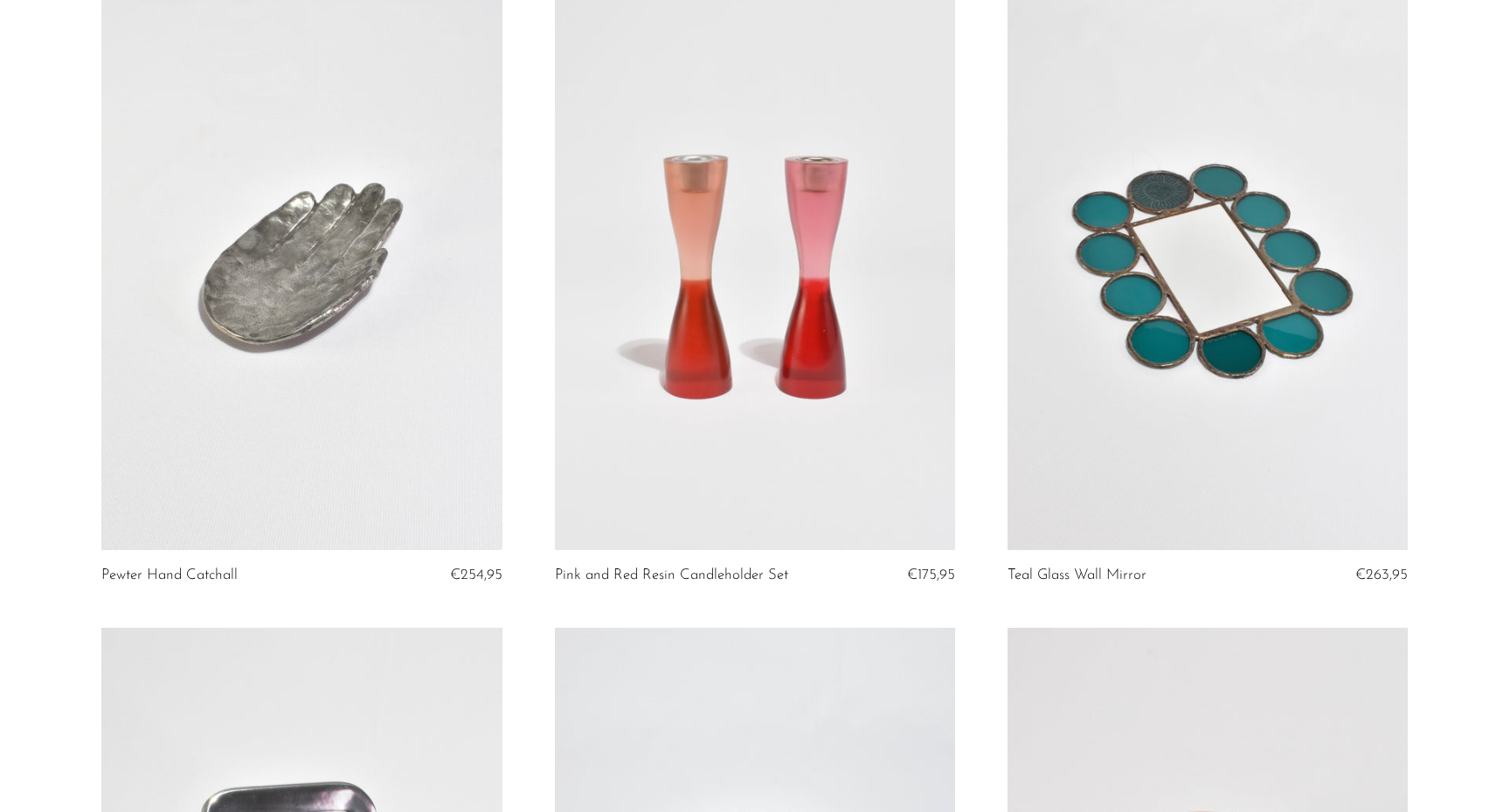
click at [325, 270] on link at bounding box center [302, 270] width 400 height 561
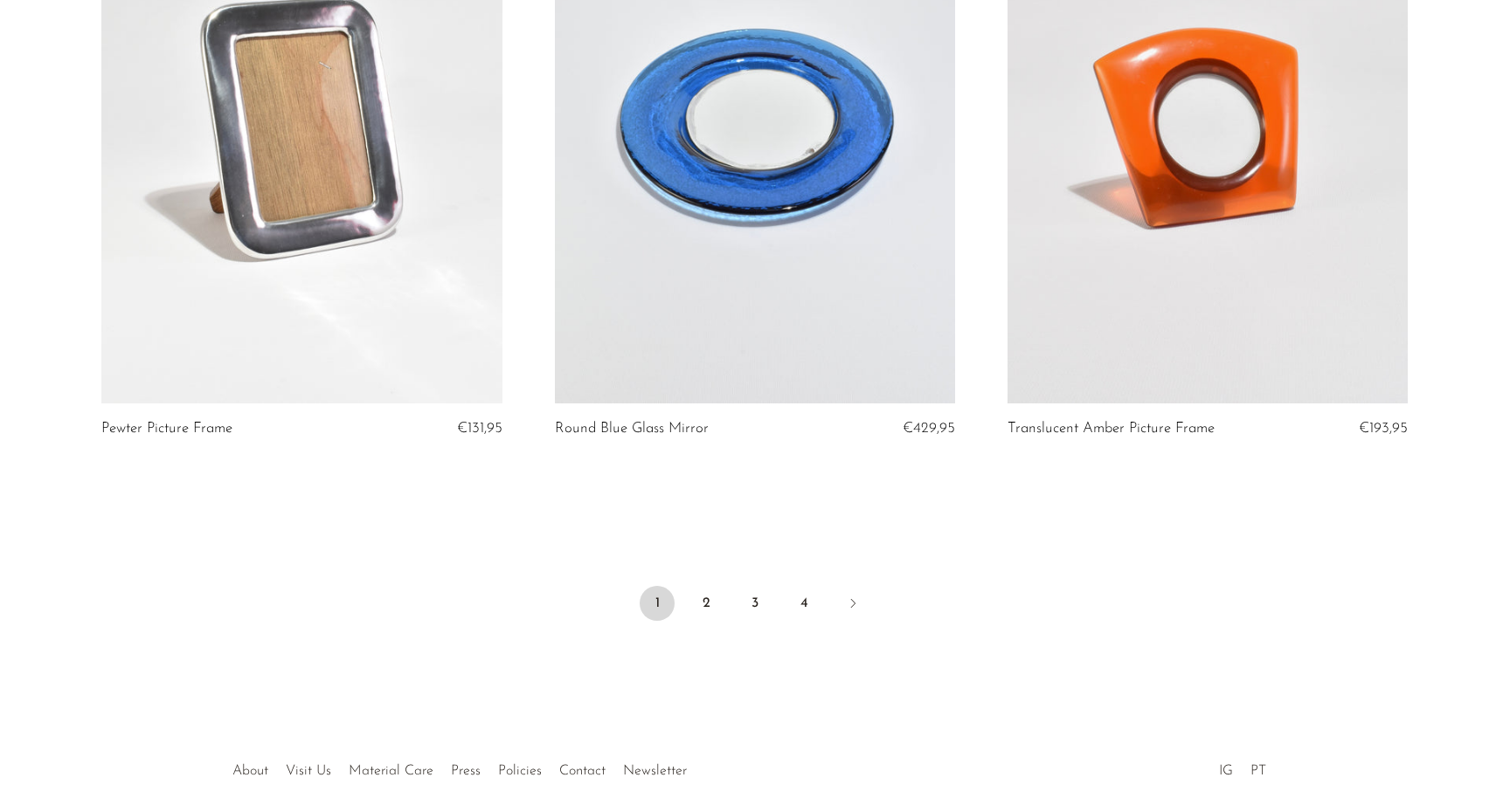
scroll to position [7416, 0]
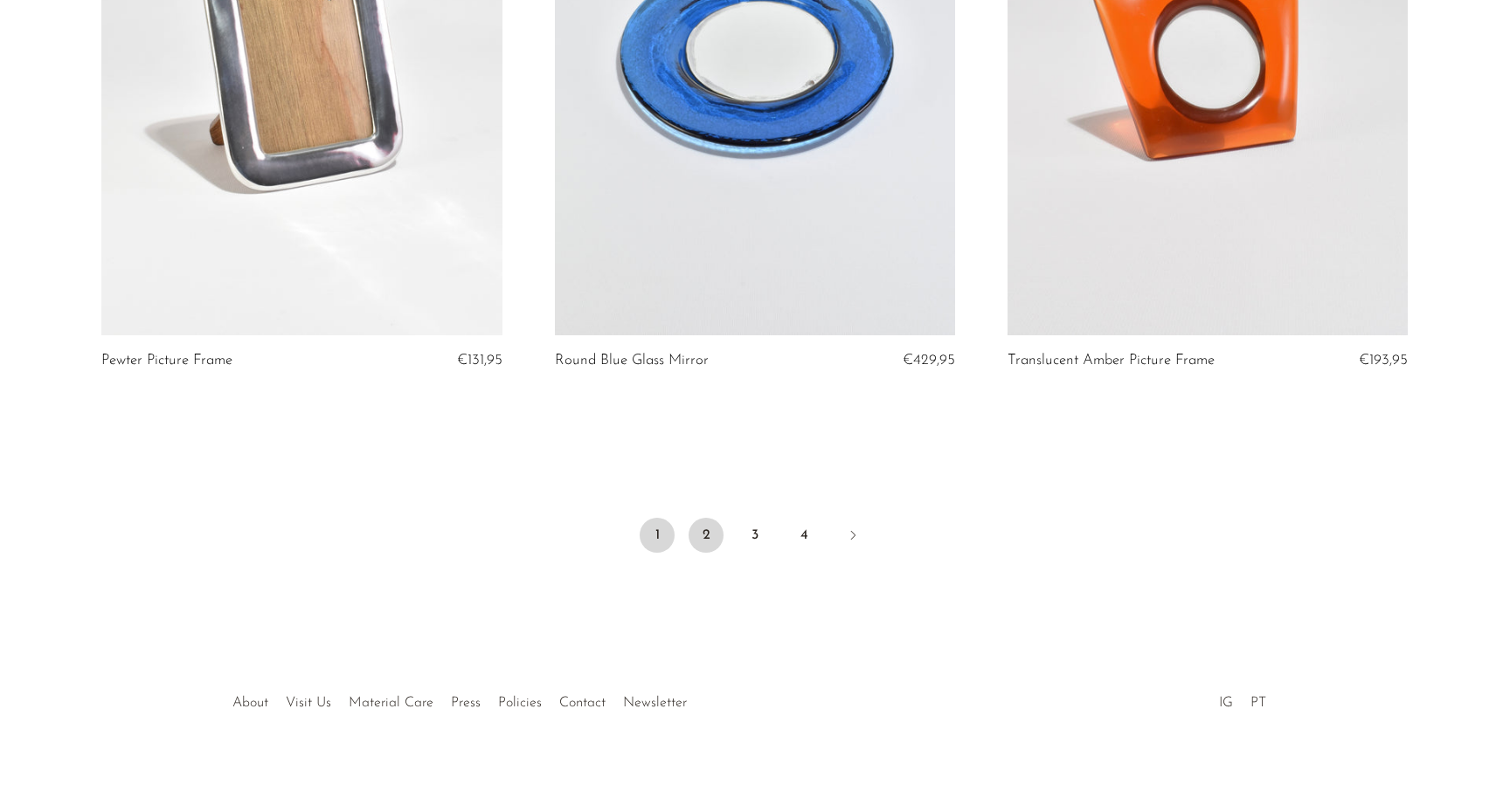
click at [696, 533] on link "2" at bounding box center [705, 535] width 34 height 34
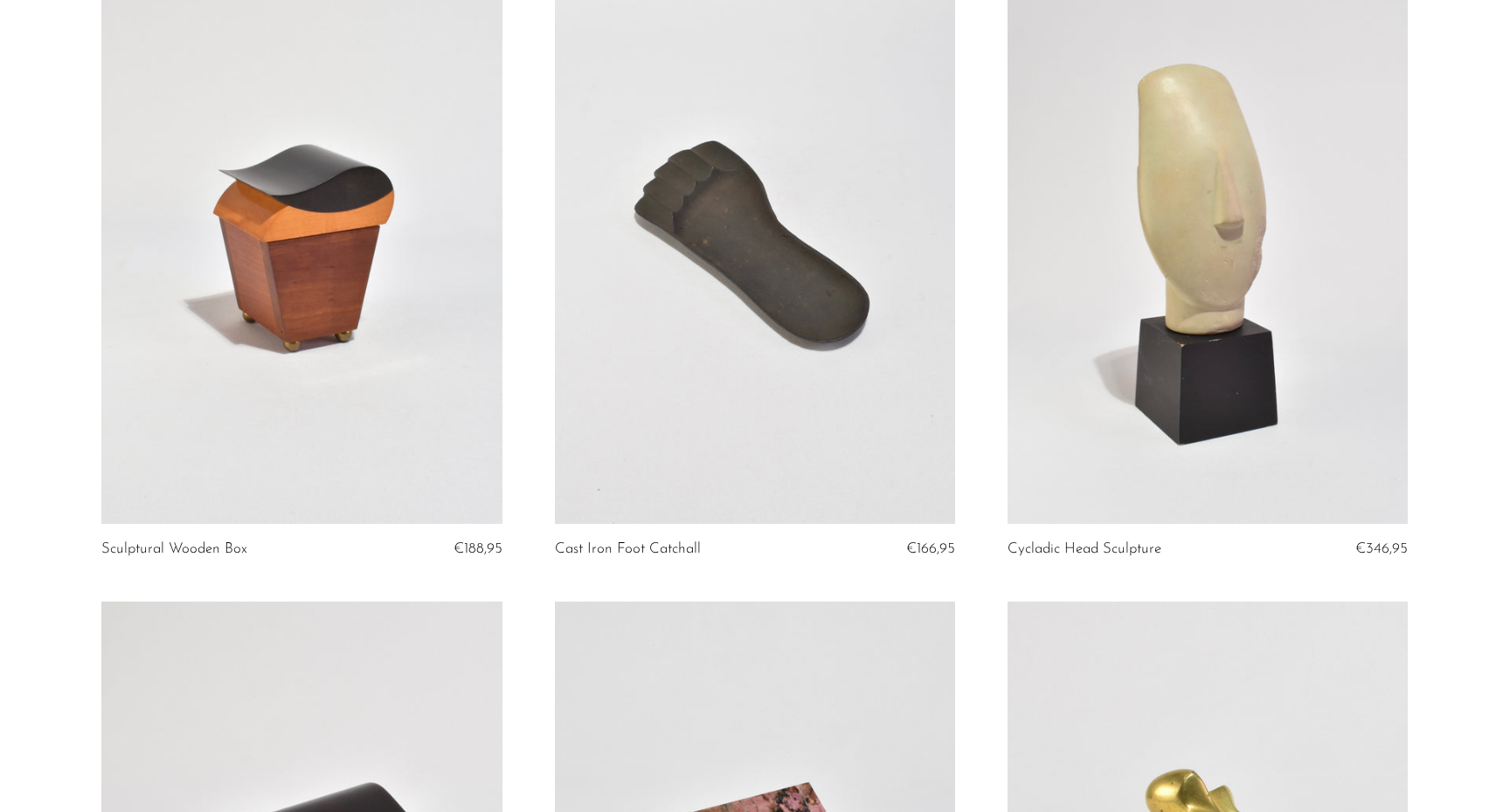
scroll to position [4019, 0]
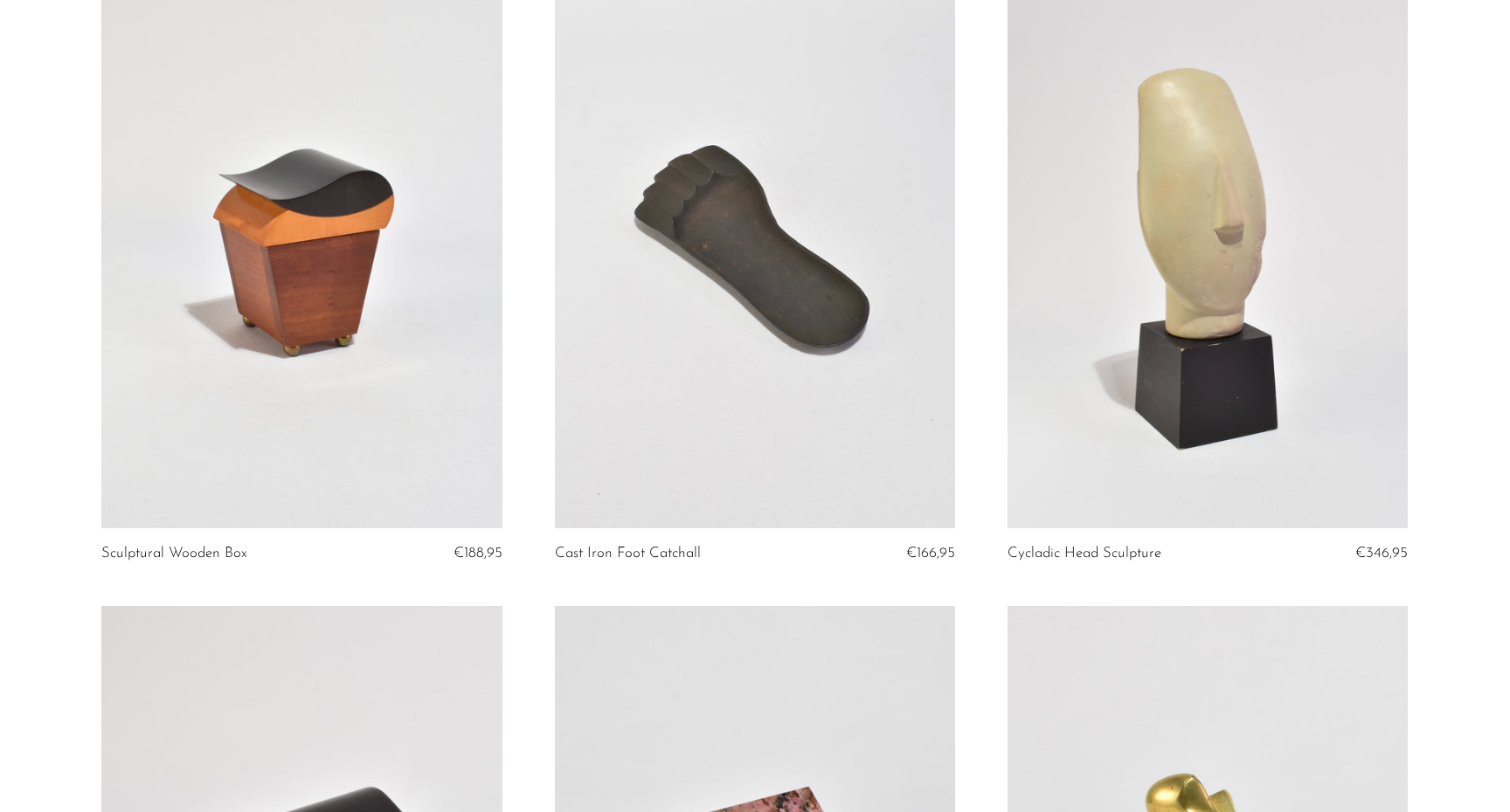
click at [759, 315] on link at bounding box center [755, 248] width 400 height 561
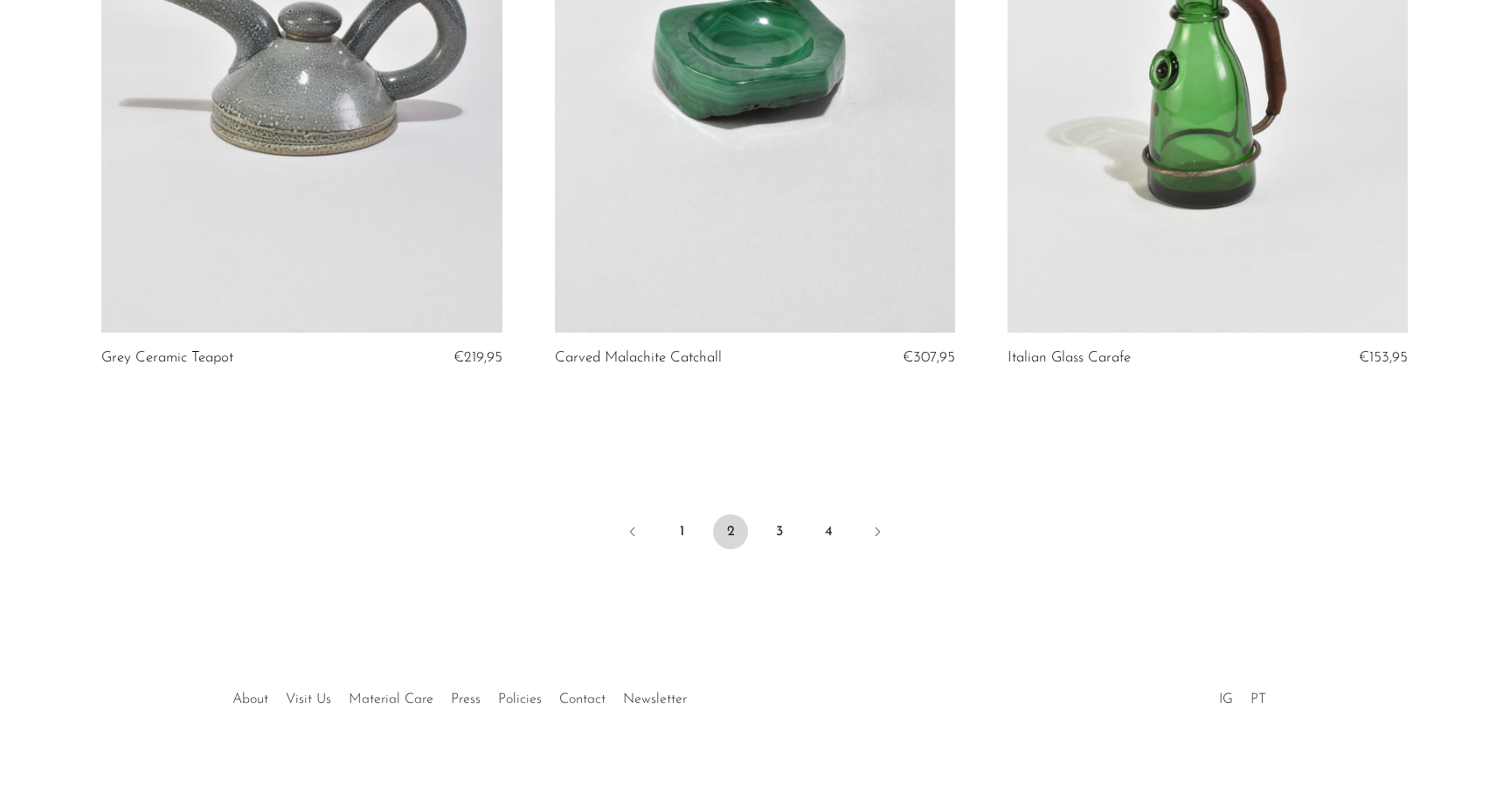
scroll to position [7403, 0]
click at [783, 524] on link "3" at bounding box center [779, 532] width 34 height 34
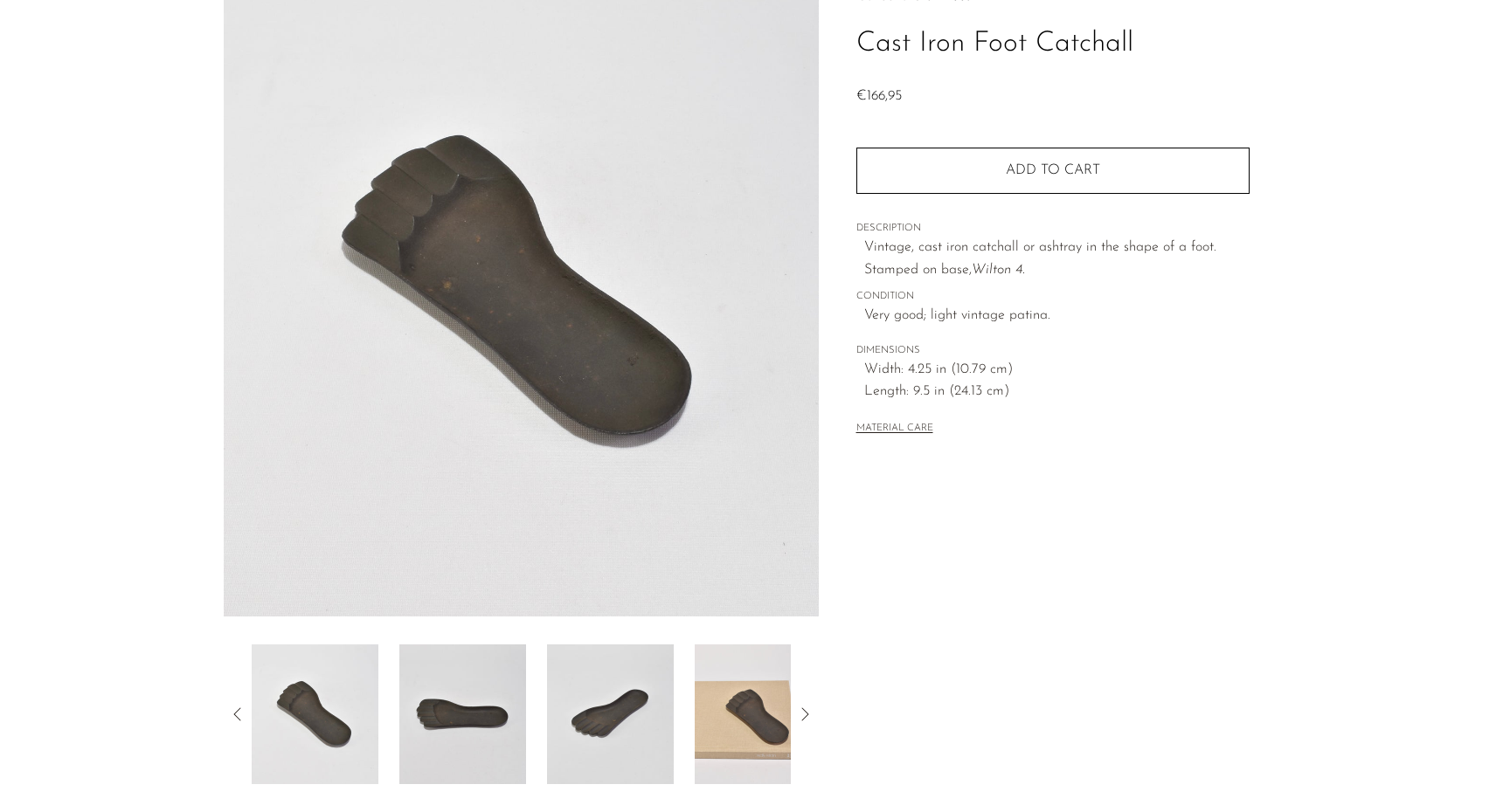
scroll to position [118, 0]
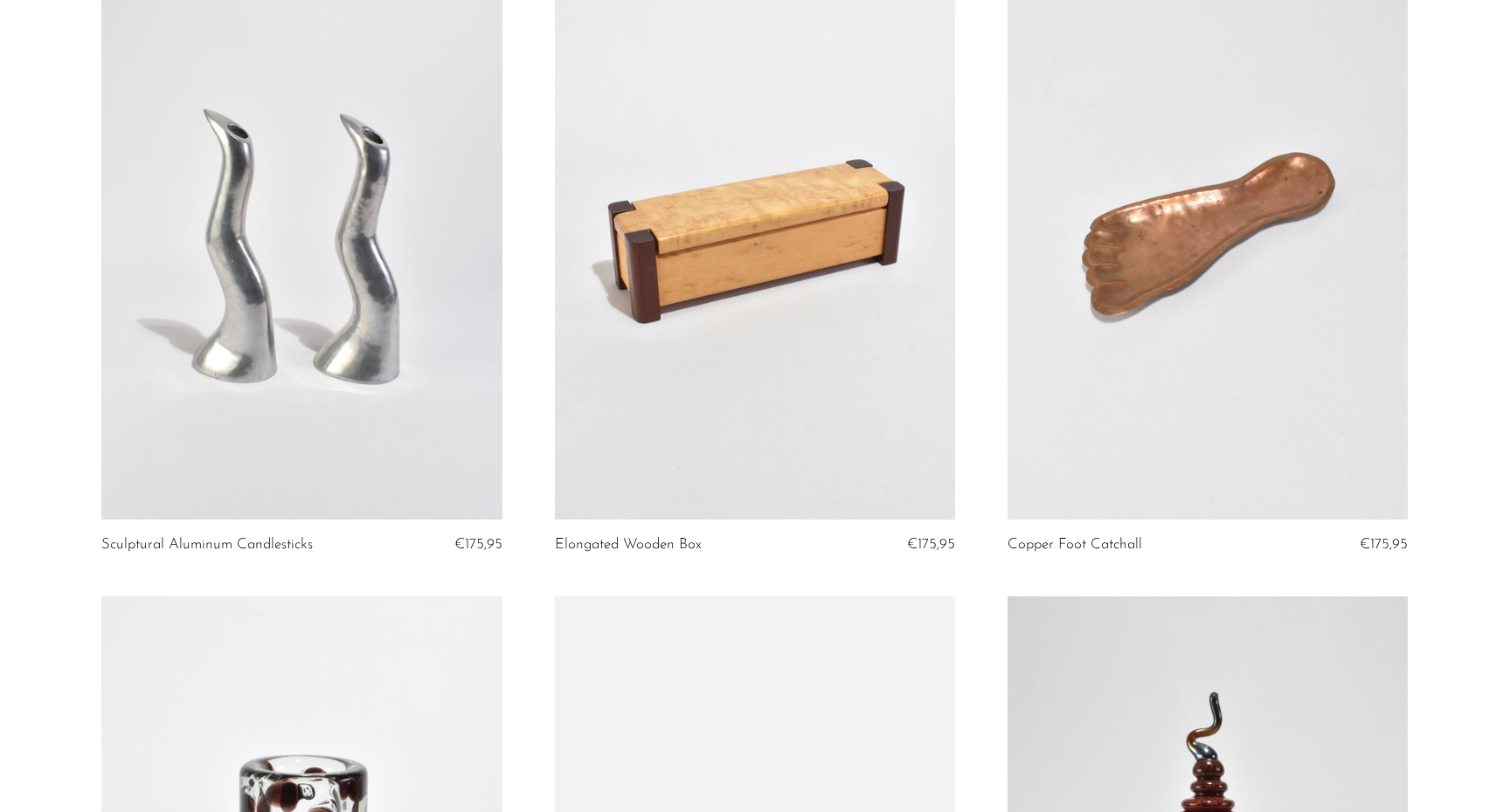
scroll to position [859, 0]
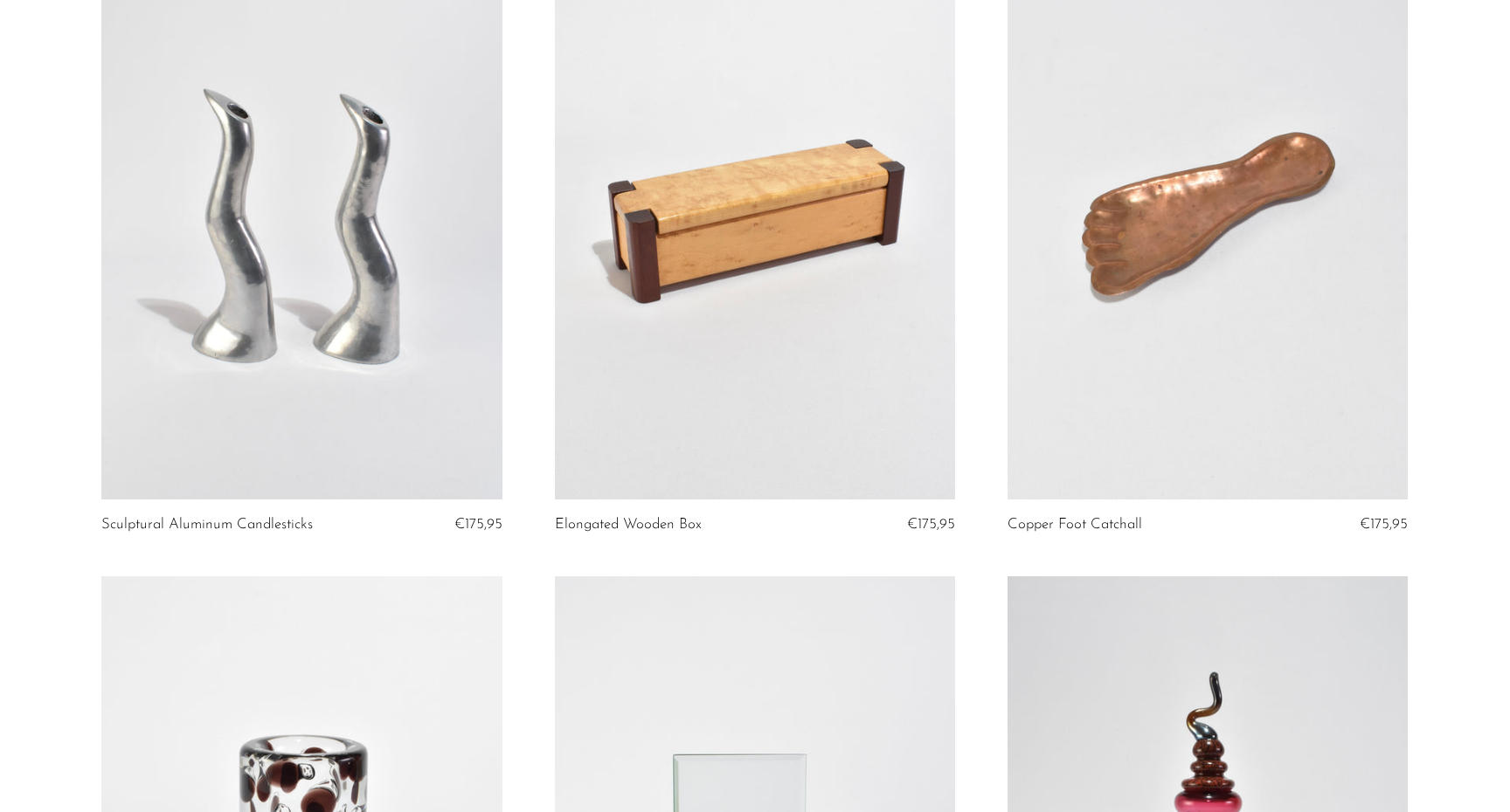
click at [1235, 313] on link at bounding box center [1207, 219] width 400 height 561
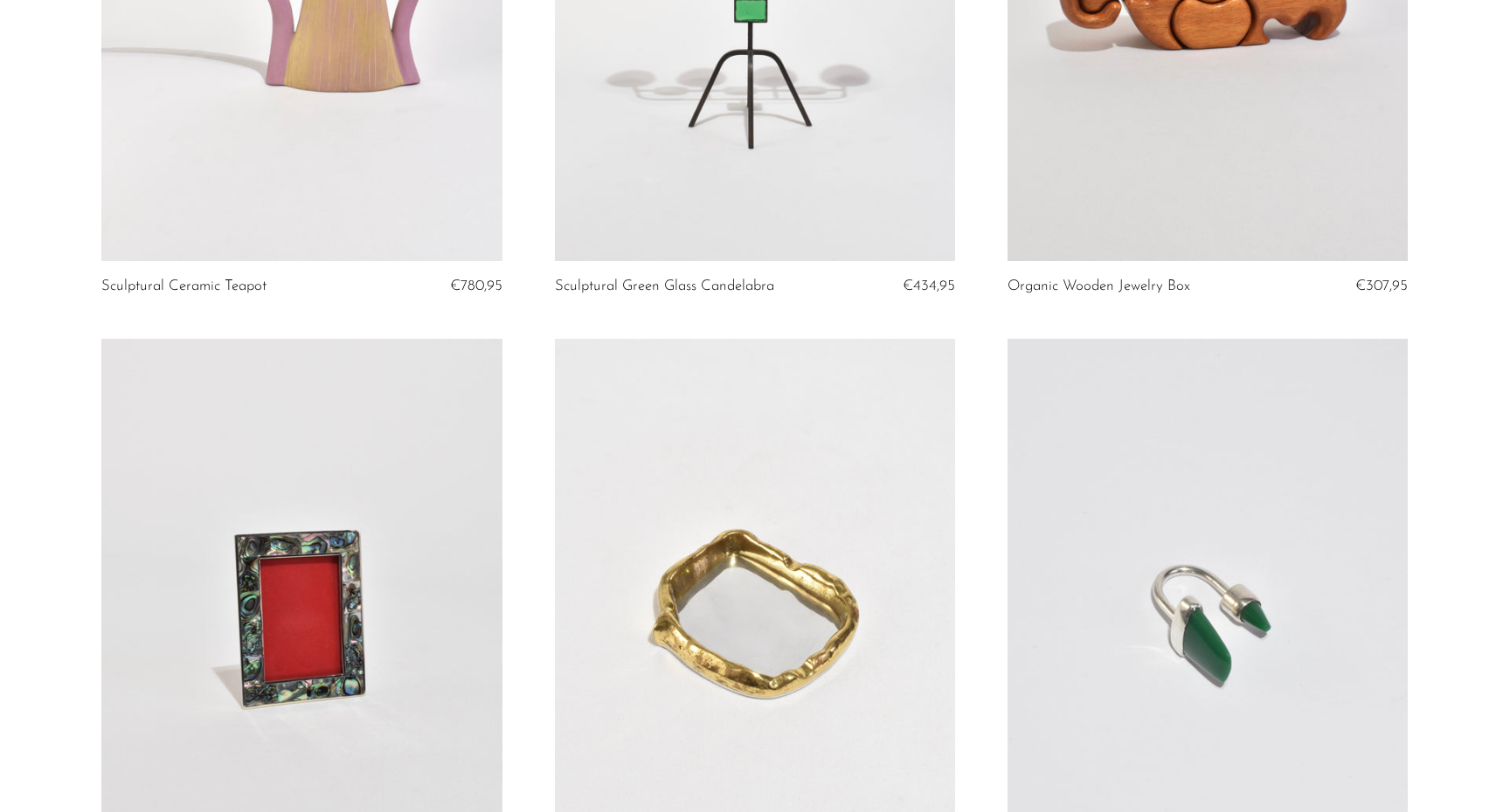
scroll to position [3925, 0]
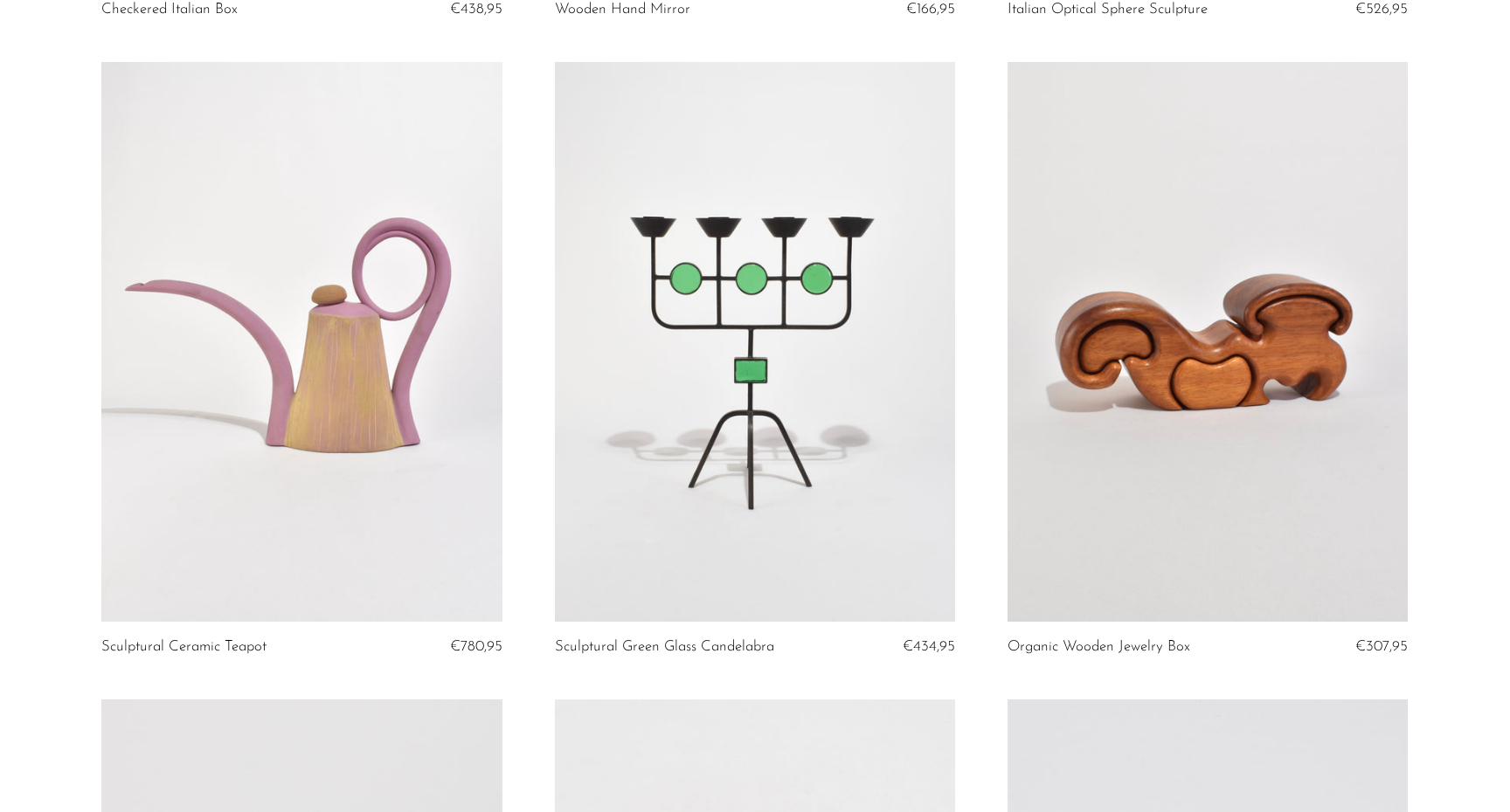
click at [1213, 404] on link at bounding box center [1207, 342] width 400 height 561
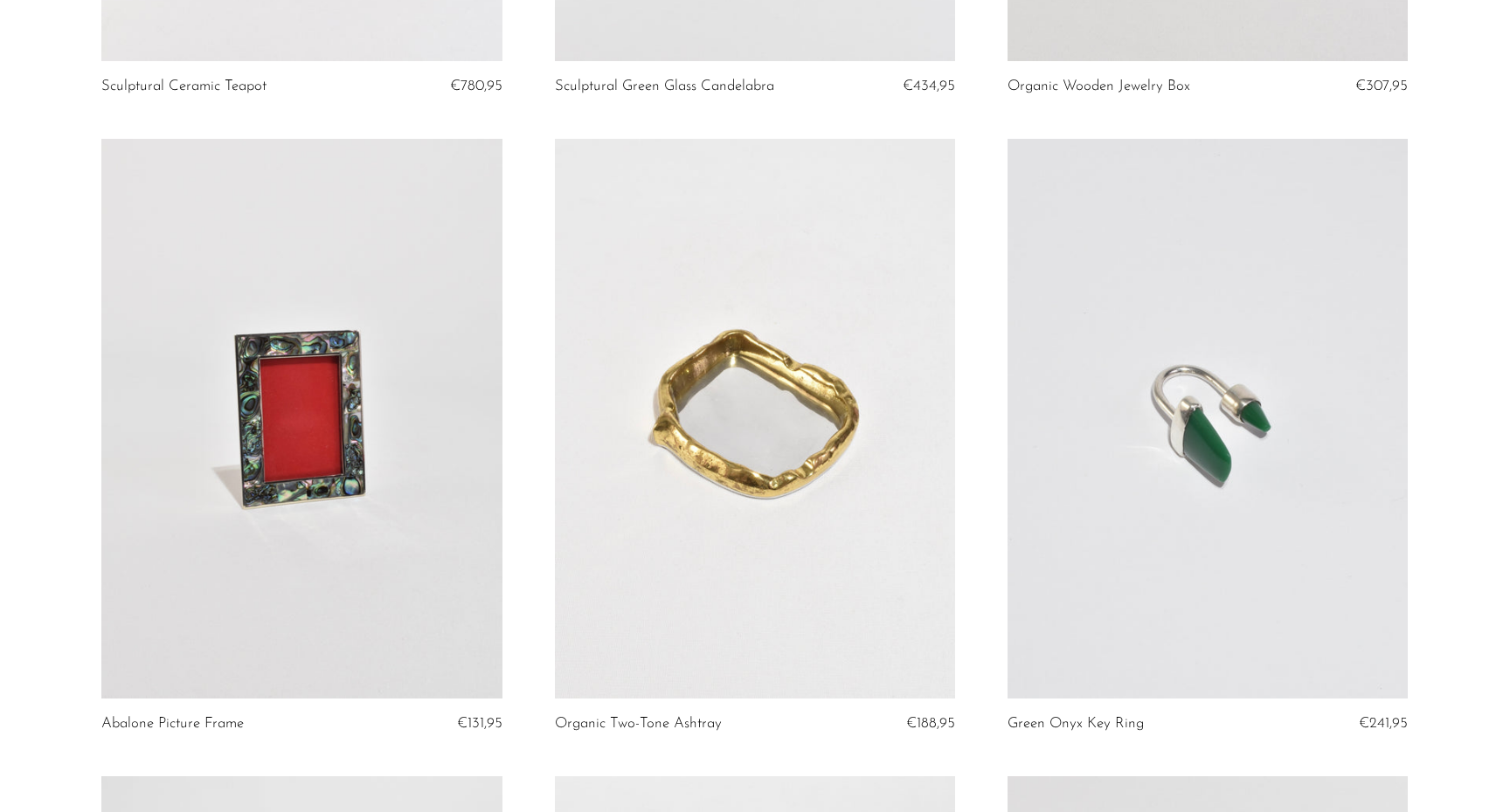
scroll to position [4503, 0]
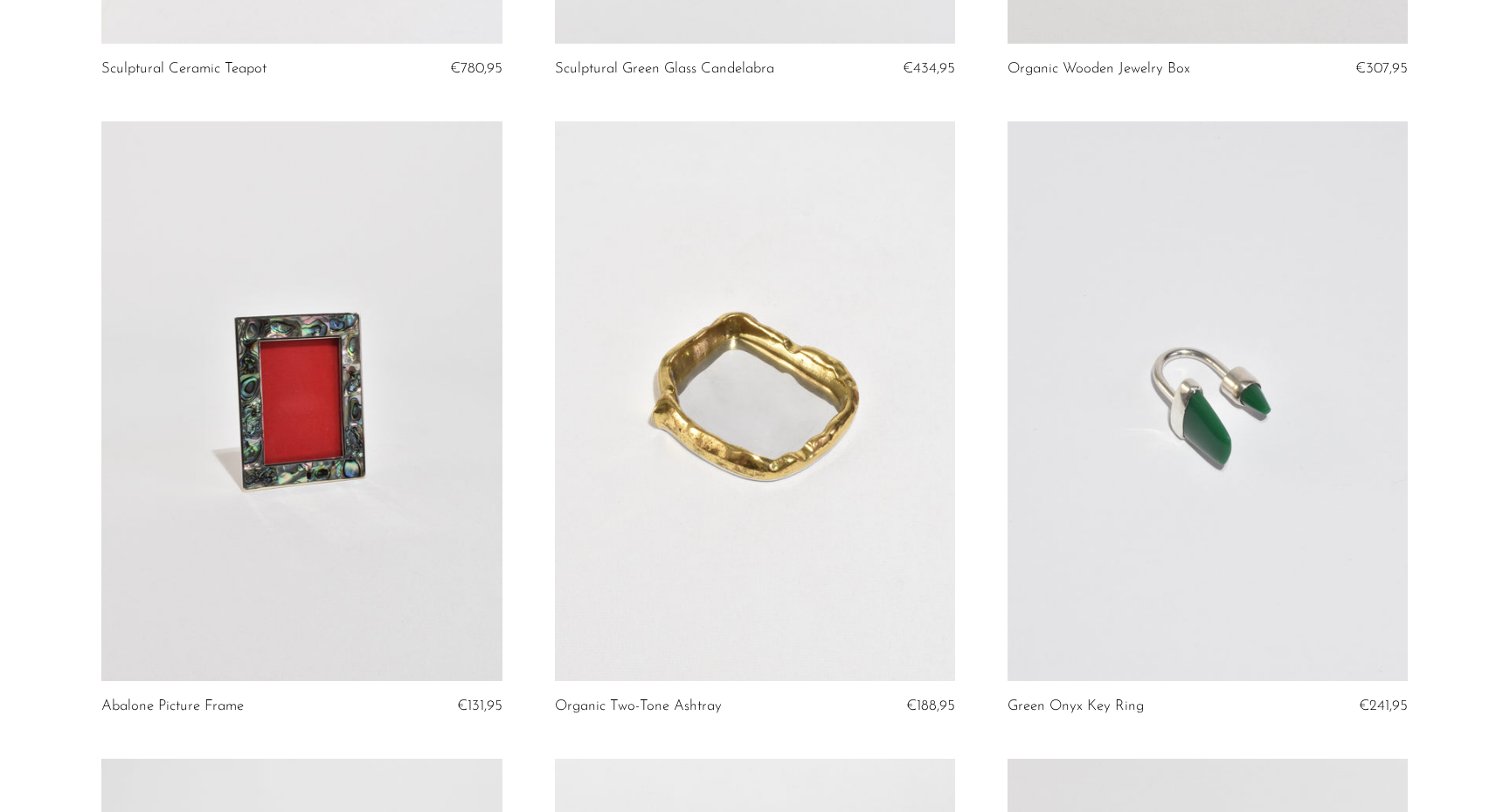
click at [776, 380] on link at bounding box center [755, 401] width 400 height 561
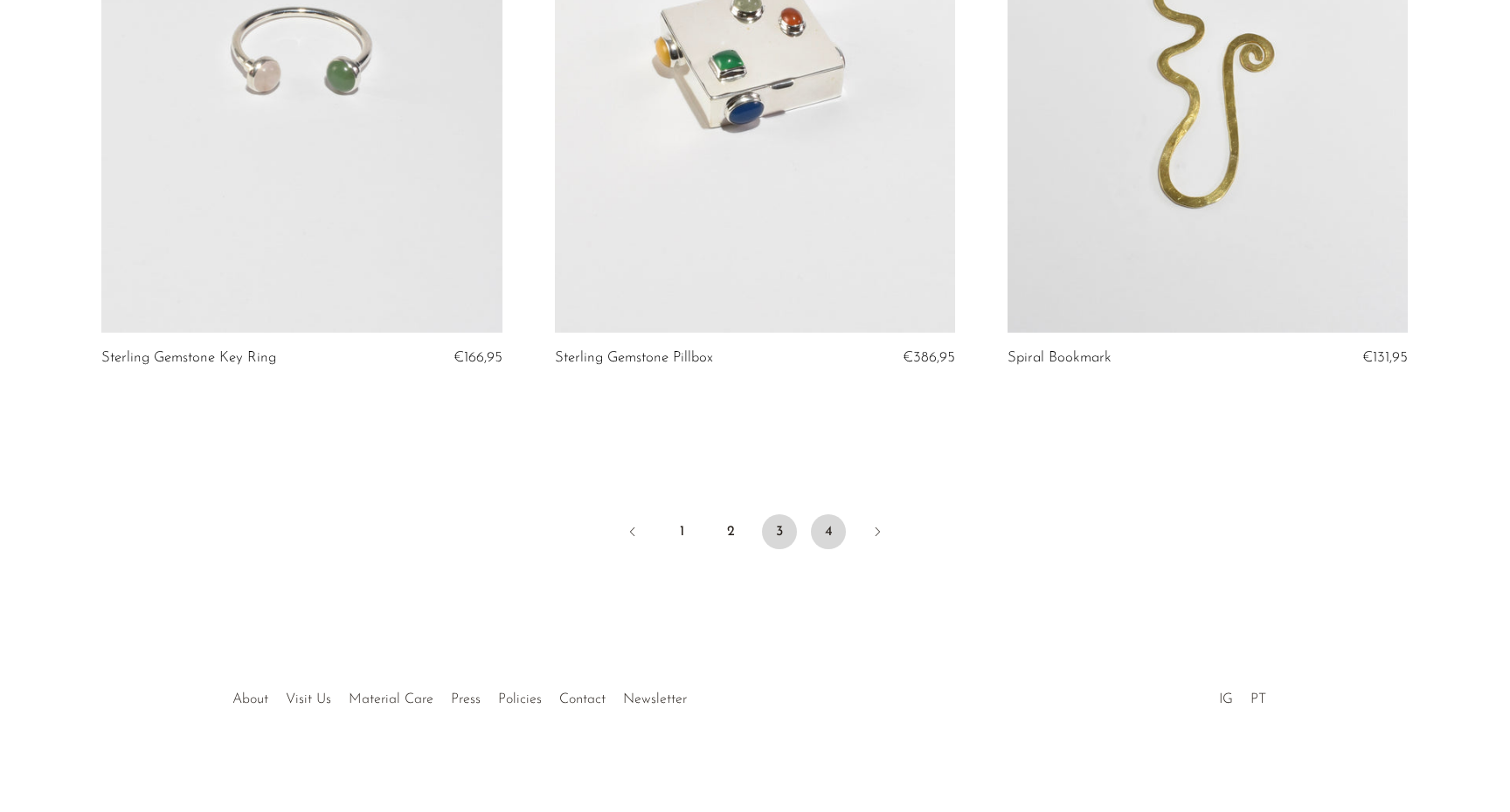
scroll to position [7403, 0]
click at [821, 525] on link "4" at bounding box center [828, 532] width 34 height 34
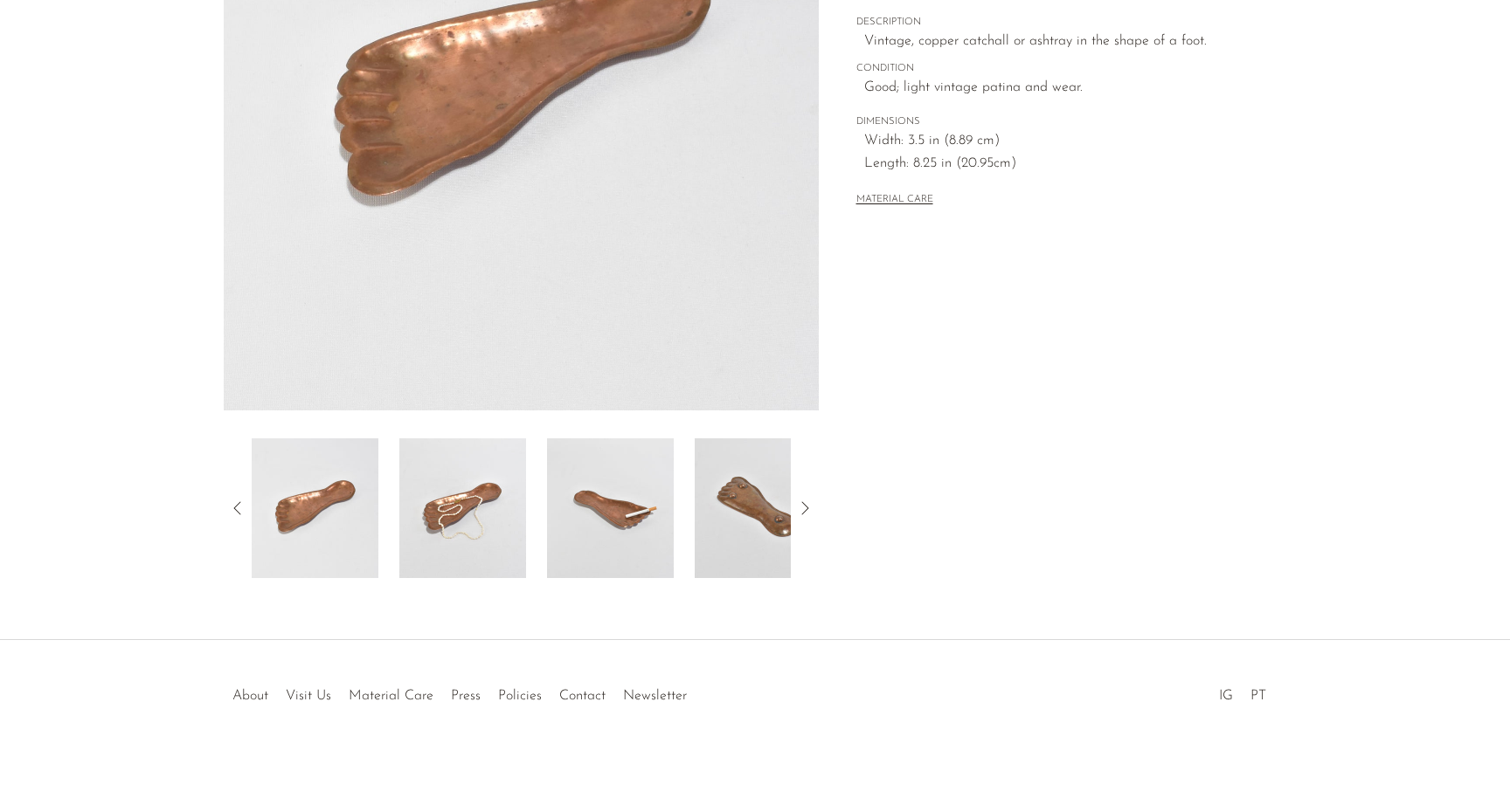
click at [488, 489] on img at bounding box center [462, 508] width 127 height 140
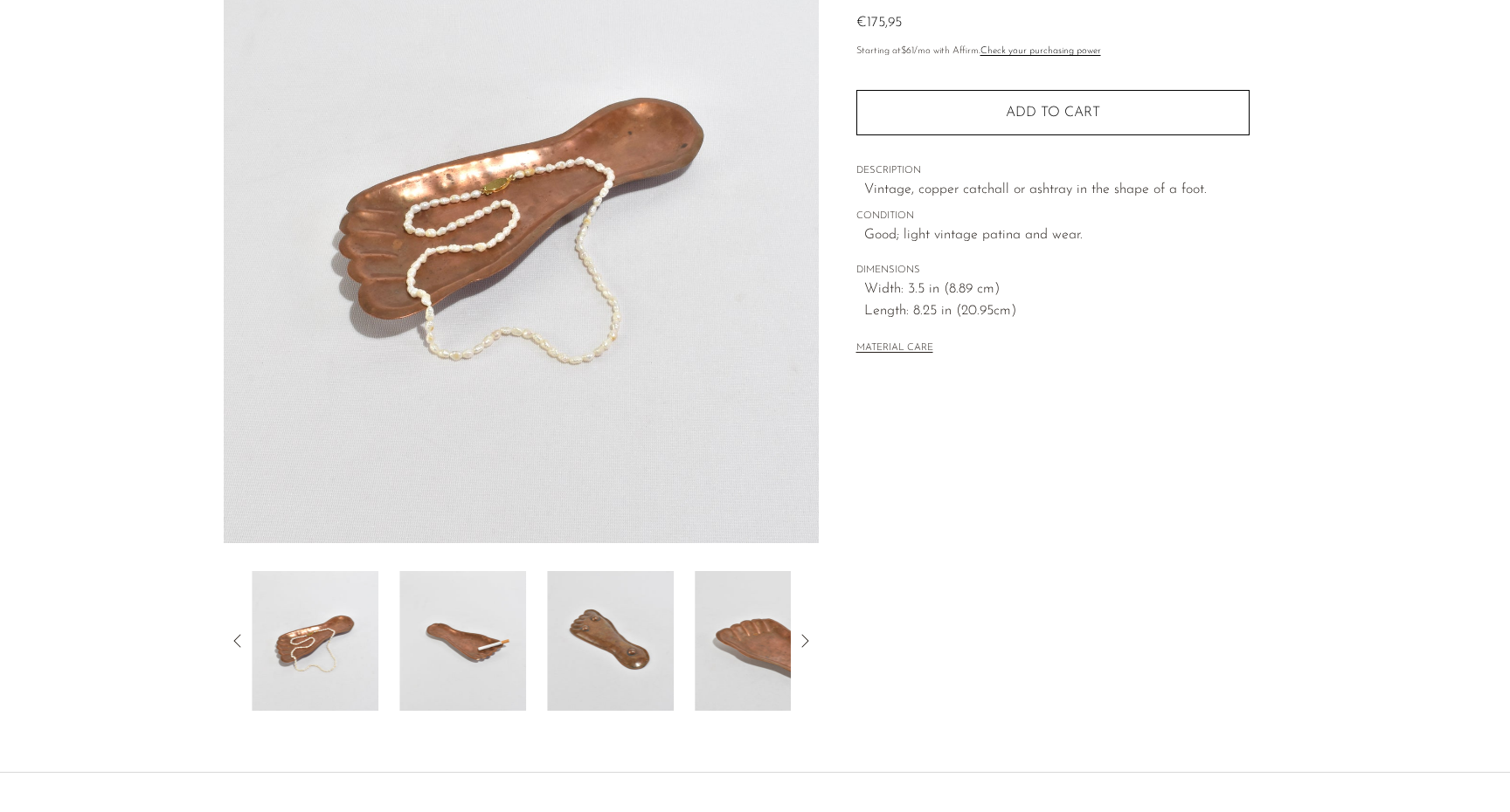
scroll to position [110, 0]
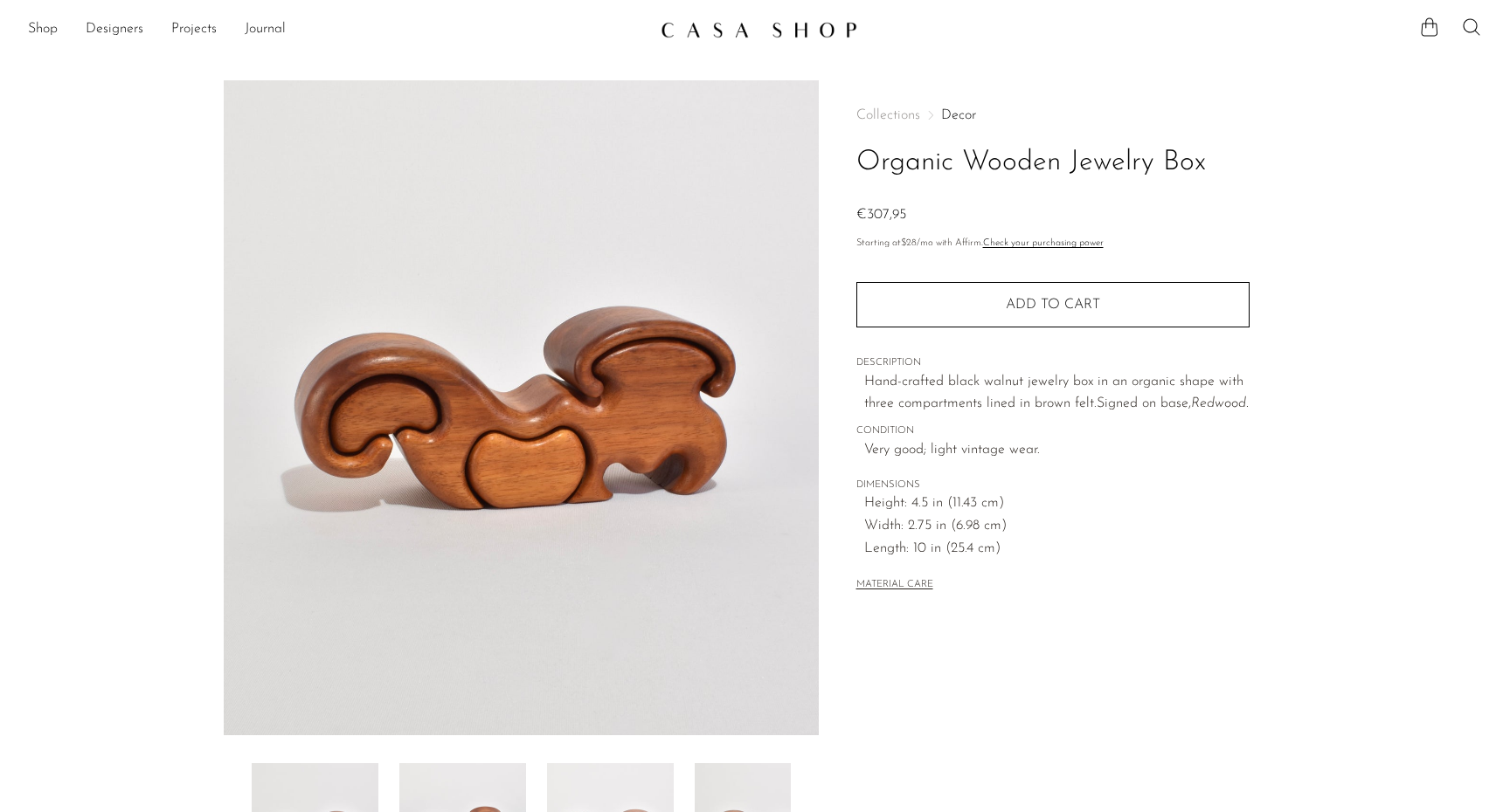
scroll to position [288, 0]
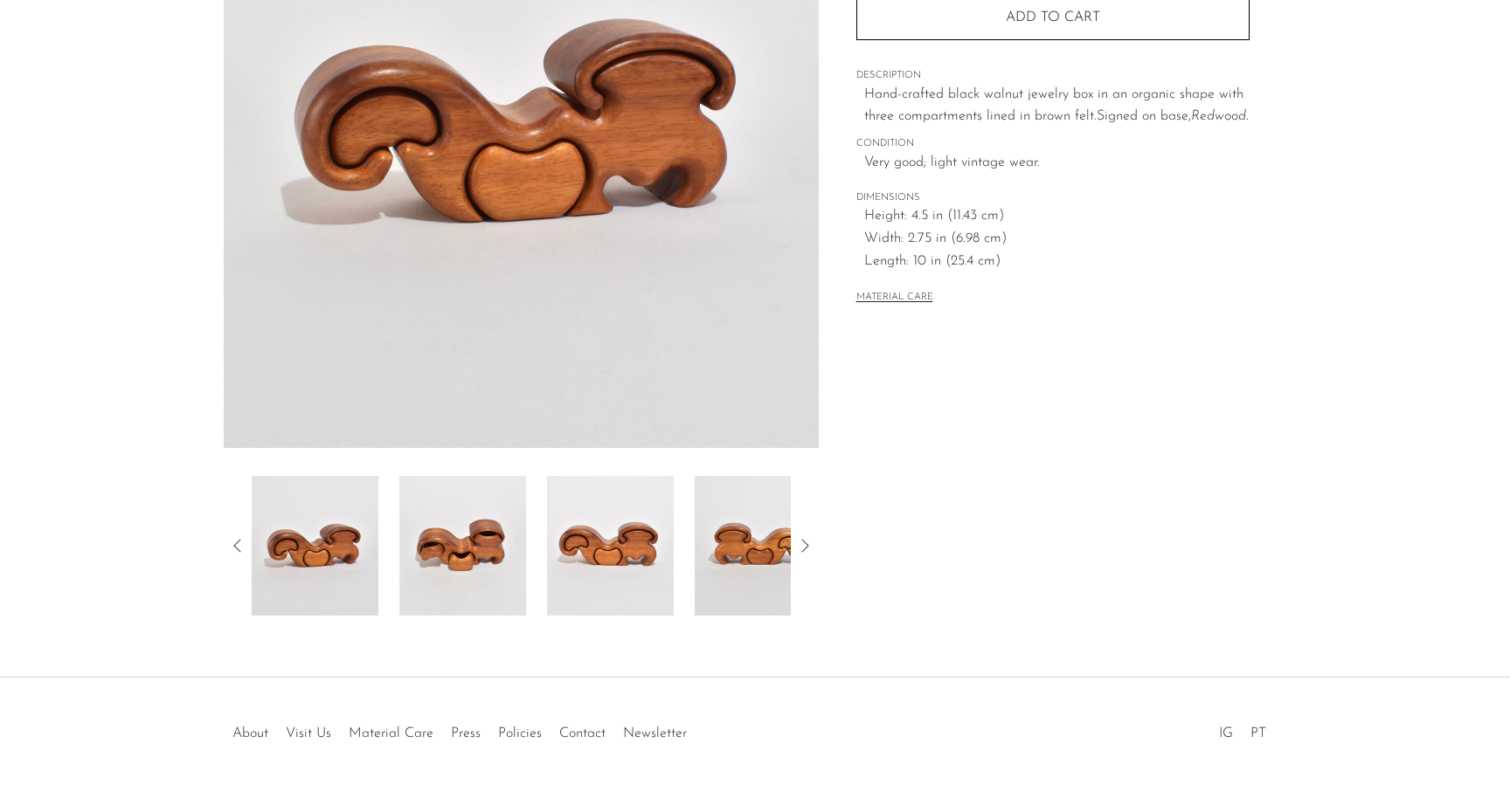
click at [456, 540] on img at bounding box center [462, 546] width 127 height 140
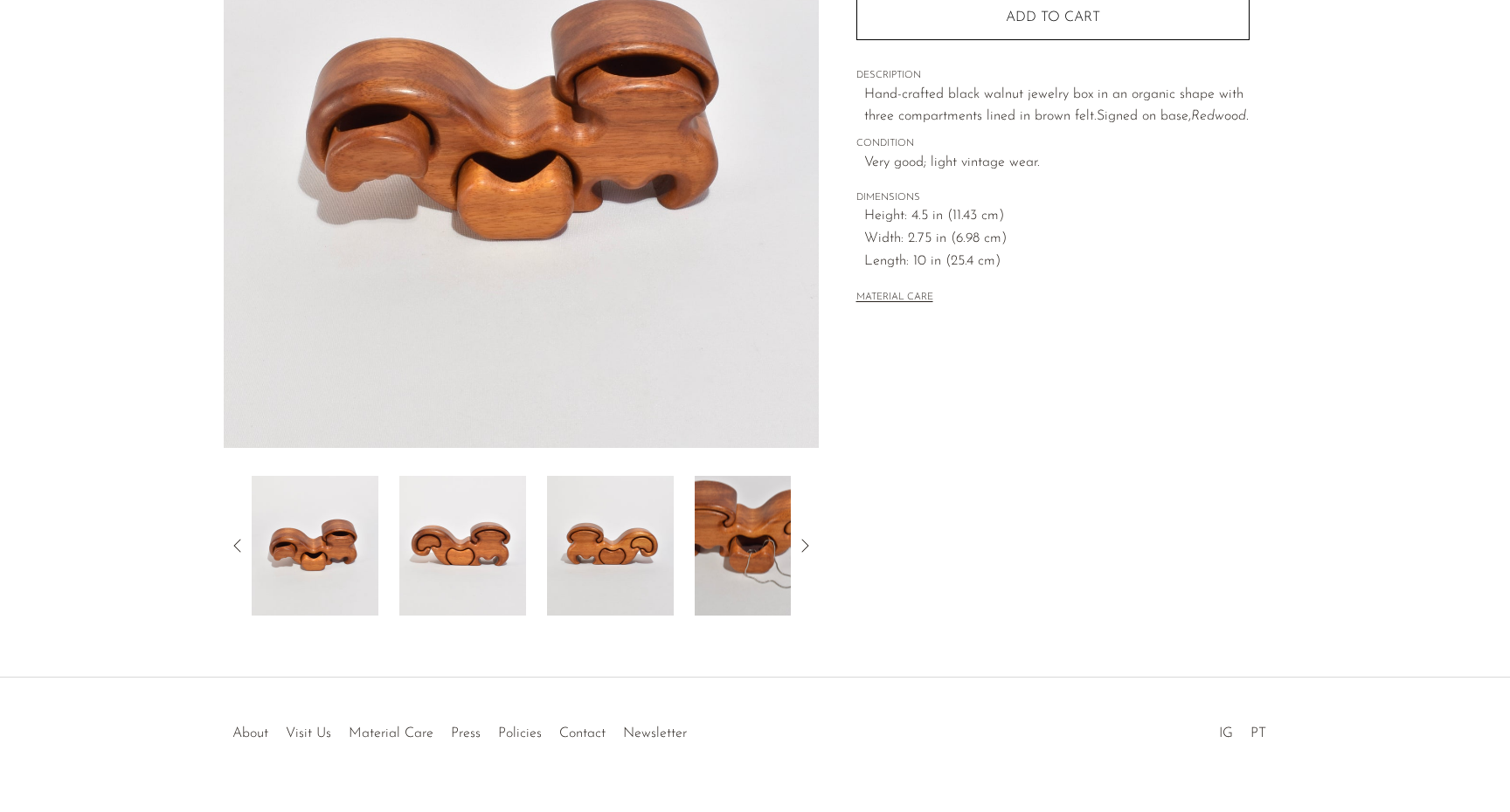
click at [560, 548] on img at bounding box center [610, 546] width 127 height 140
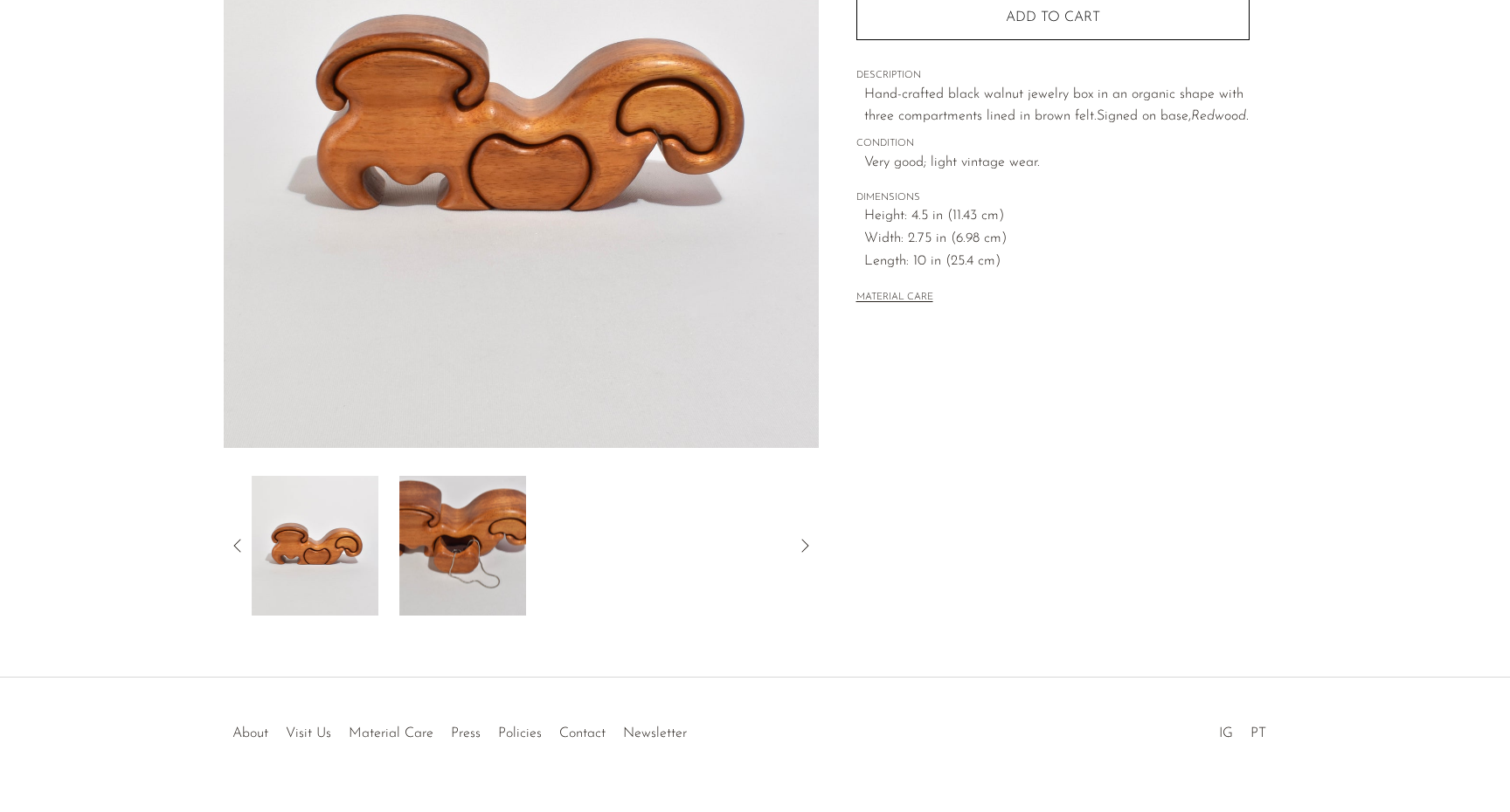
click at [488, 549] on img at bounding box center [462, 546] width 127 height 140
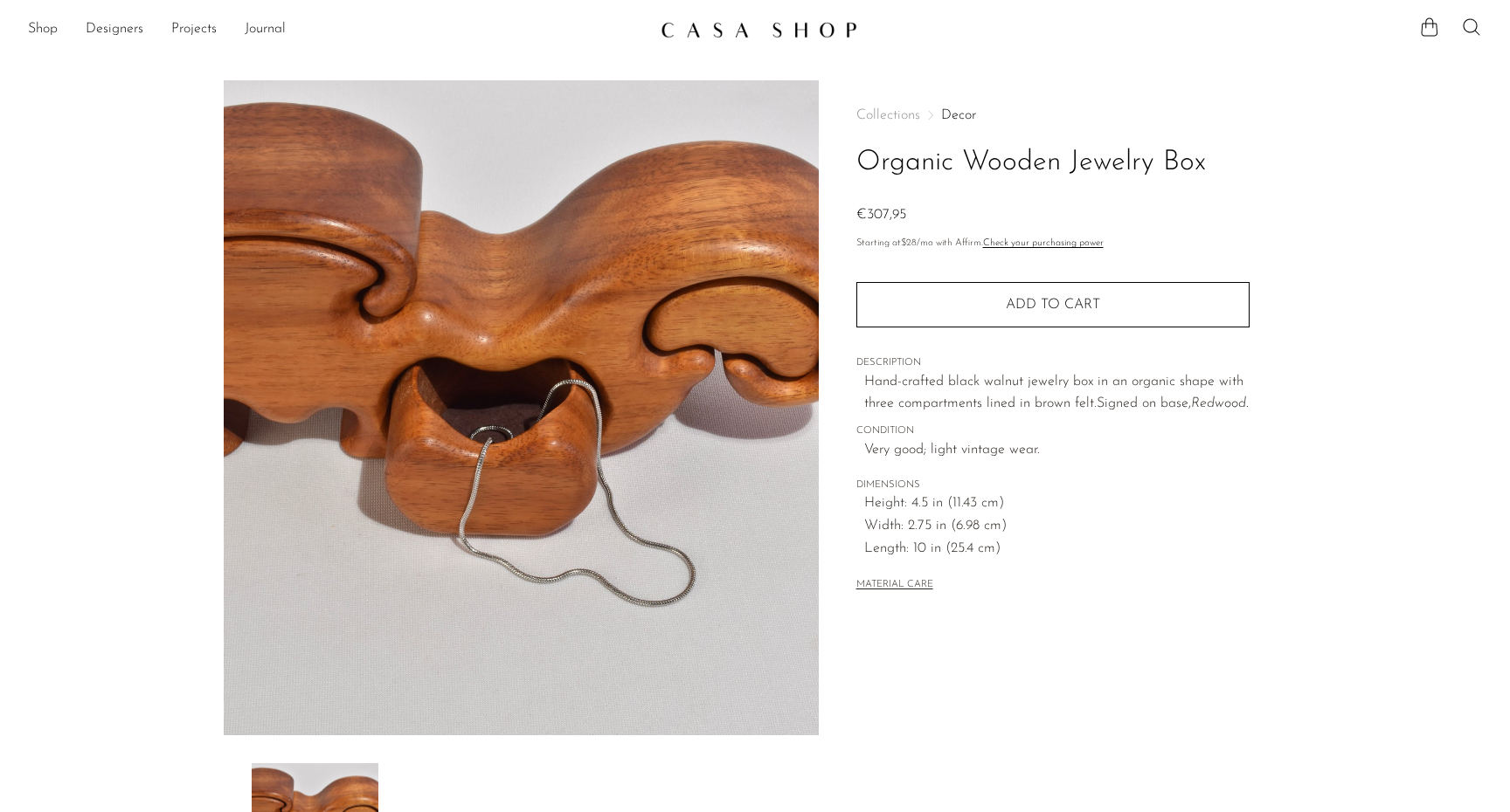
scroll to position [0, 0]
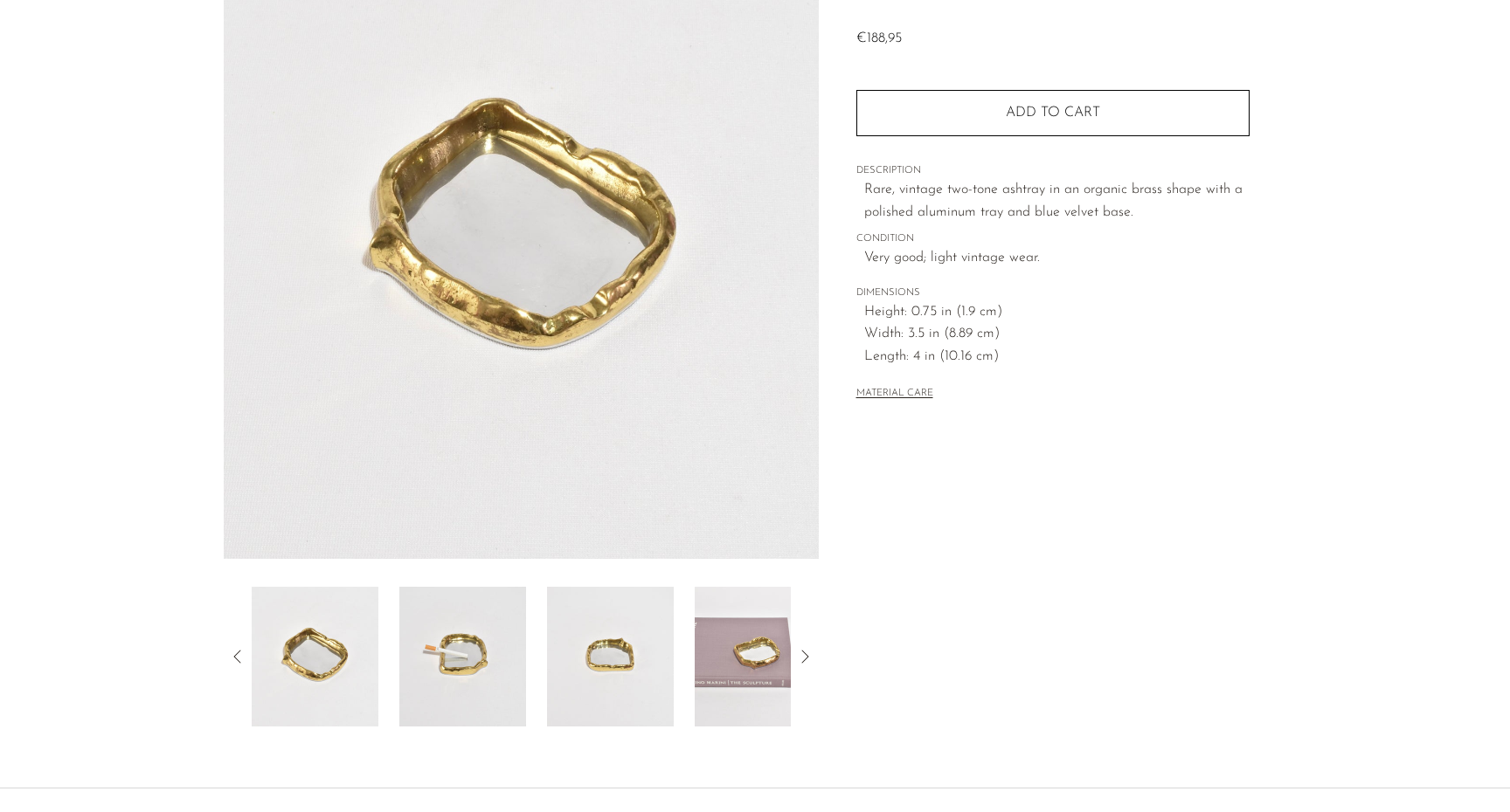
scroll to position [251, 0]
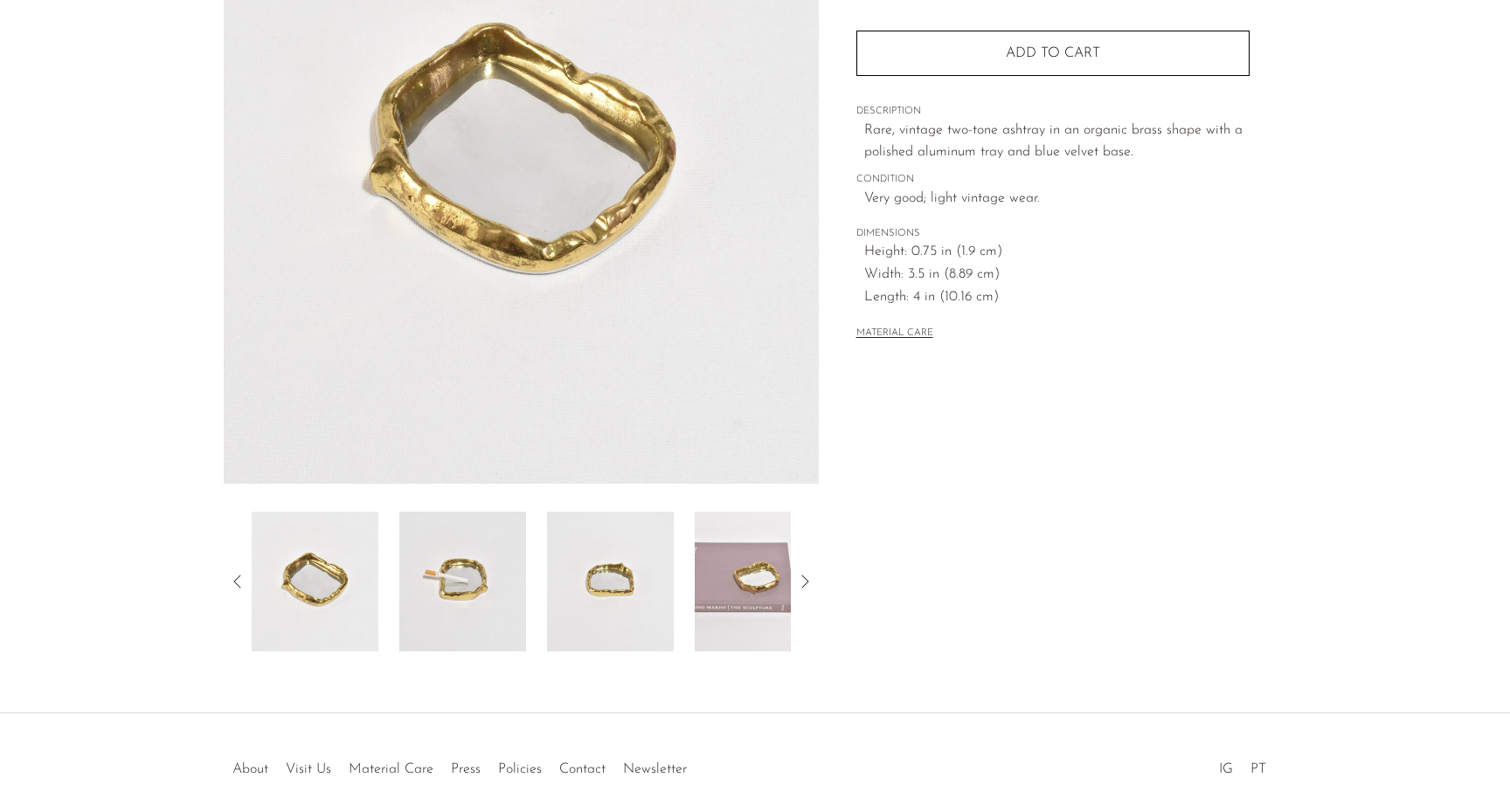
click at [443, 585] on img at bounding box center [462, 581] width 127 height 140
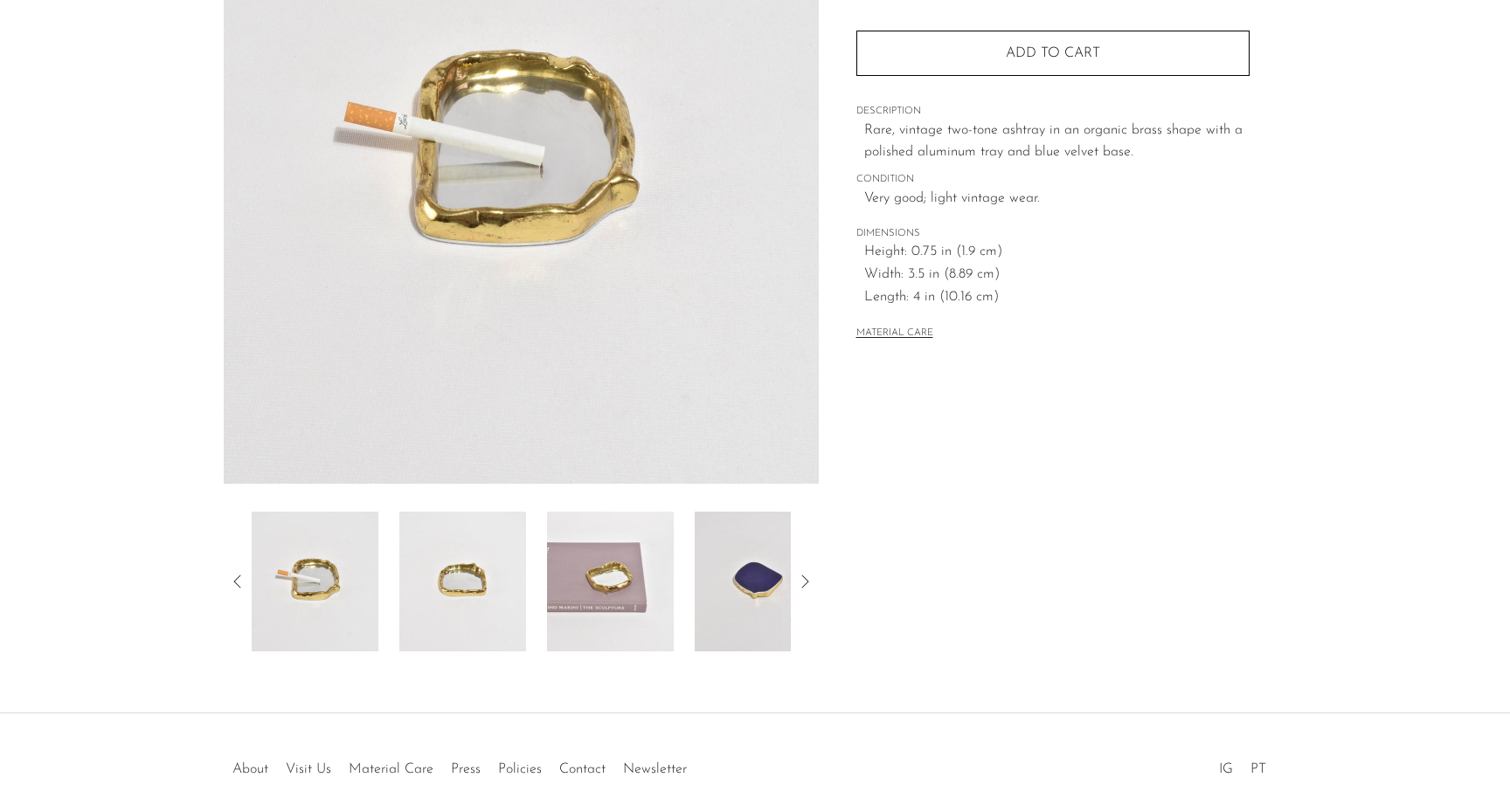
click at [526, 588] on img at bounding box center [462, 581] width 127 height 140
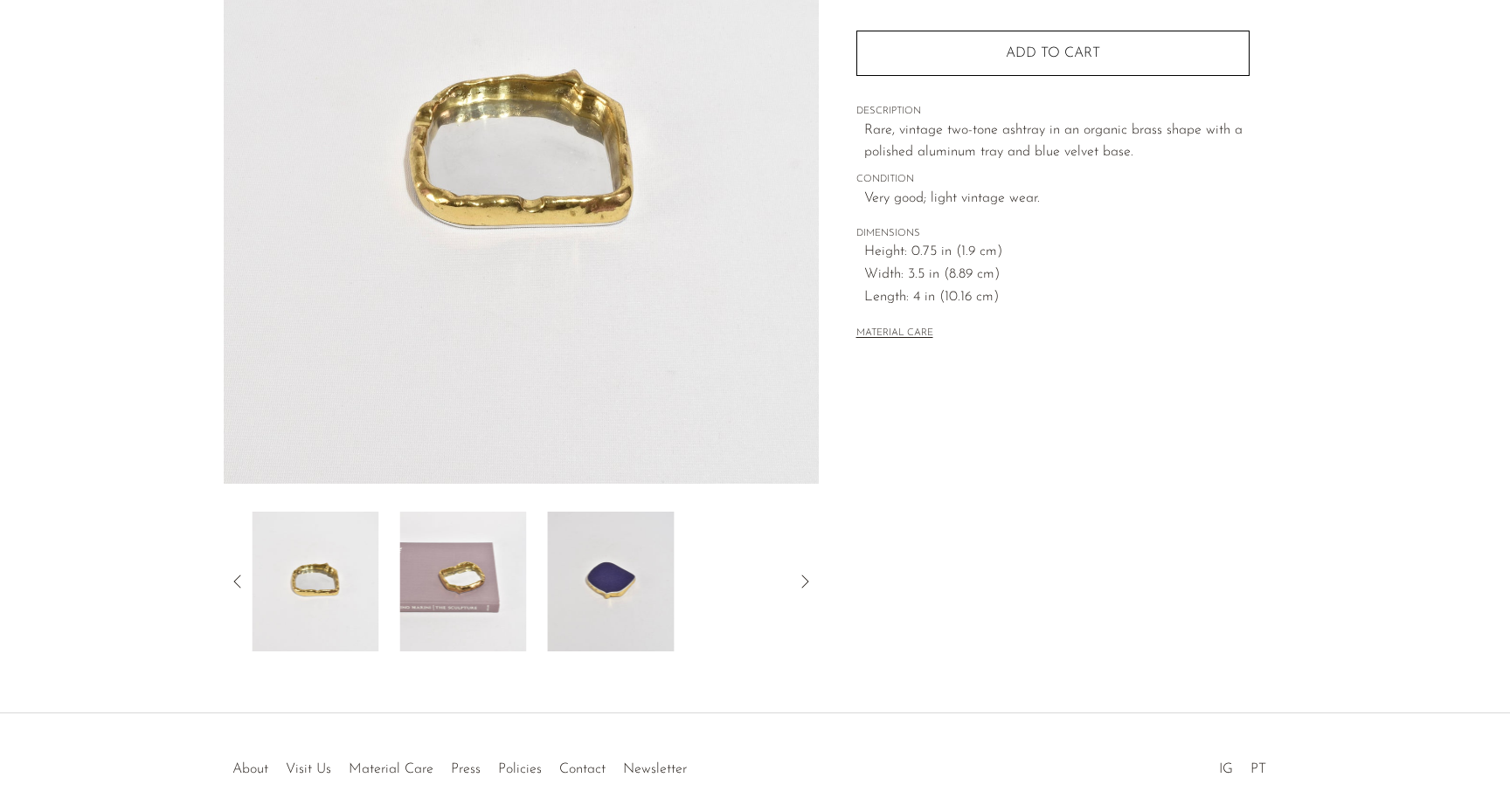
click at [572, 588] on img at bounding box center [610, 581] width 127 height 140
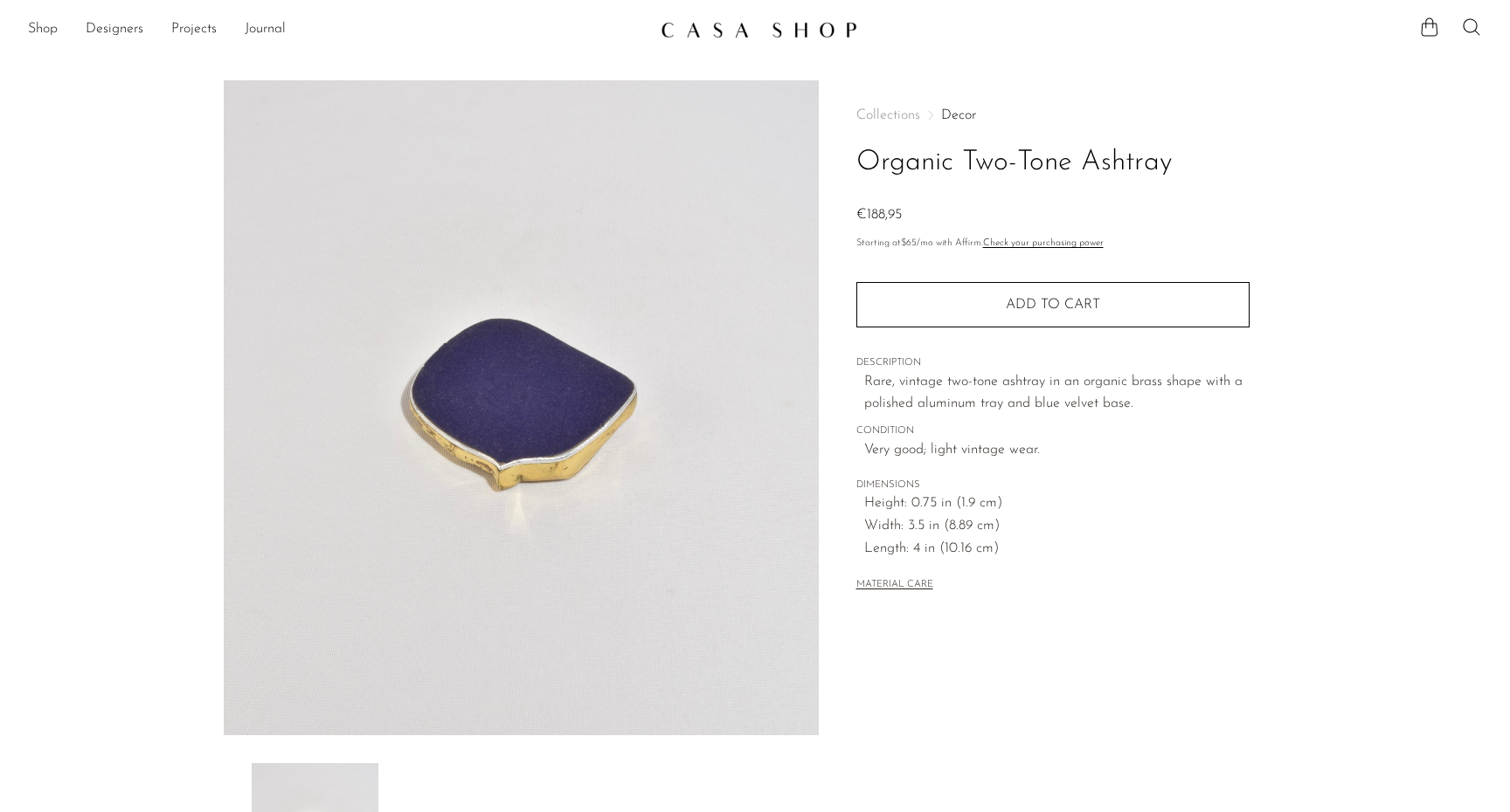
scroll to position [0, 0]
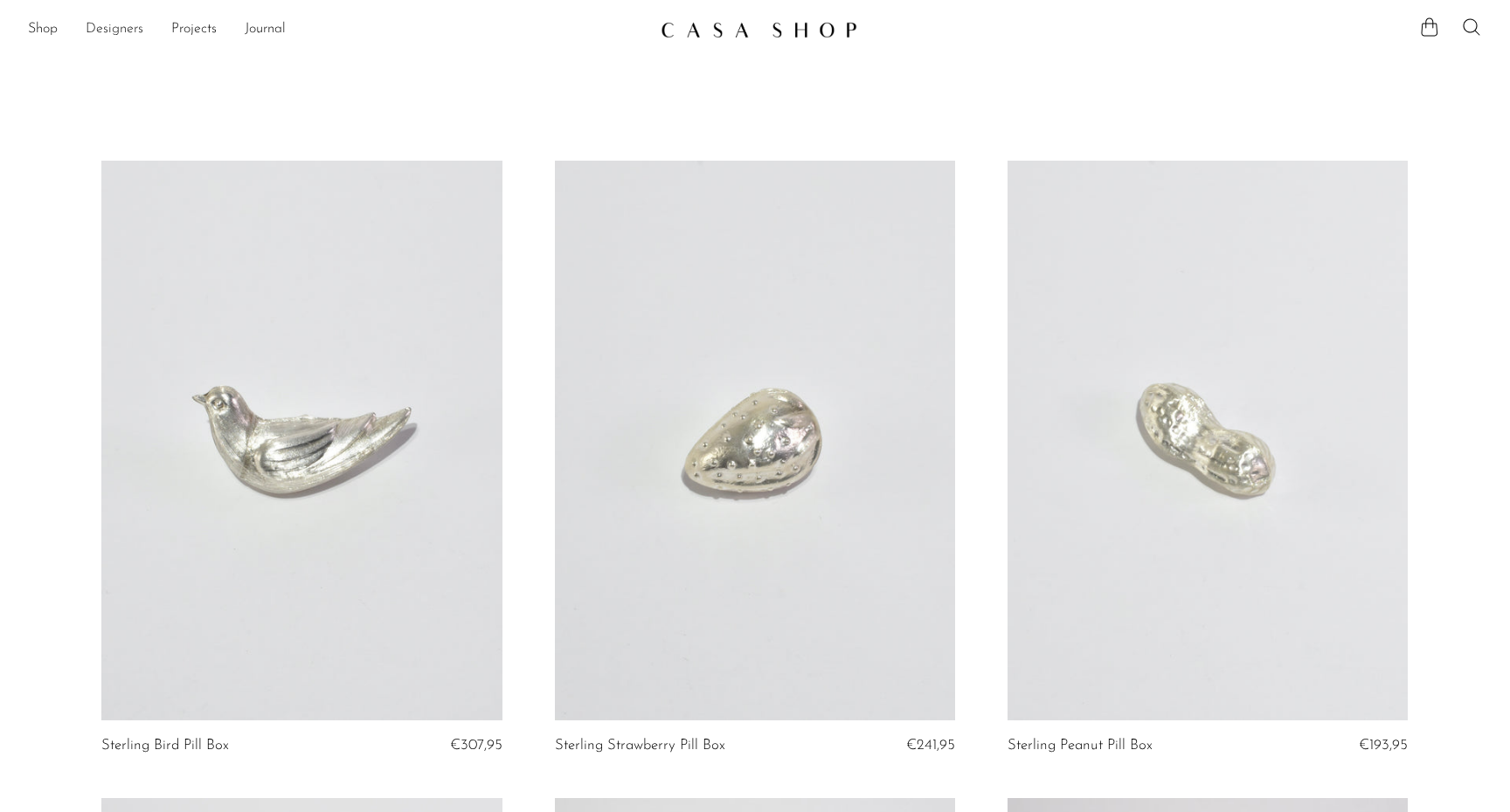
click at [105, 31] on link "Designers" at bounding box center [114, 30] width 57 height 23
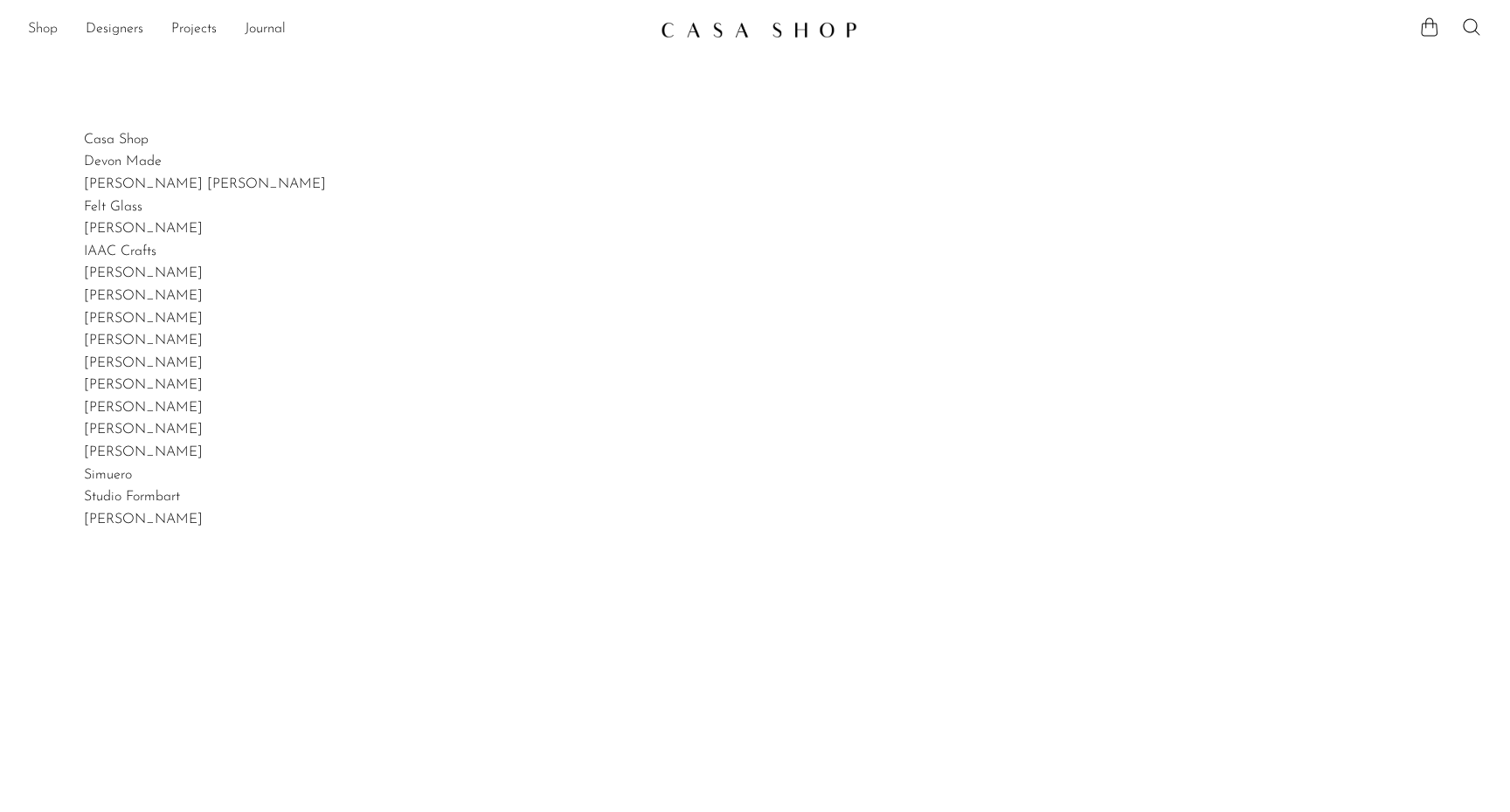
click at [40, 25] on link "Shop" at bounding box center [42, 30] width 30 height 23
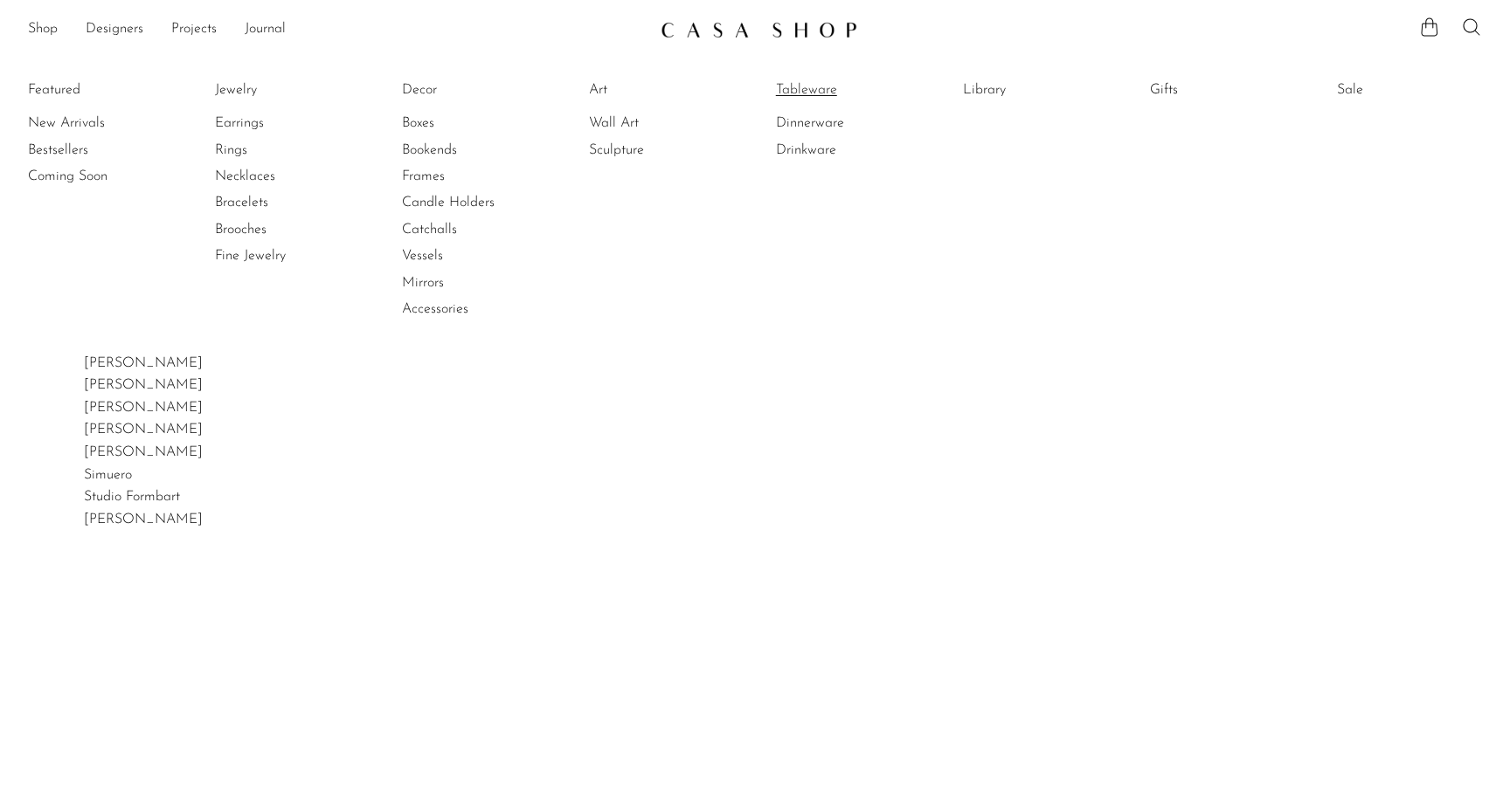
click at [818, 92] on link "Tableware" at bounding box center [841, 90] width 131 height 19
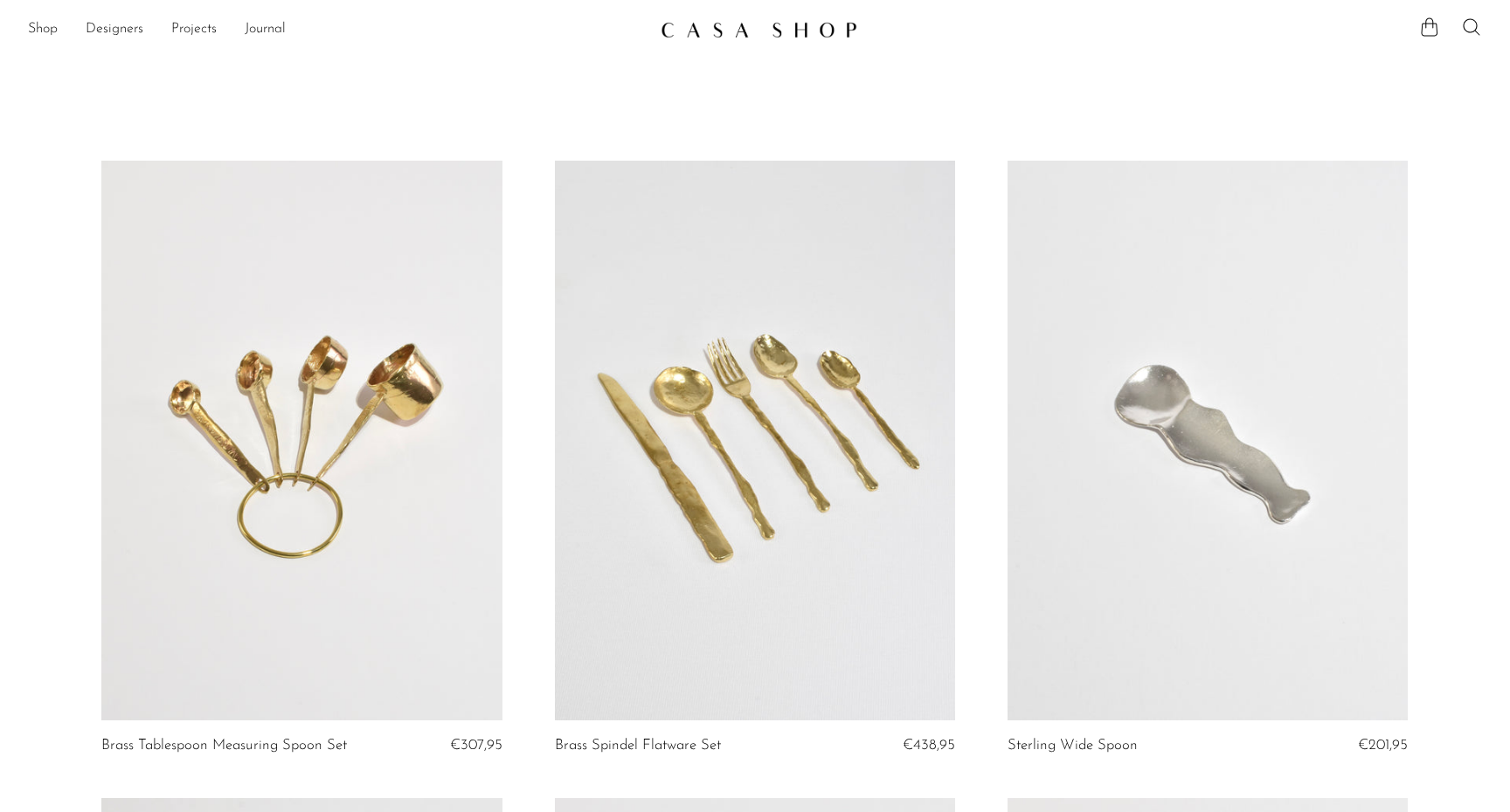
scroll to position [139, 0]
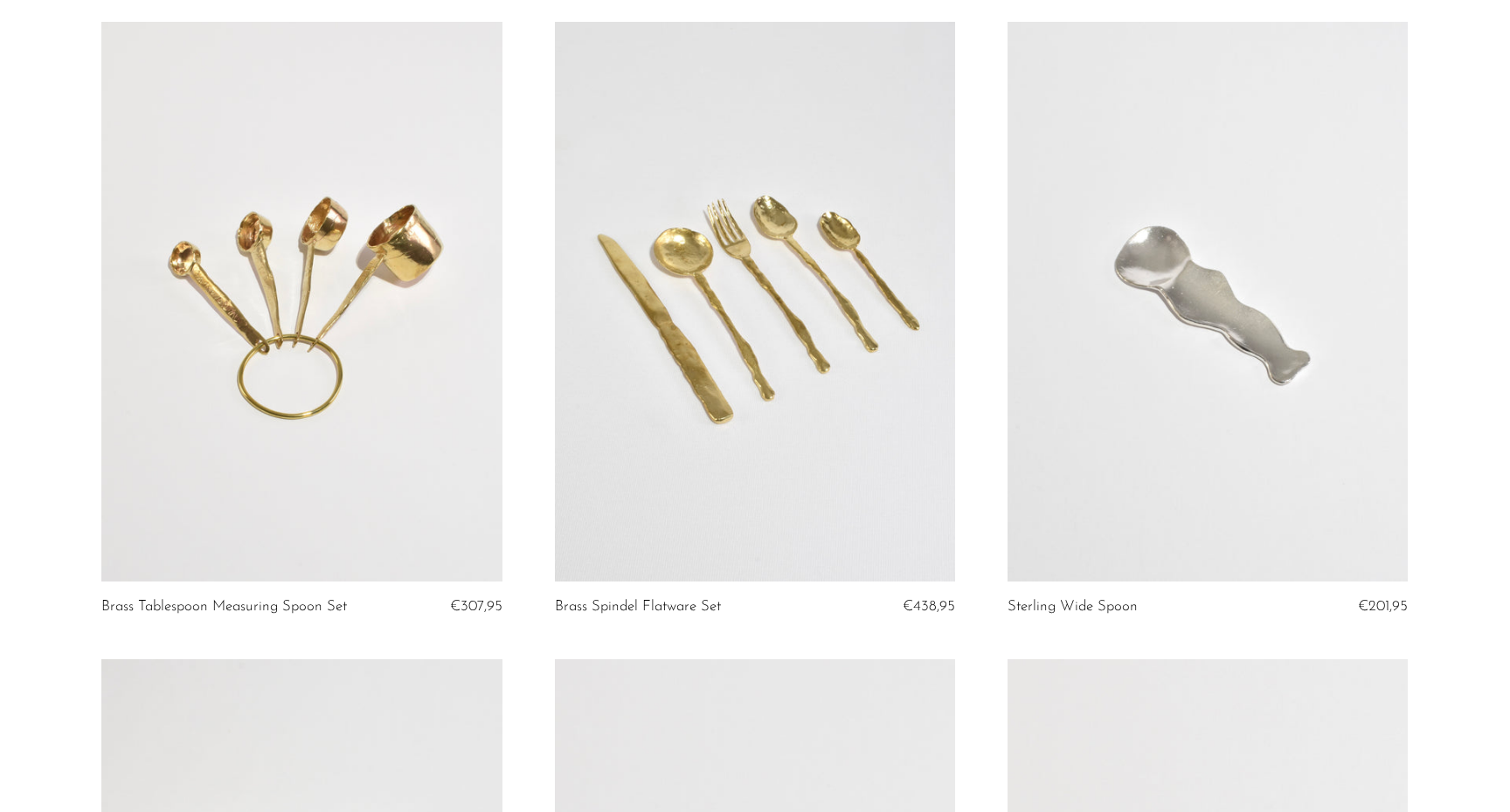
click at [220, 398] on link at bounding box center [302, 302] width 400 height 561
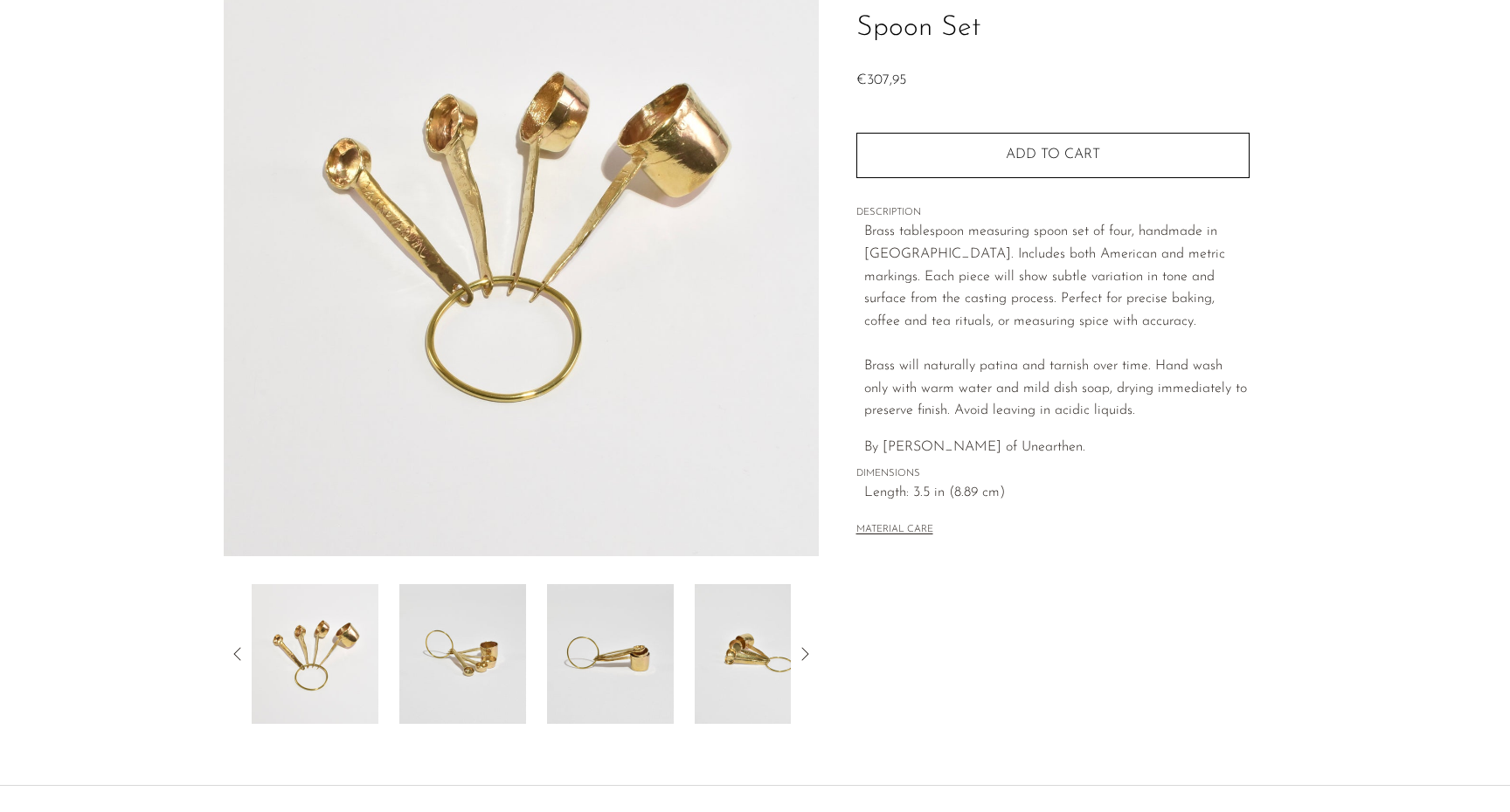
scroll to position [183, 0]
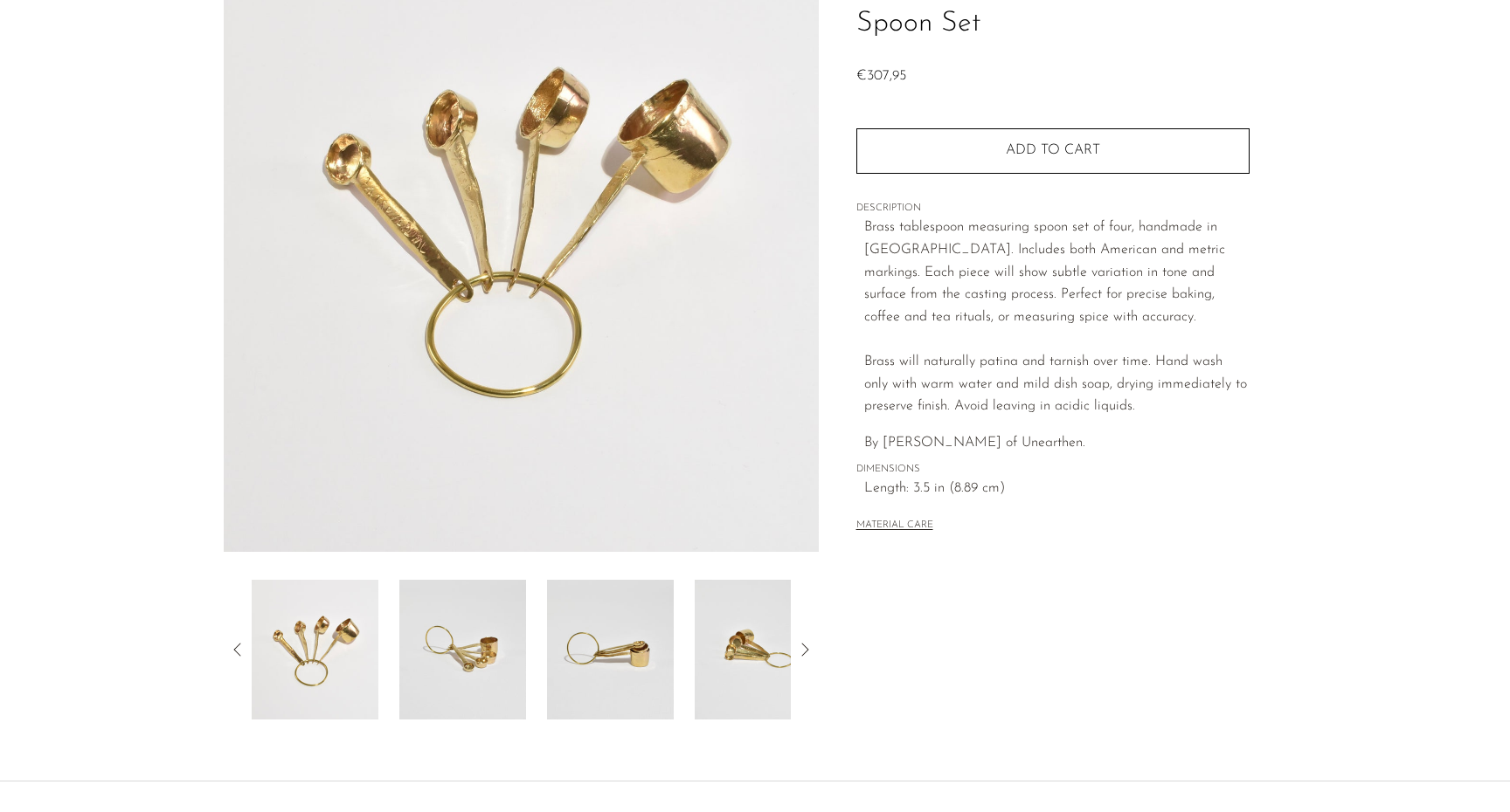
click at [477, 634] on img at bounding box center [462, 650] width 127 height 140
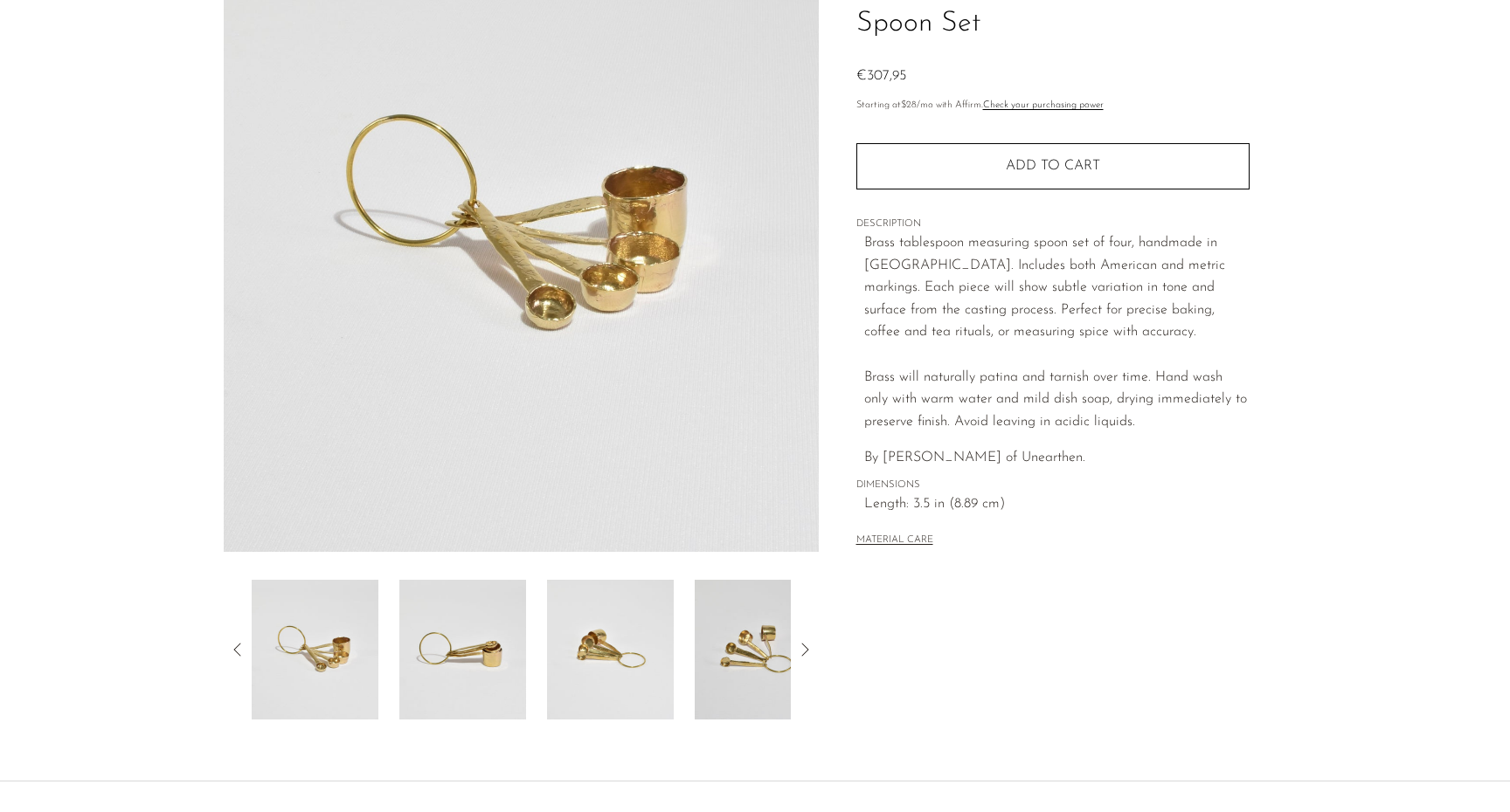
click at [583, 648] on img at bounding box center [610, 650] width 127 height 140
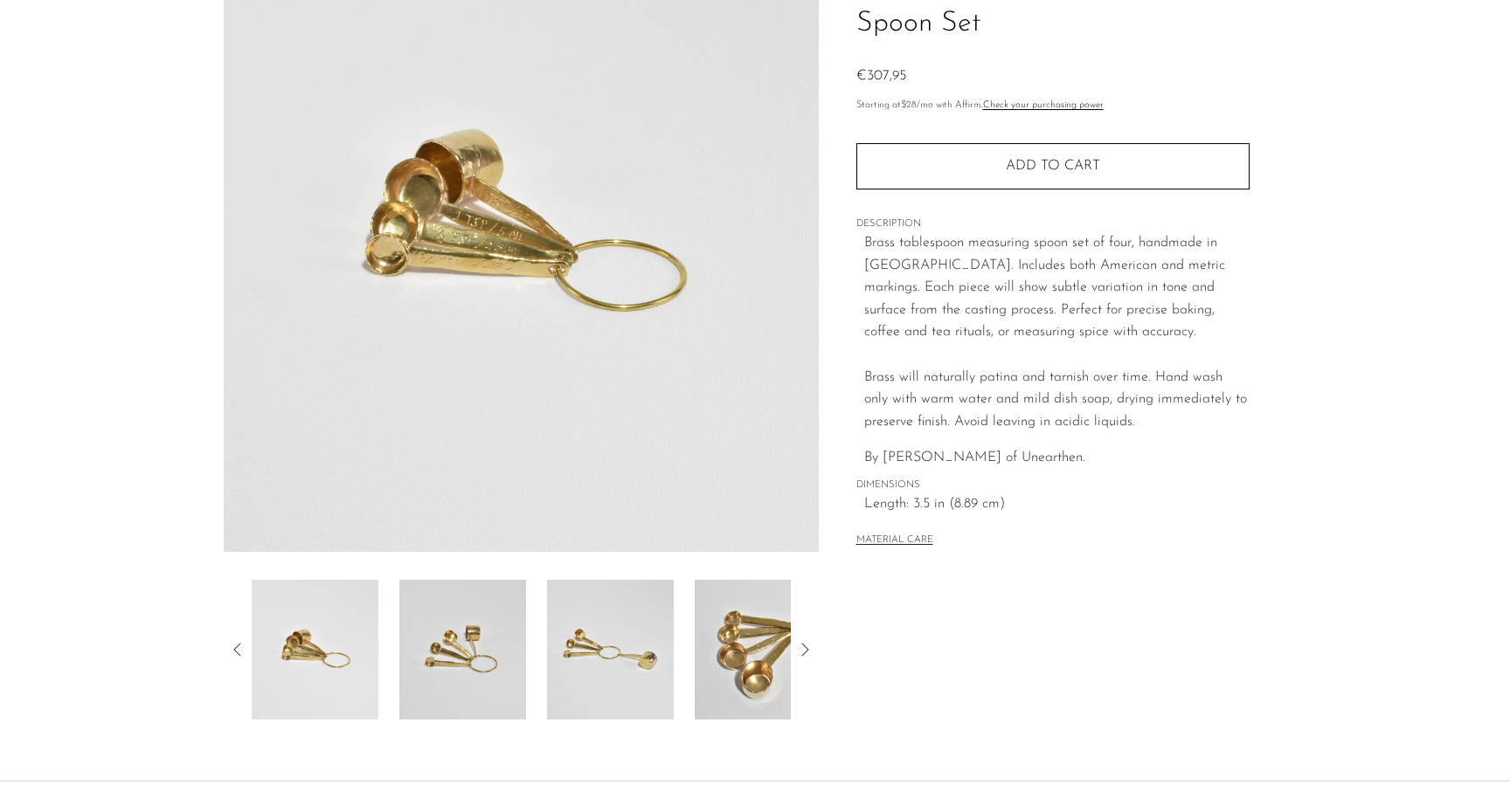
click at [583, 648] on img at bounding box center [610, 650] width 127 height 140
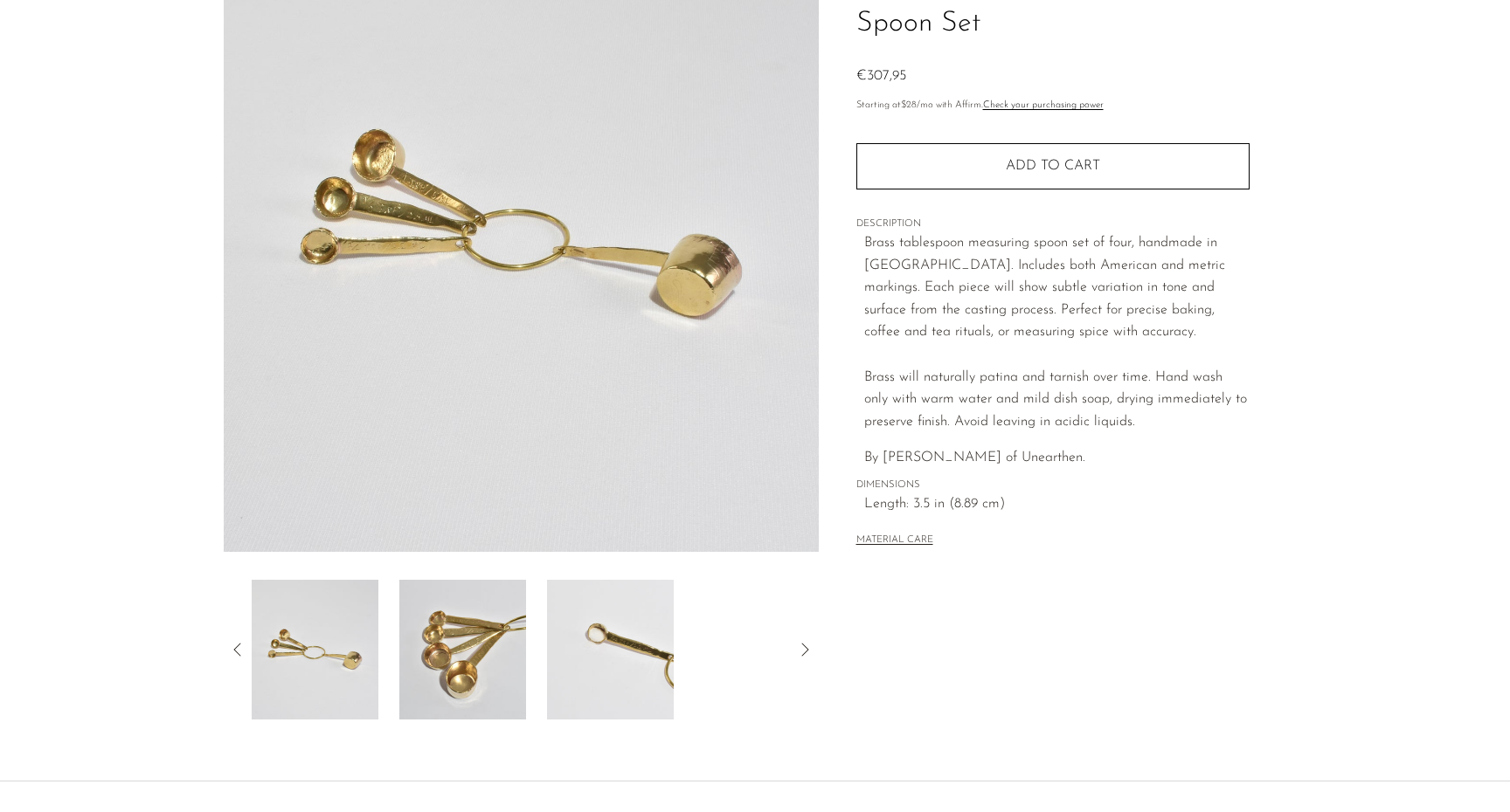
click at [508, 642] on img at bounding box center [462, 650] width 127 height 140
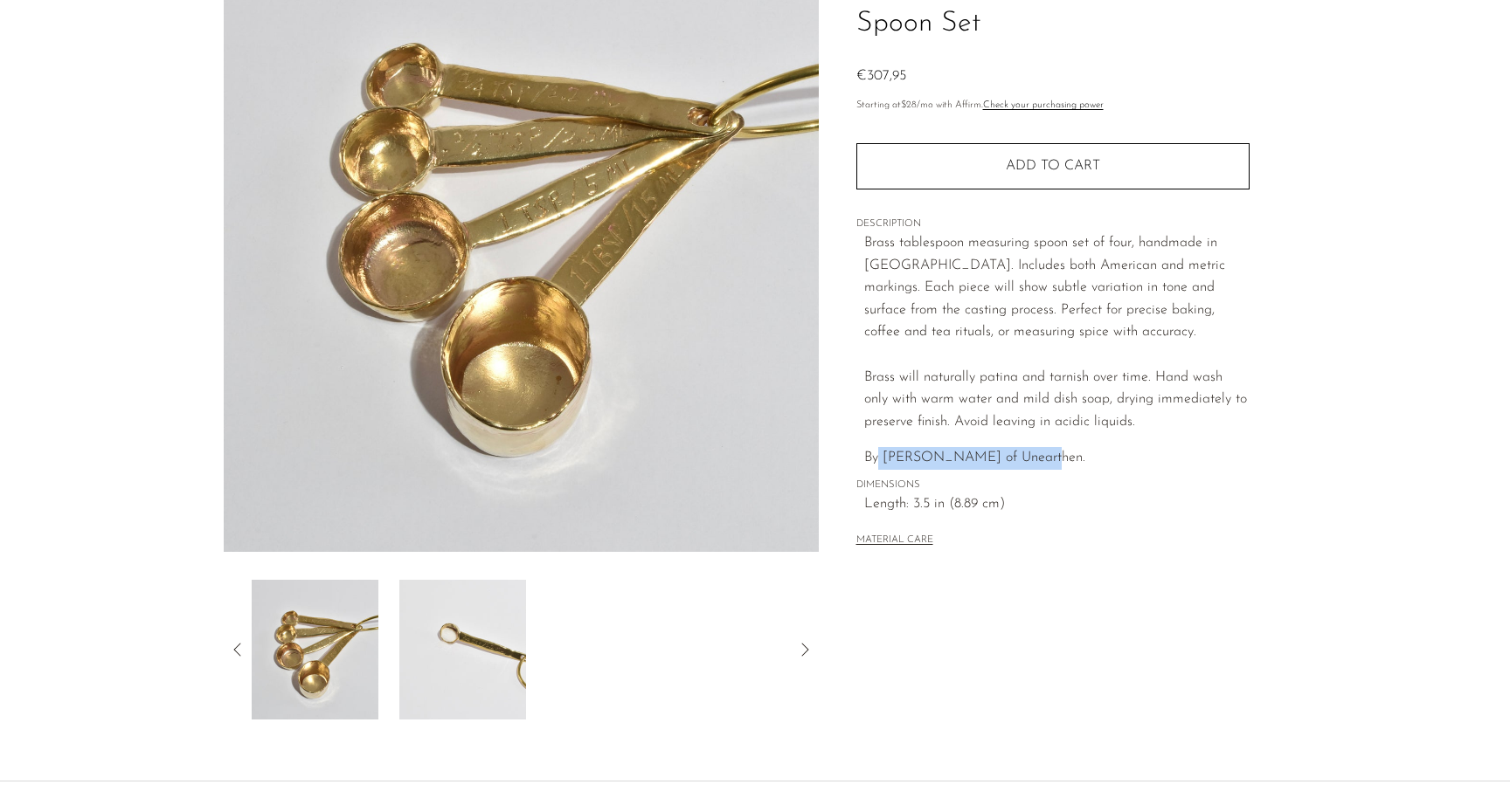
drag, startPoint x: 878, startPoint y: 447, endPoint x: 1034, endPoint y: 457, distance: 156.3
click at [1034, 457] on p "By [PERSON_NAME] of Unearthen." at bounding box center [1057, 458] width 385 height 23
copy p "Gia Jones of Unearthen."
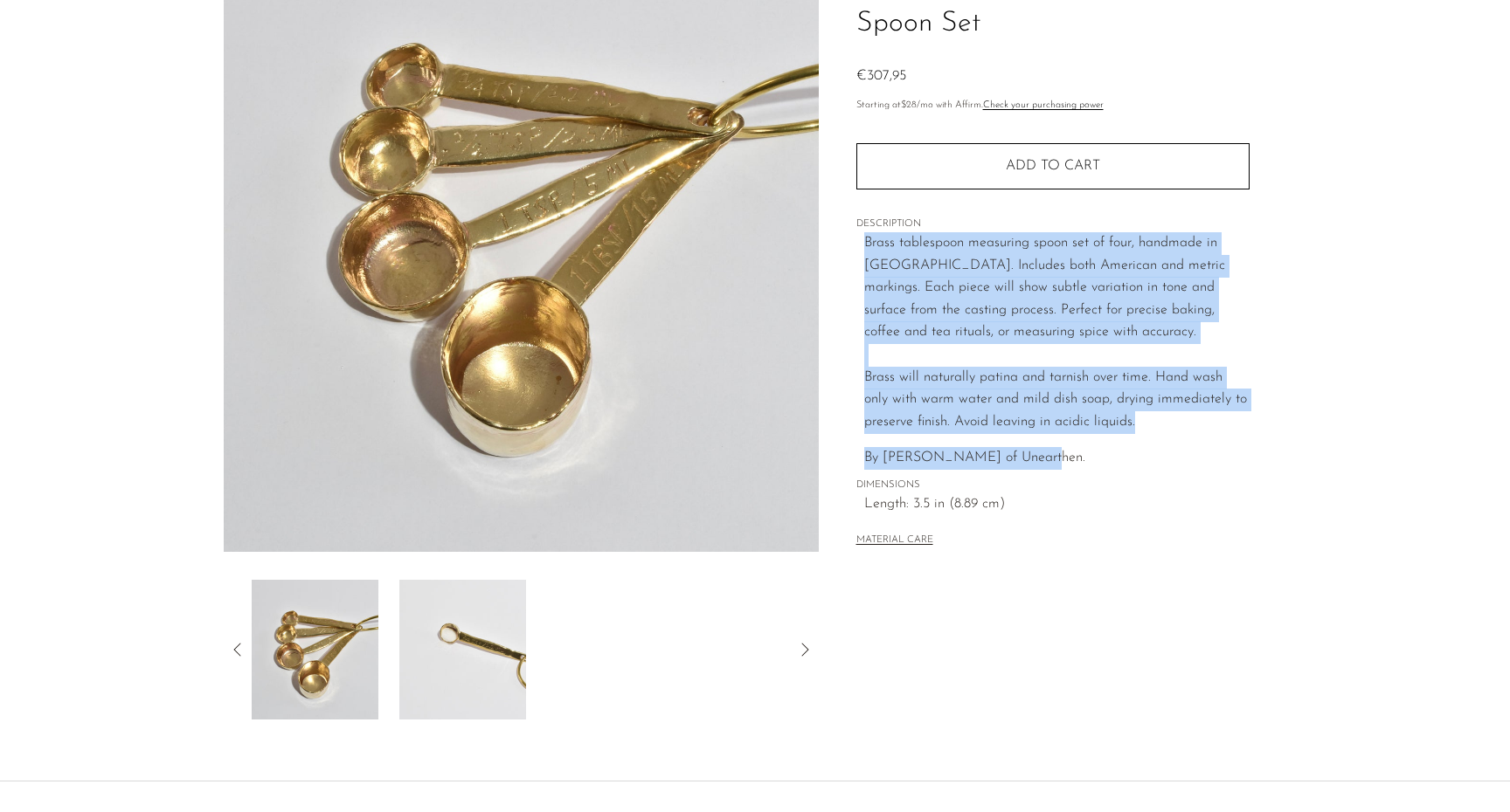
drag, startPoint x: 858, startPoint y: 235, endPoint x: 1101, endPoint y: 448, distance: 323.1
click at [1101, 448] on div "Collections Tableware Brass Tablespoon Measuring Spoon Set €307,95 Starting at …" at bounding box center [1053, 237] width 393 height 682
copy div "Brass tablespoon measuring spoon set of four, handmade in Los Angeles. Includes…"
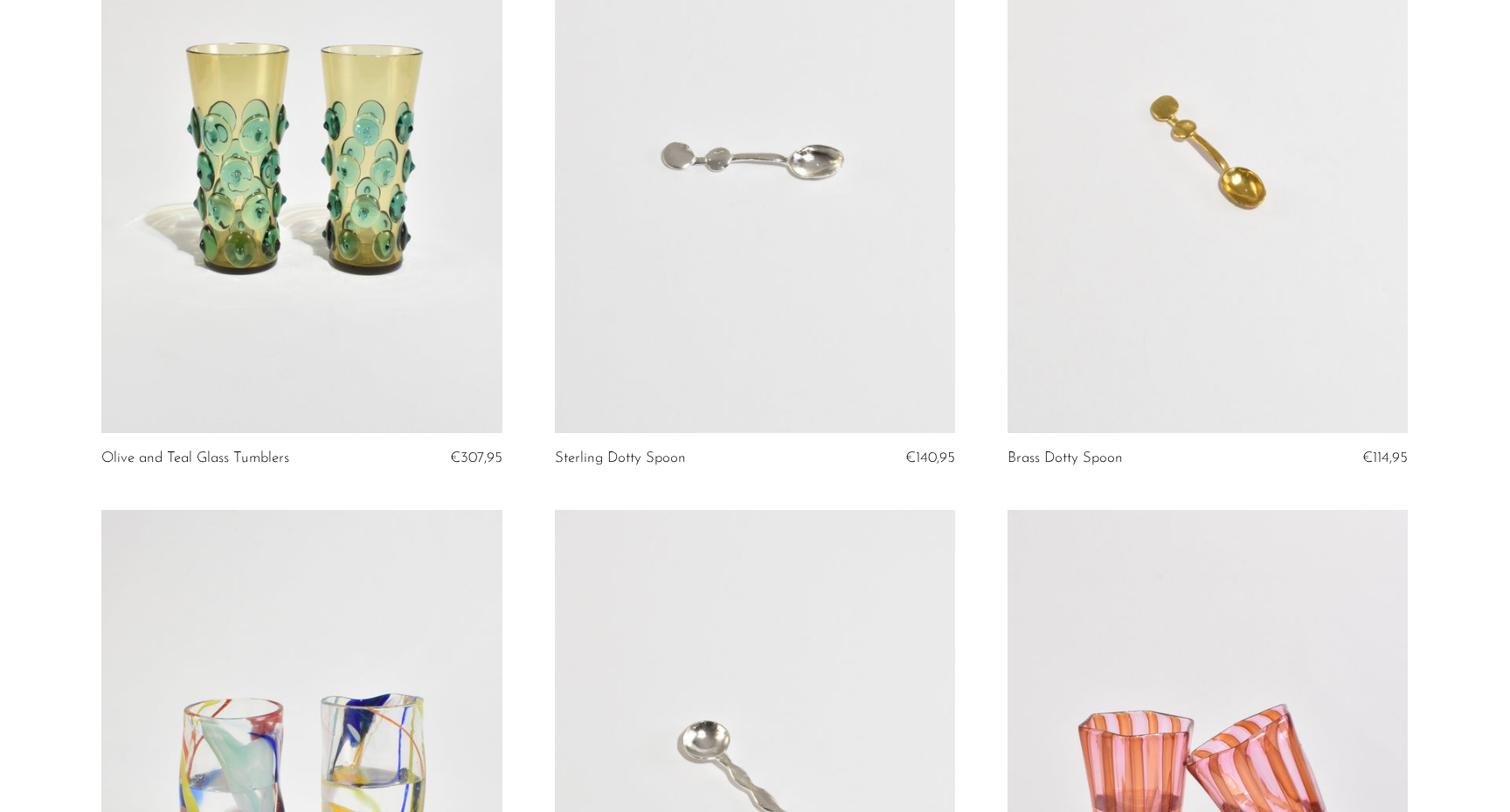
scroll to position [929, 0]
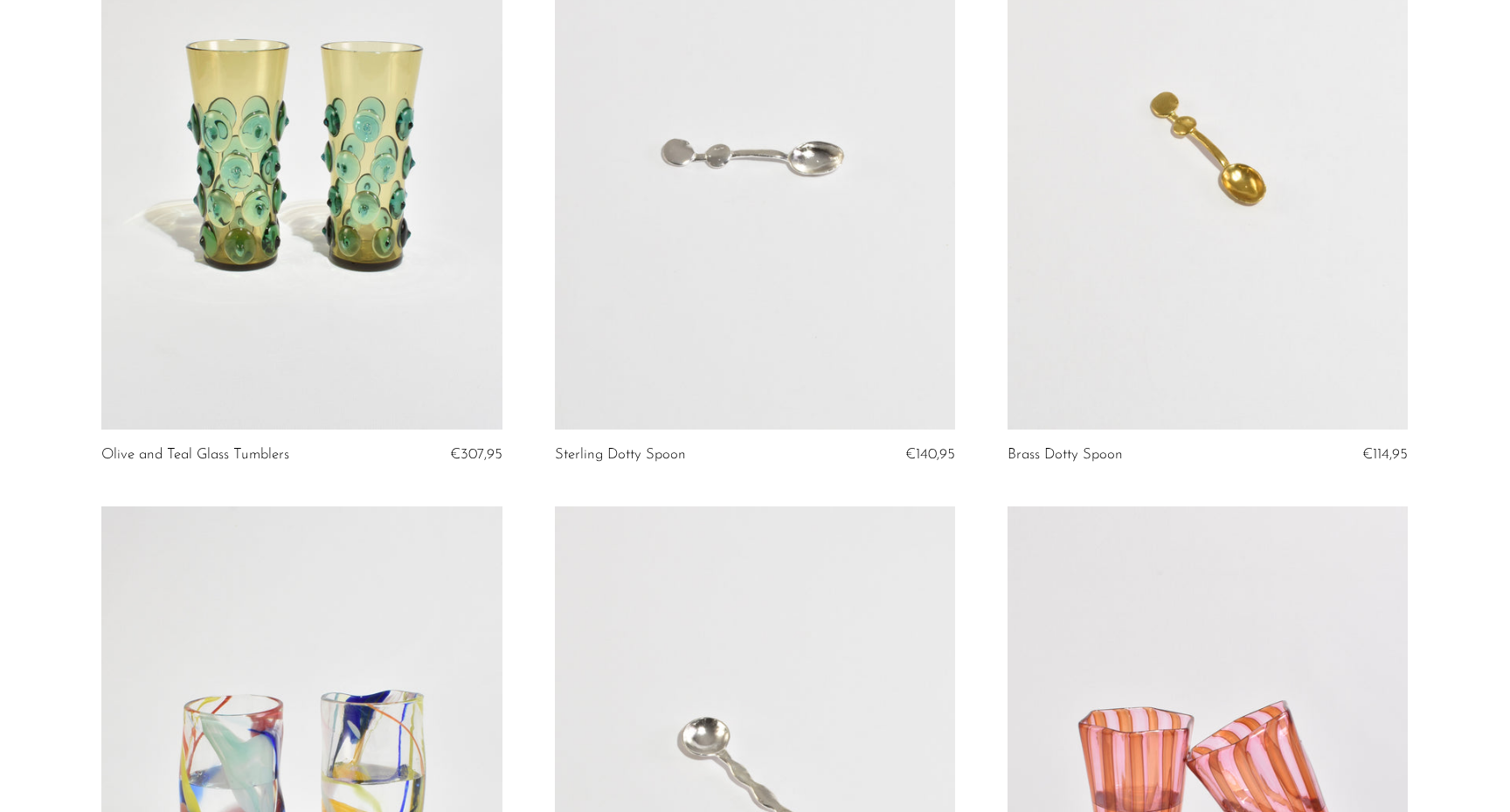
click at [1157, 313] on link at bounding box center [1207, 149] width 400 height 561
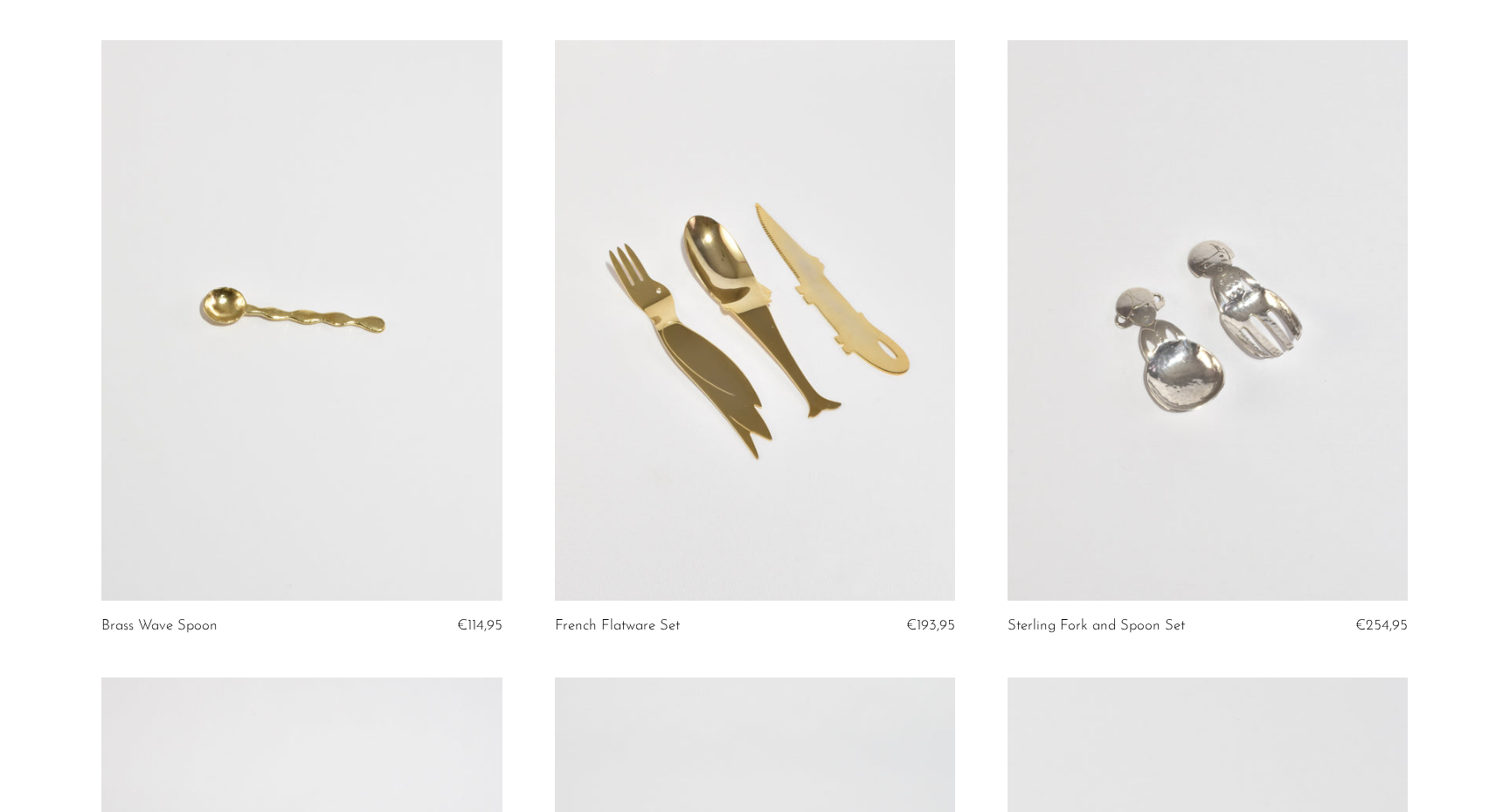
scroll to position [2040, 0]
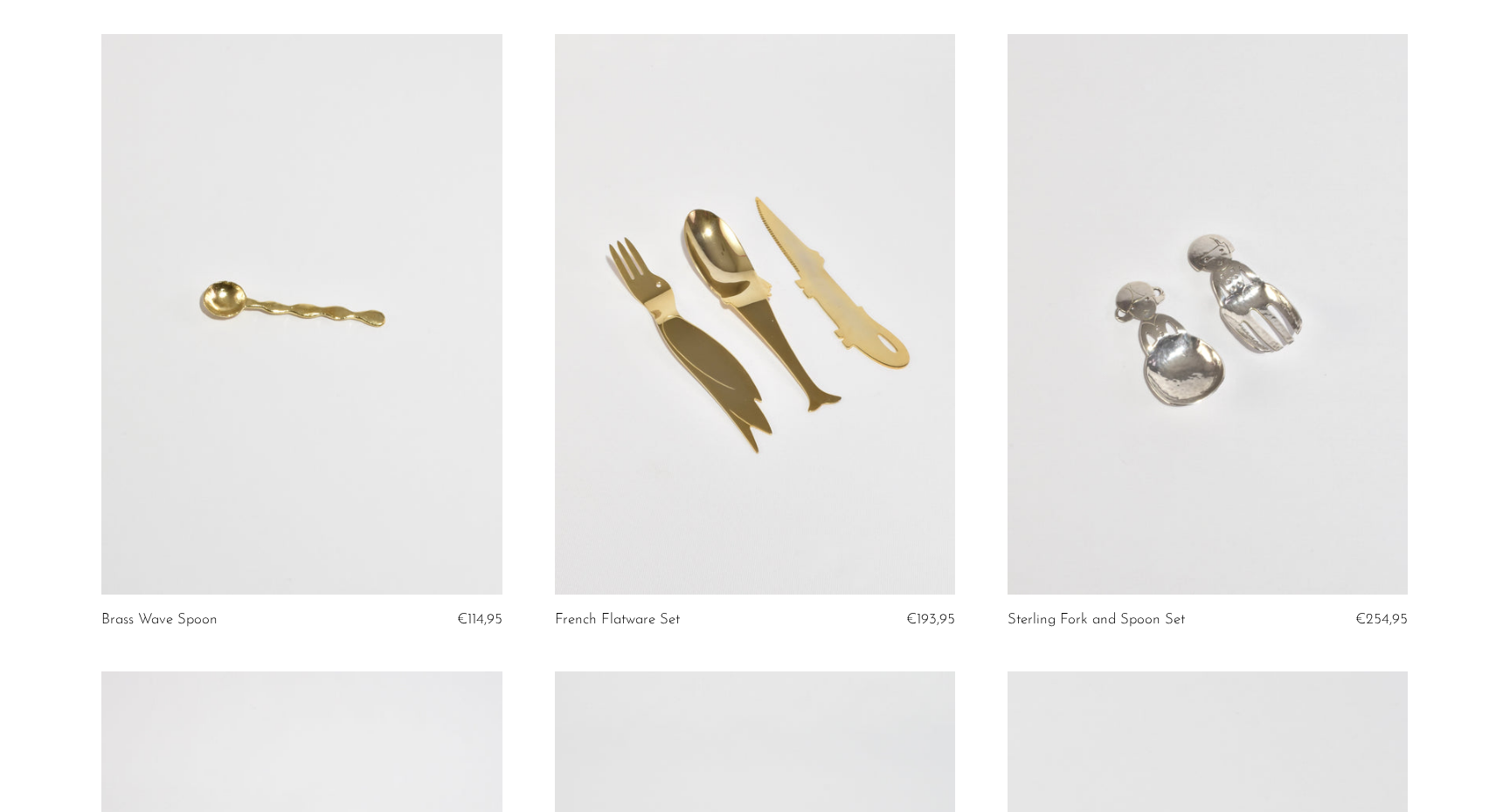
click at [718, 308] on link at bounding box center [755, 314] width 400 height 561
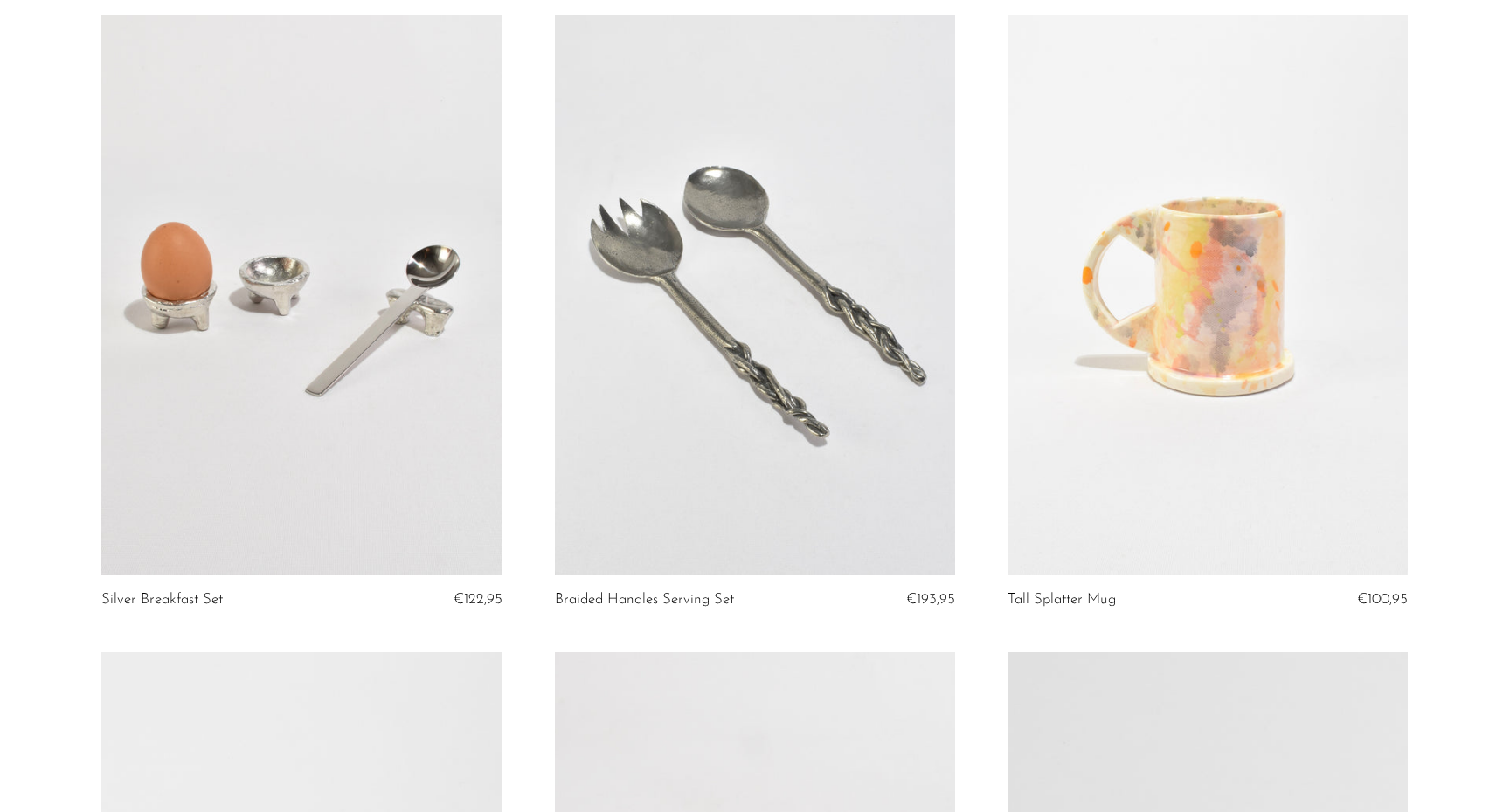
scroll to position [3973, 0]
click at [319, 365] on link at bounding box center [302, 294] width 400 height 561
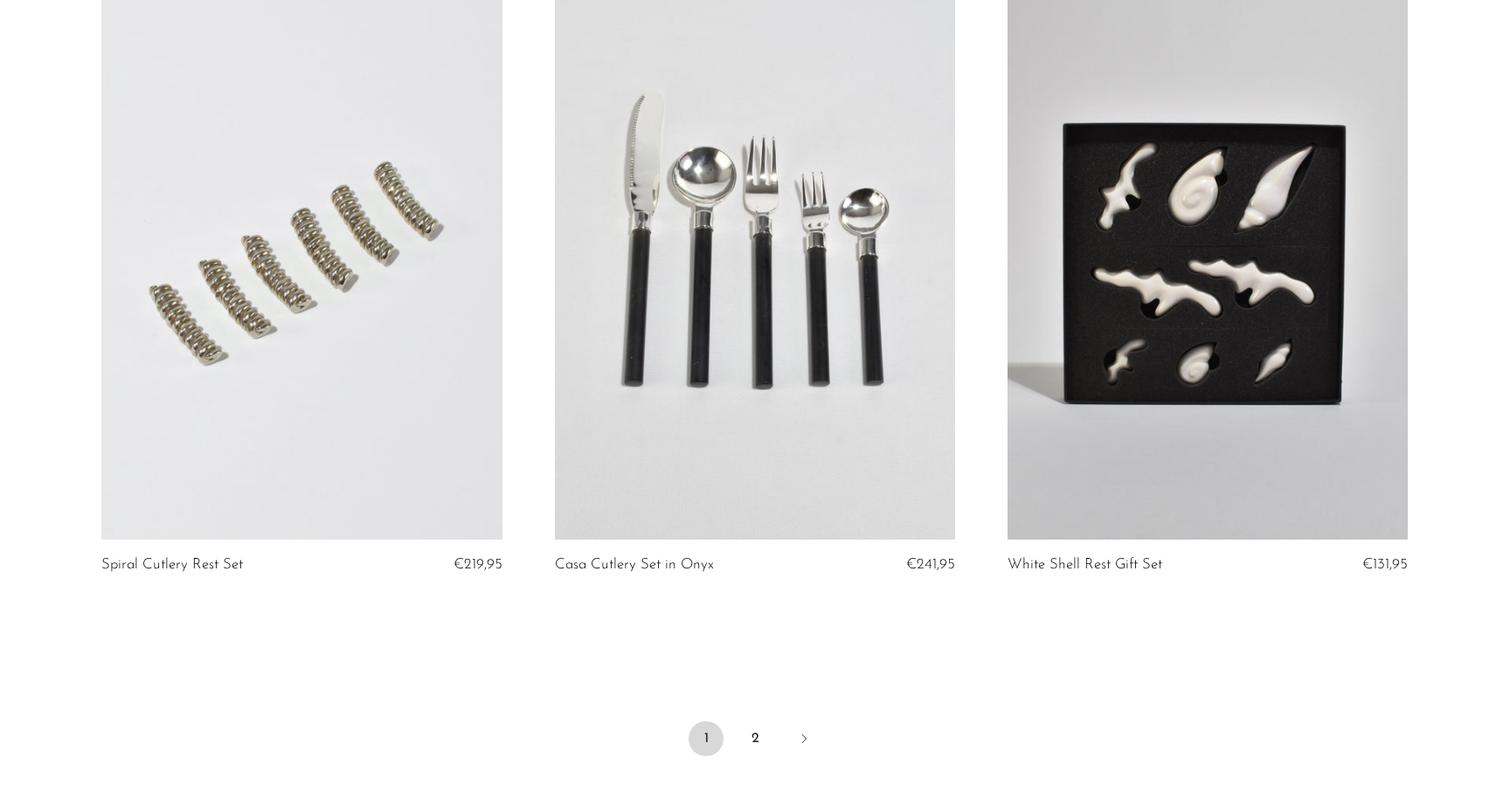
scroll to position [7198, 0]
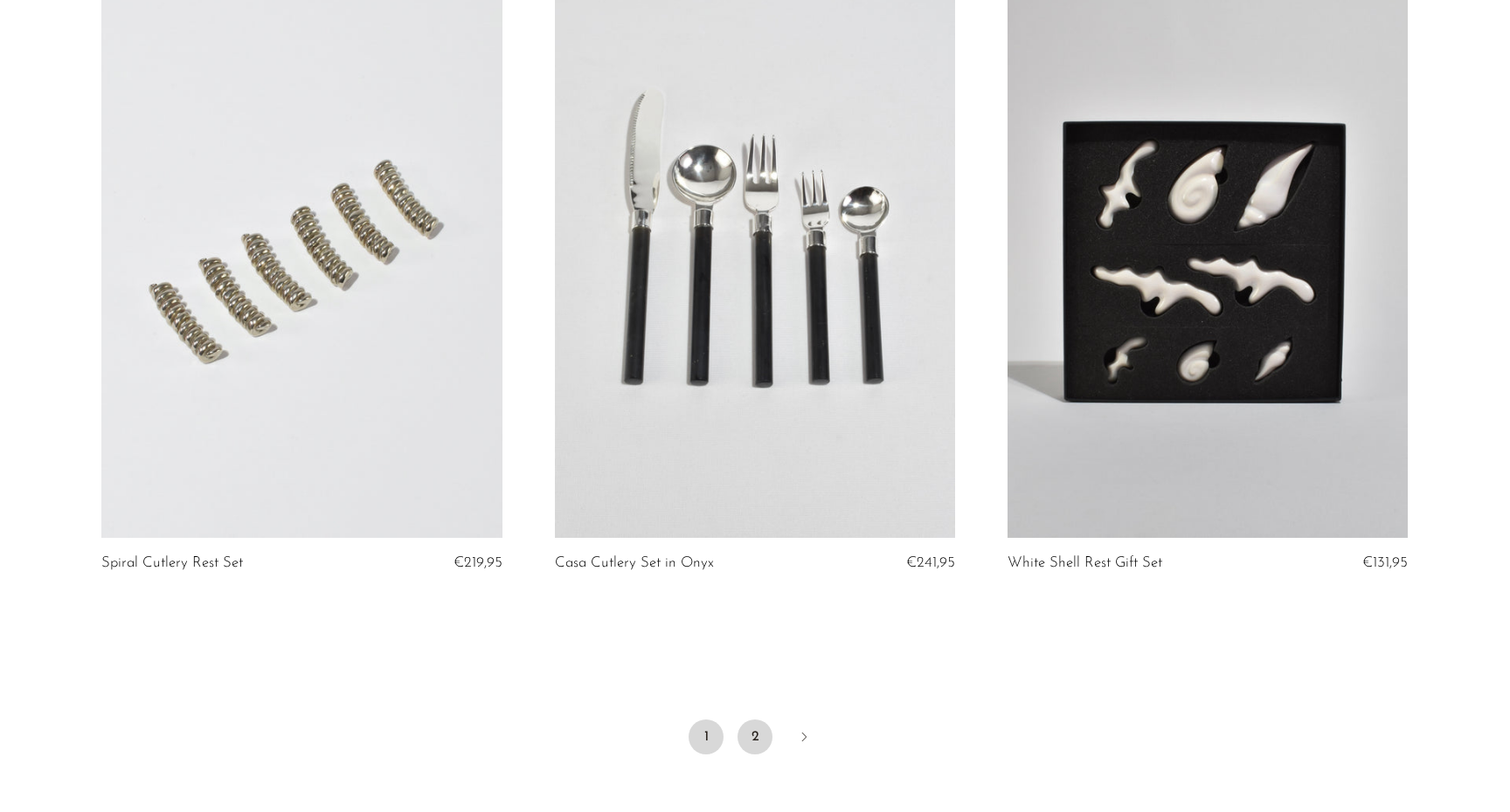
click at [746, 741] on link "2" at bounding box center [754, 736] width 34 height 34
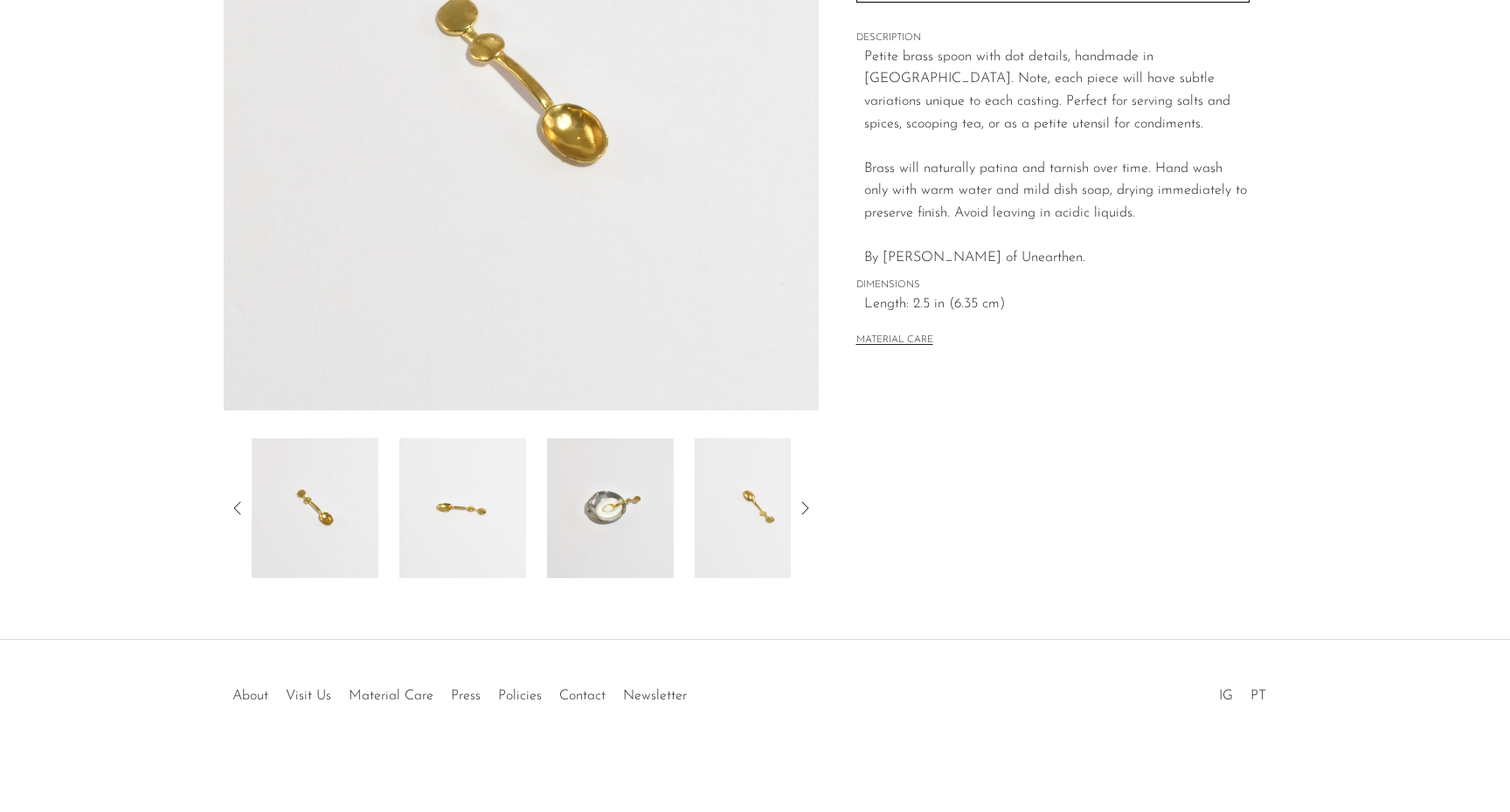
scroll to position [325, 0]
click at [446, 517] on img at bounding box center [462, 508] width 127 height 140
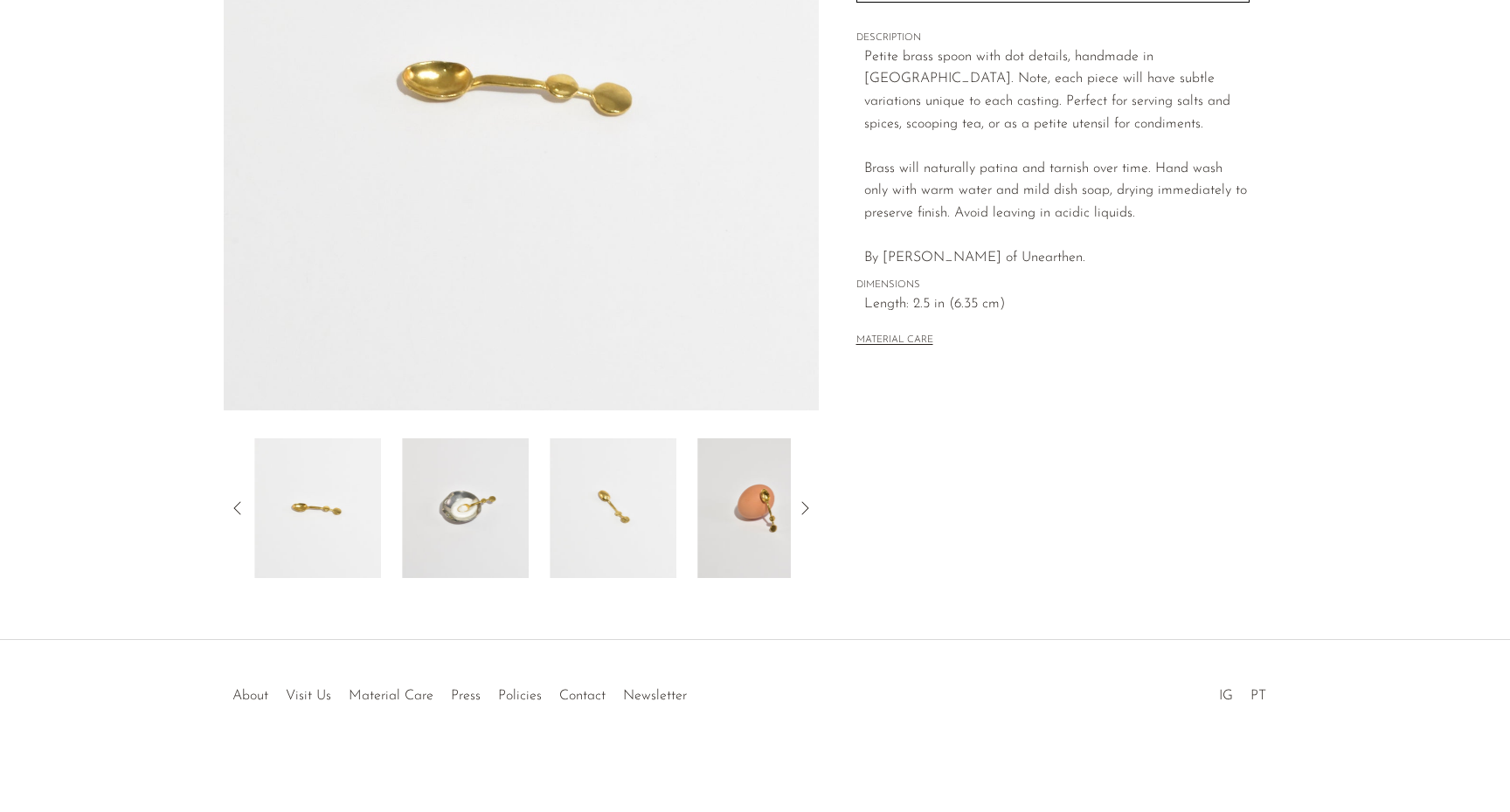
click at [495, 526] on img at bounding box center [465, 508] width 127 height 140
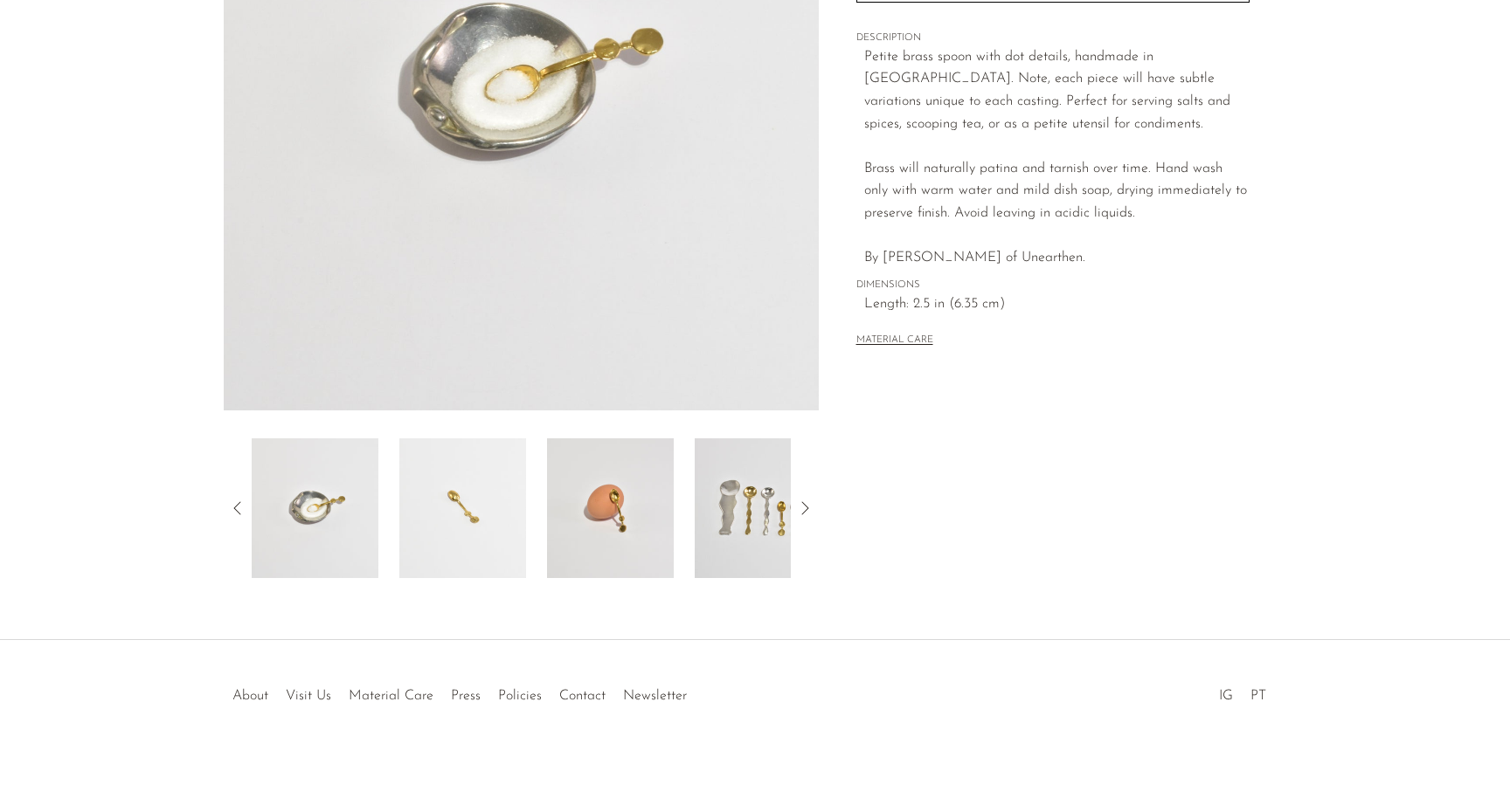
click at [597, 534] on img at bounding box center [610, 508] width 127 height 140
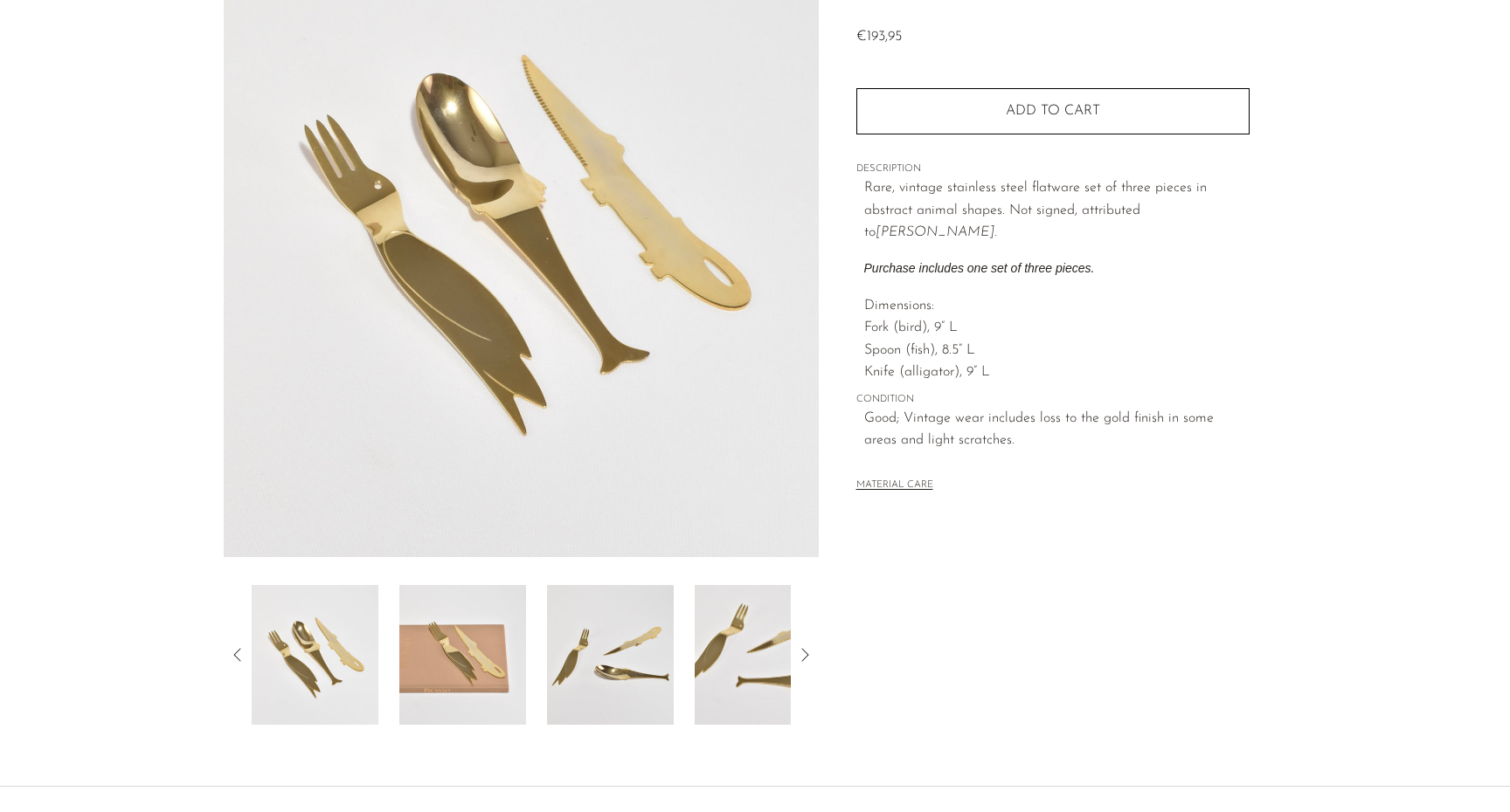
scroll to position [180, 0]
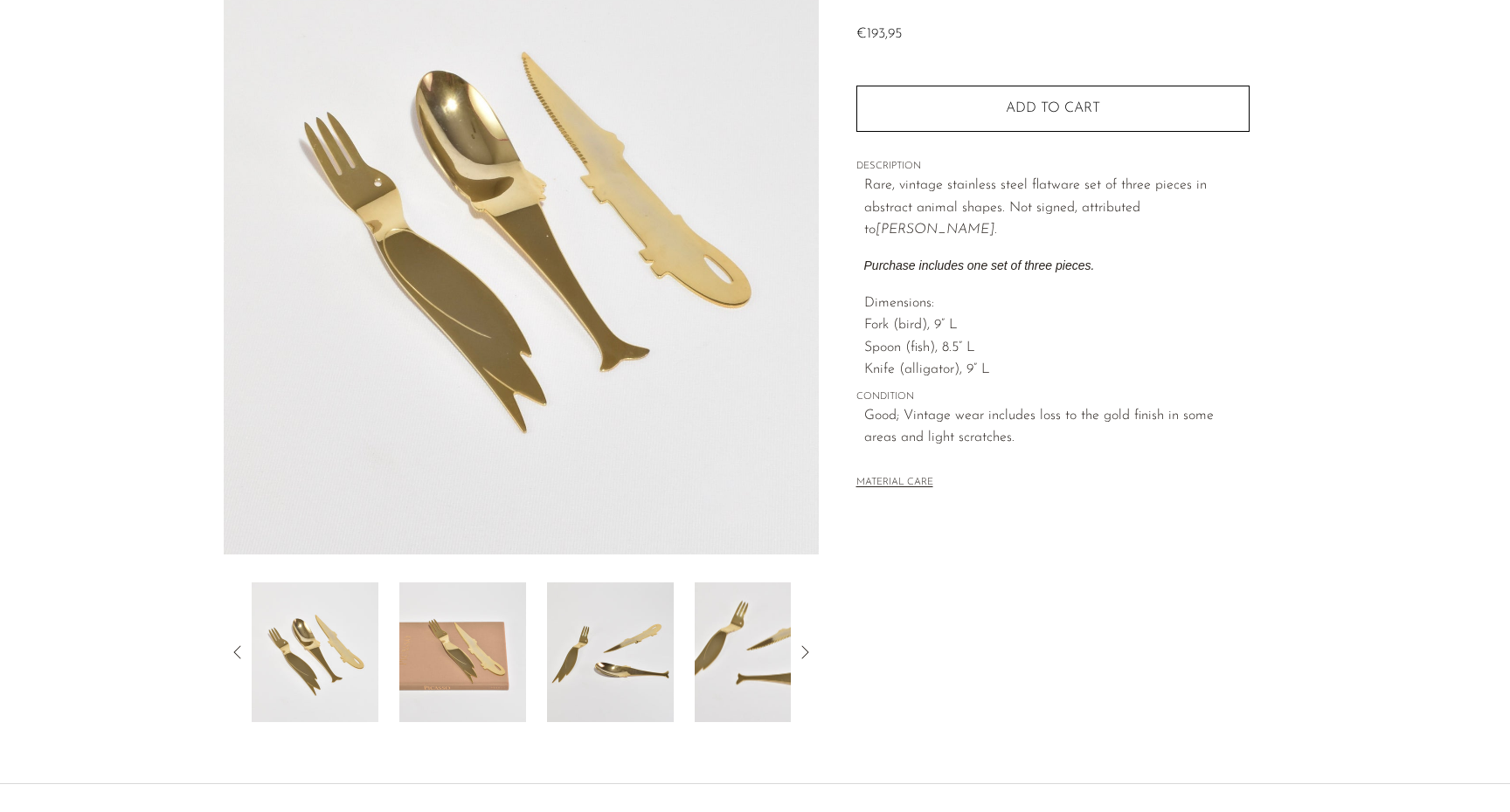
click at [488, 658] on img at bounding box center [462, 652] width 127 height 140
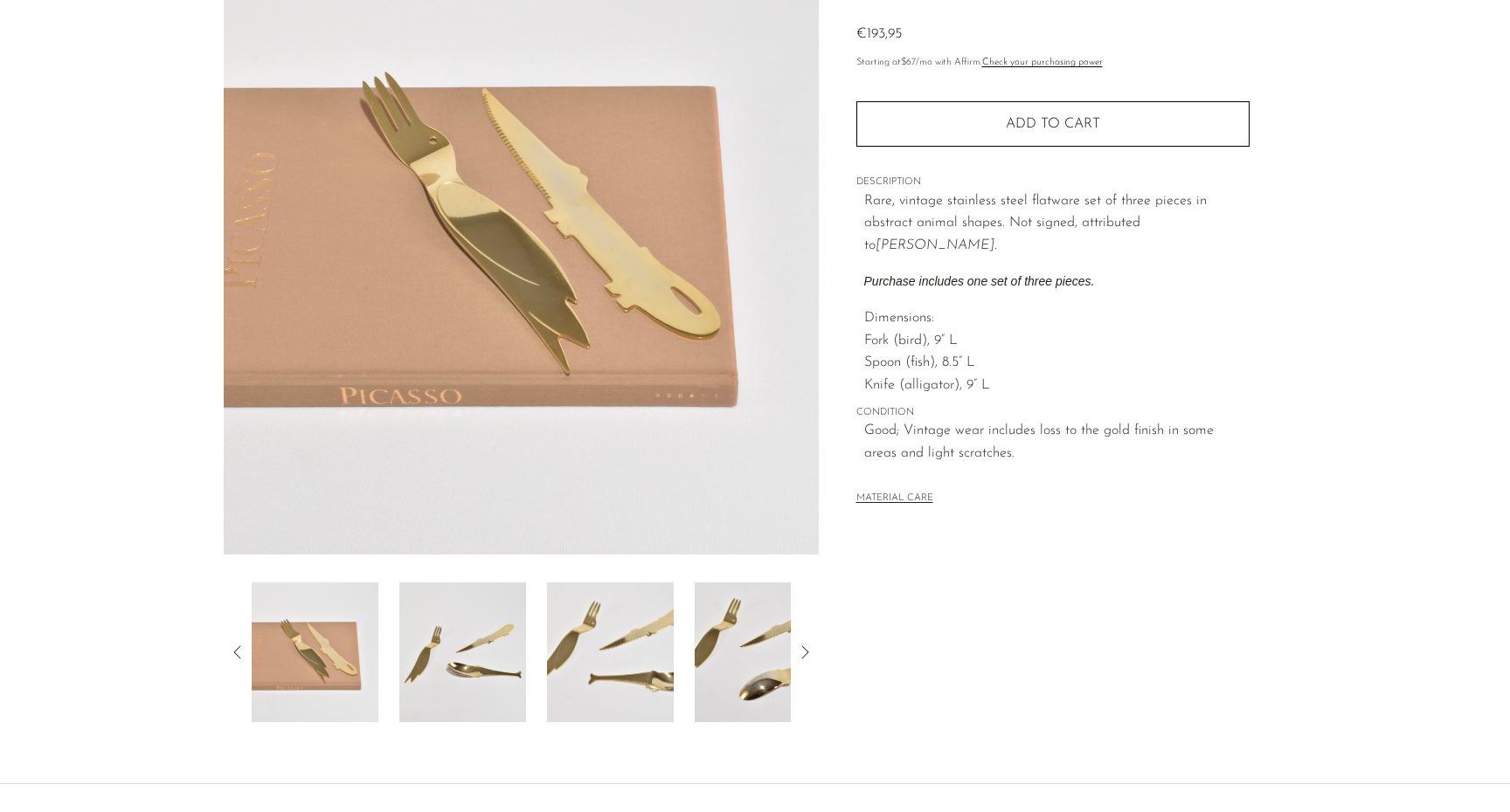
click at [488, 658] on img at bounding box center [462, 652] width 127 height 140
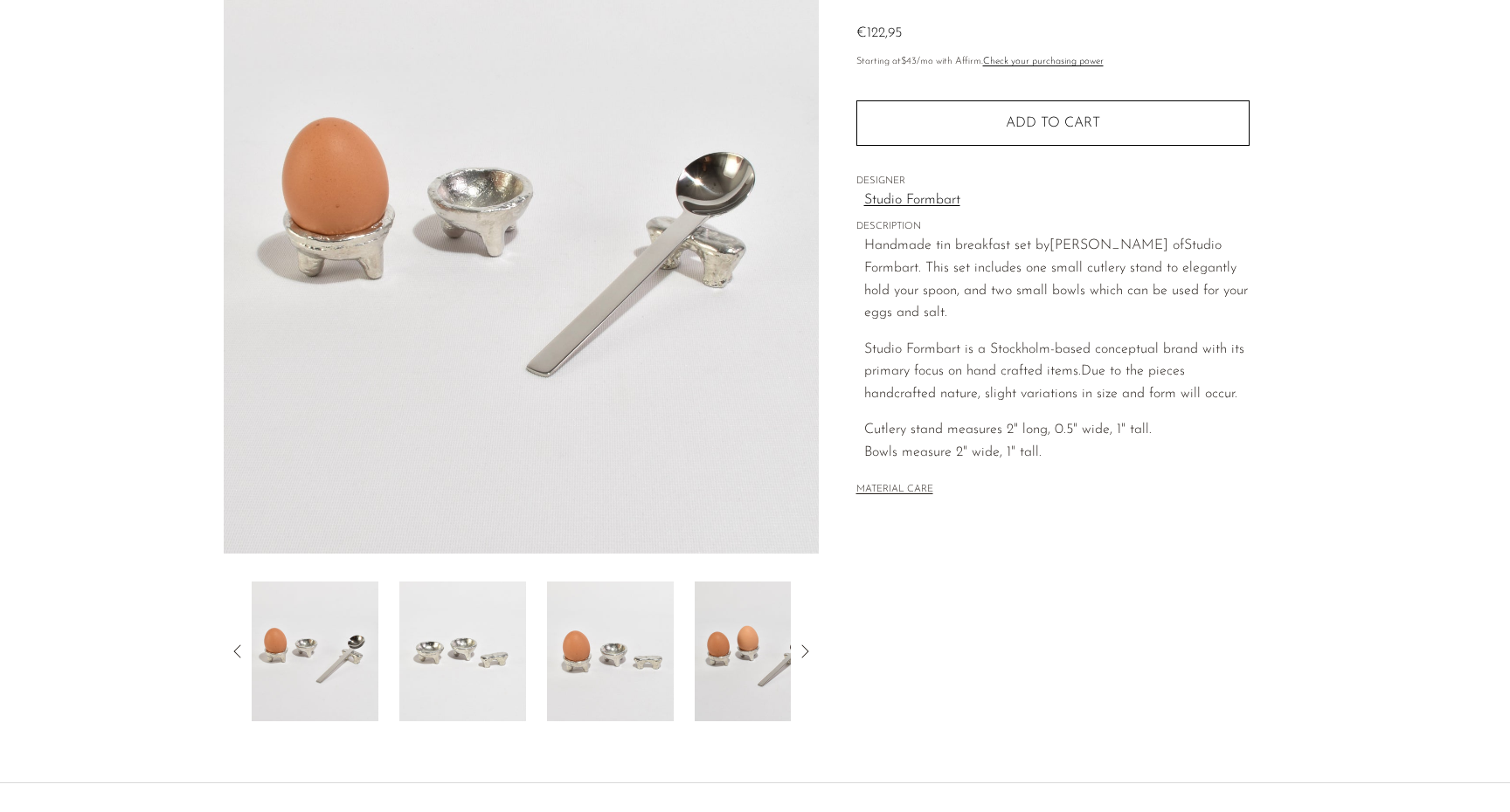
scroll to position [178, 0]
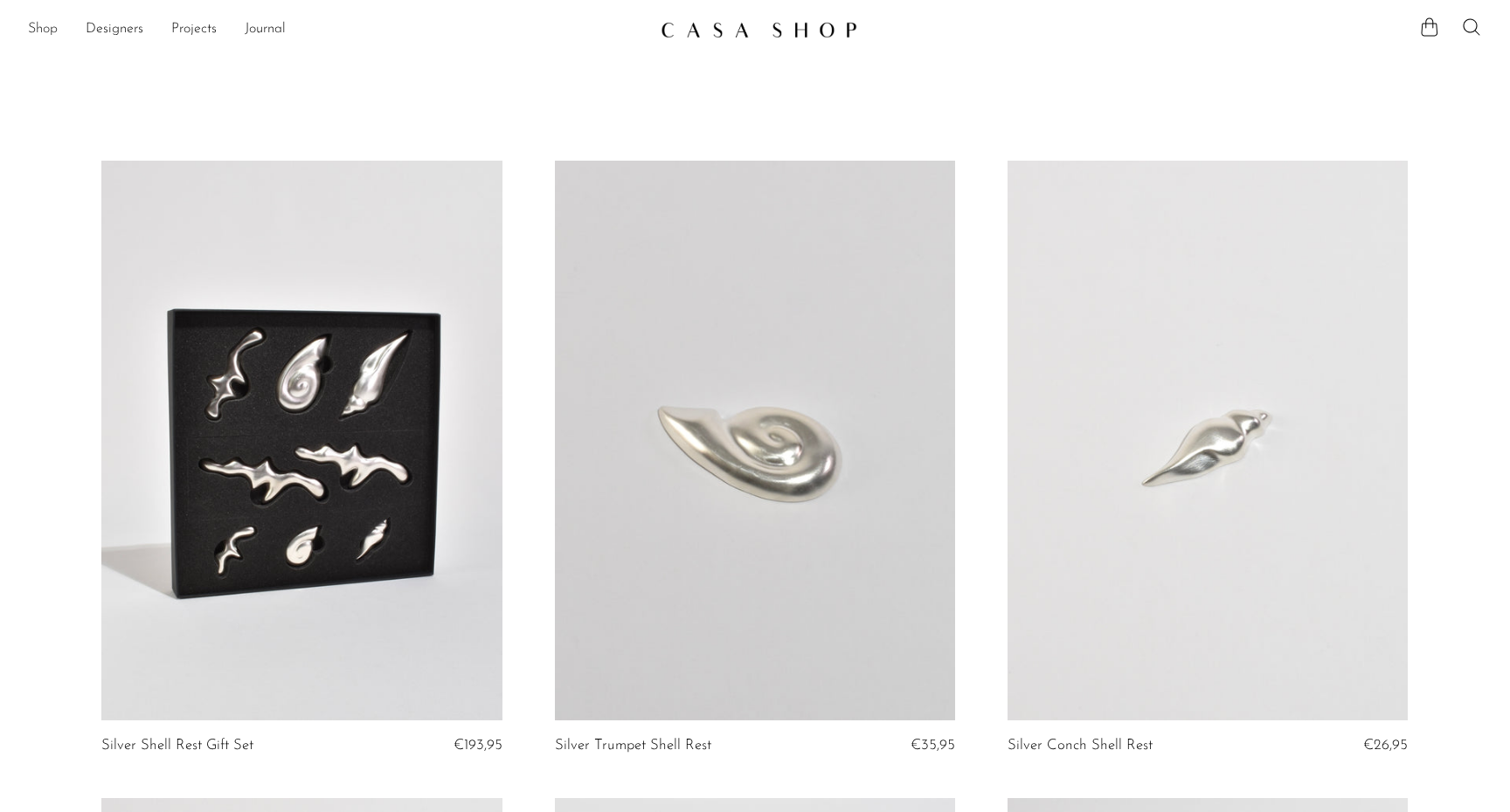
click at [53, 26] on link "Shop" at bounding box center [42, 30] width 30 height 23
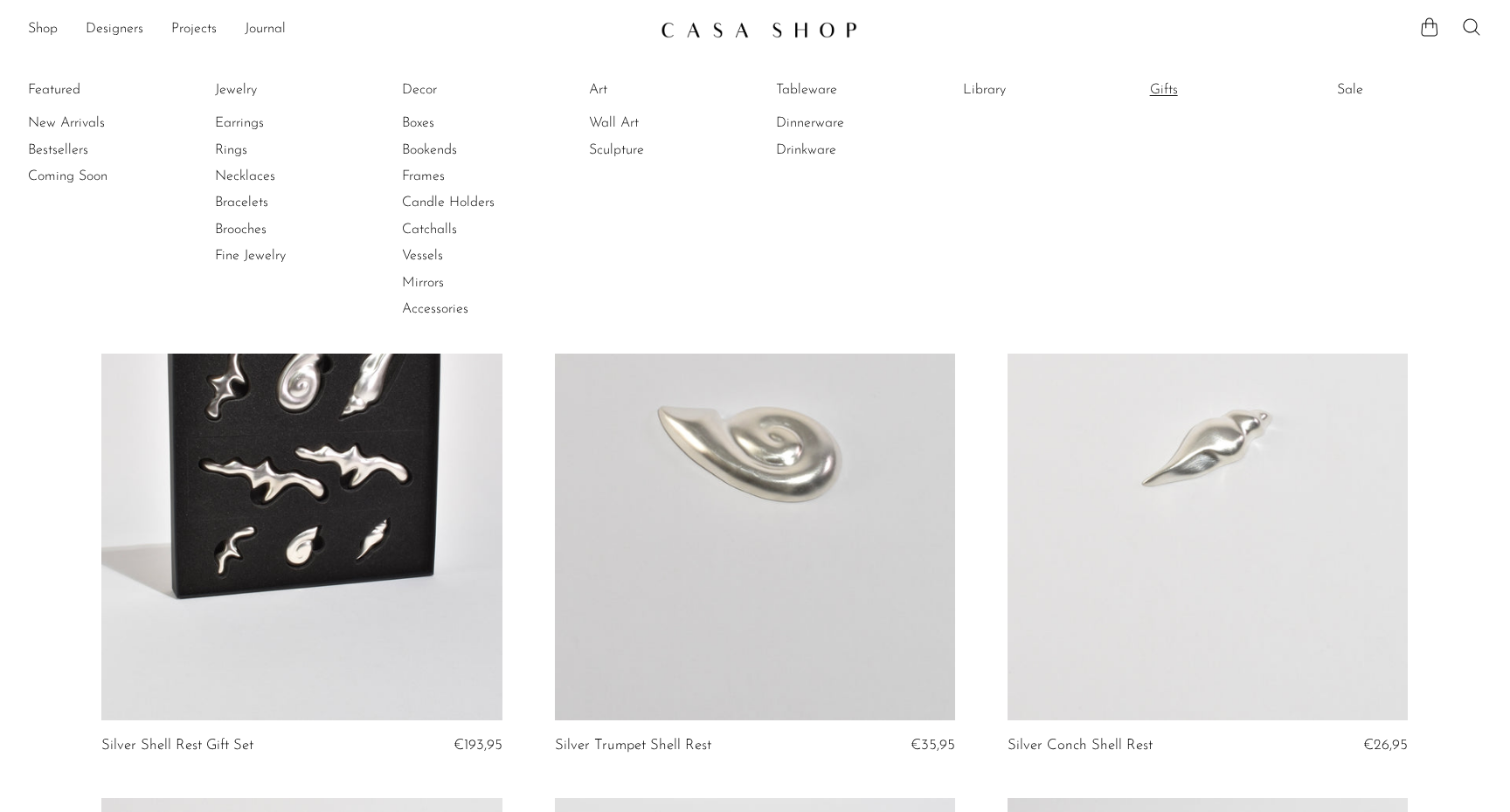
click at [1156, 88] on link "Gifts" at bounding box center [1214, 90] width 131 height 19
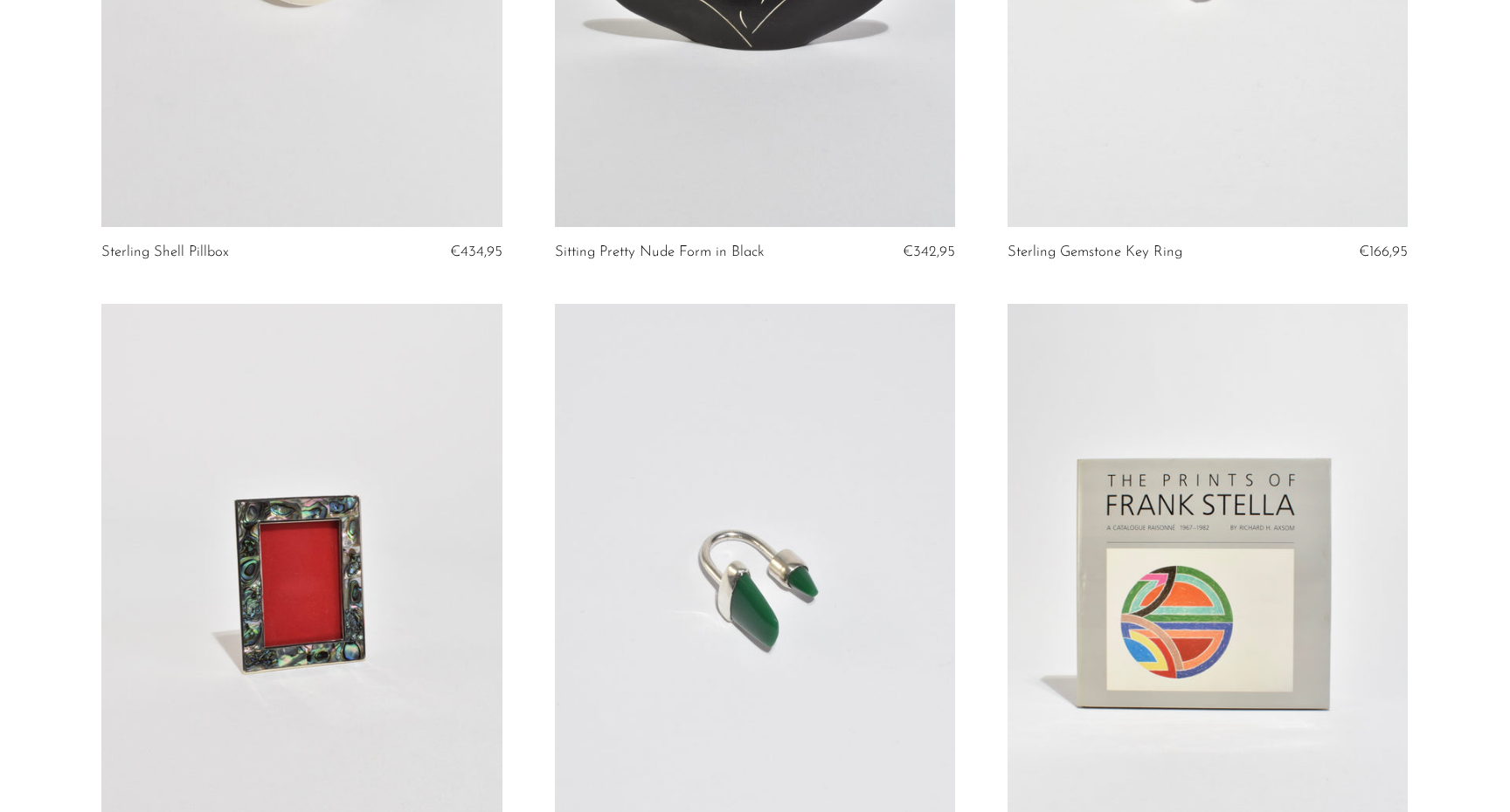
scroll to position [3981, 0]
